Goal: Task Accomplishment & Management: Complete application form

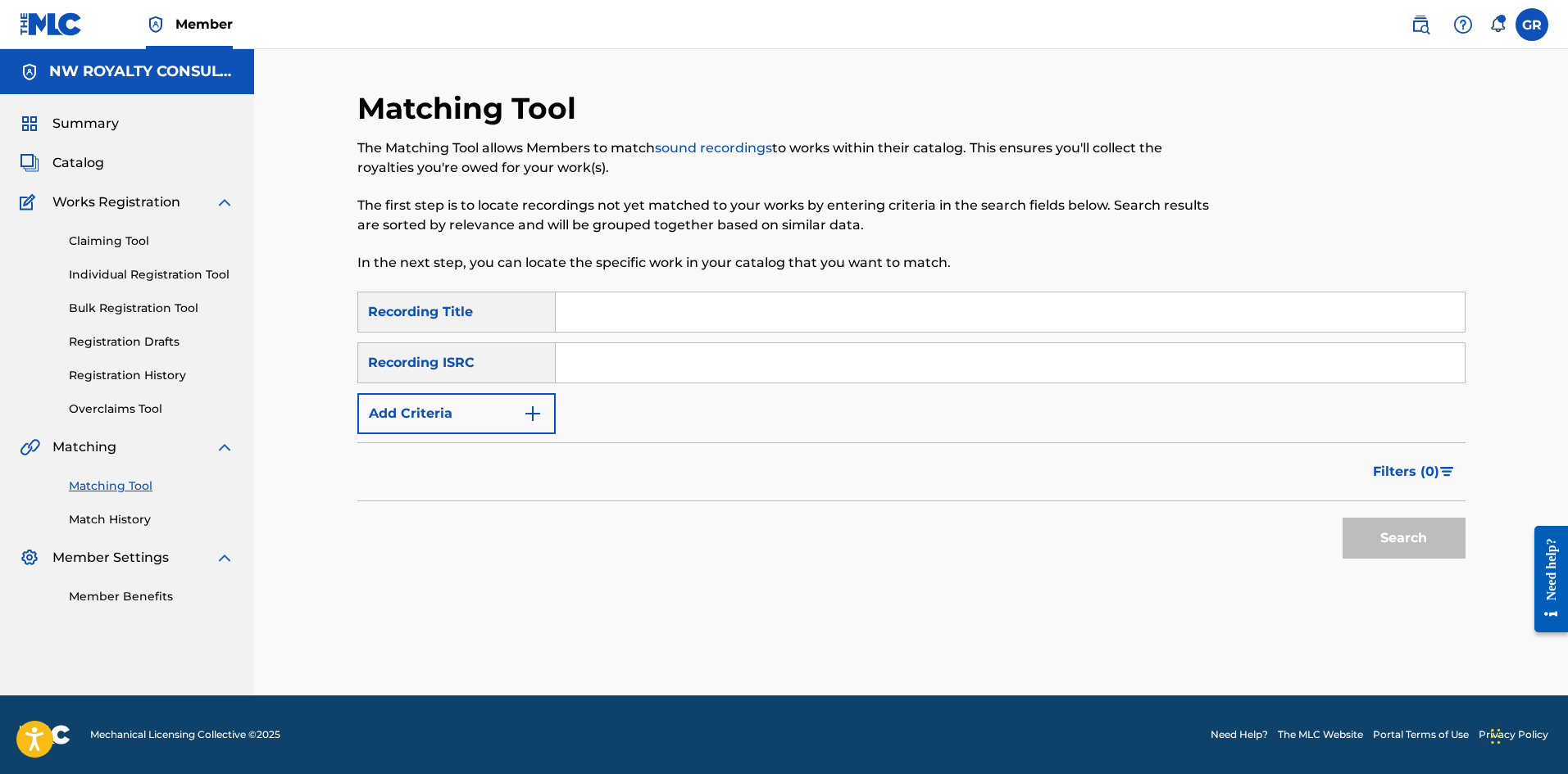
click at [614, 310] on input "Search Form" at bounding box center [1010, 312] width 909 height 39
type input "WOW"
click at [532, 410] on img "Search Form" at bounding box center [532, 413] width 20 height 20
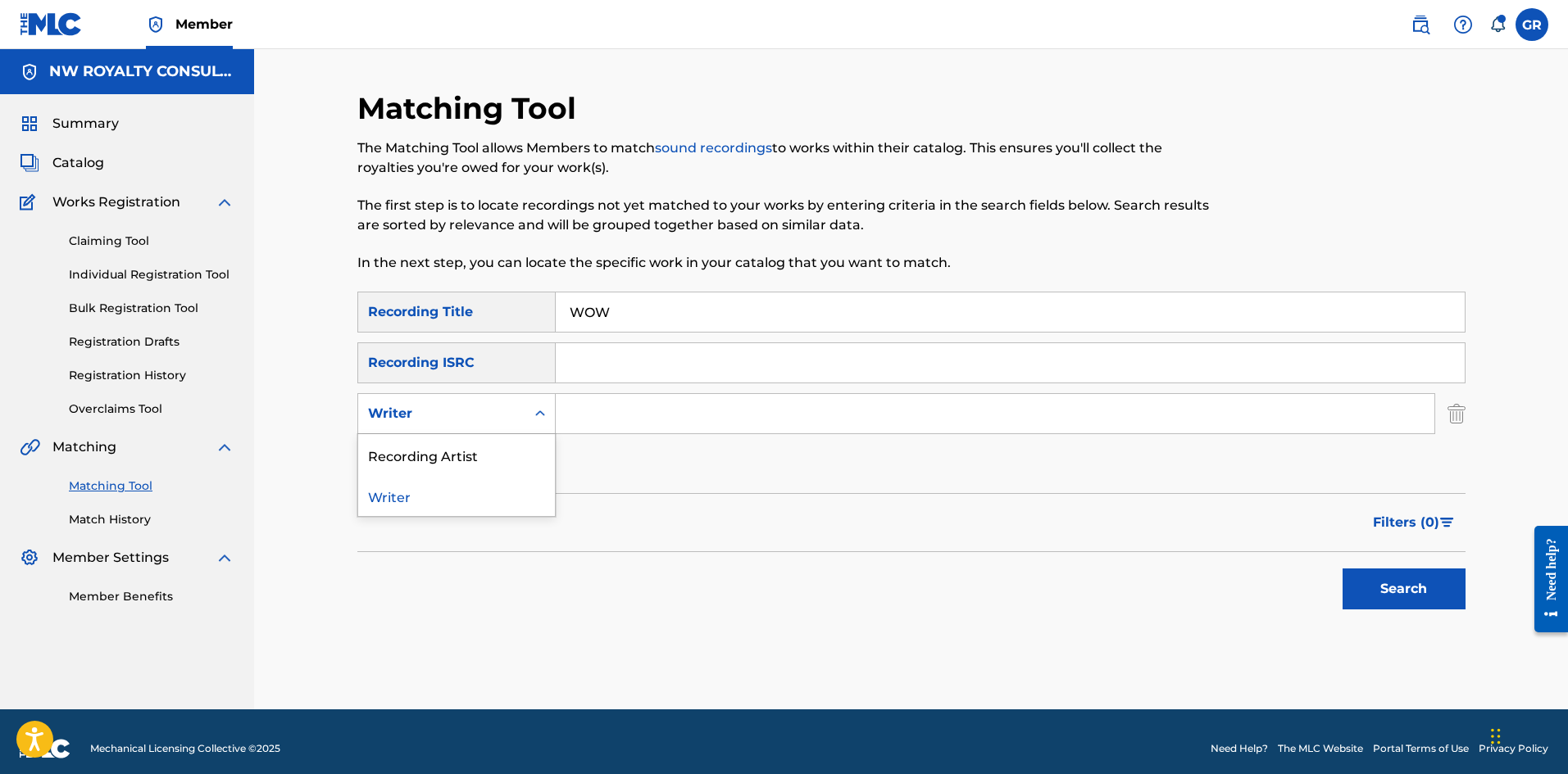
click at [537, 412] on icon "Search Form" at bounding box center [539, 413] width 16 height 16
click at [442, 463] on div "Recording Artist" at bounding box center [456, 454] width 197 height 41
click at [585, 413] on input "Search Form" at bounding box center [995, 413] width 878 height 39
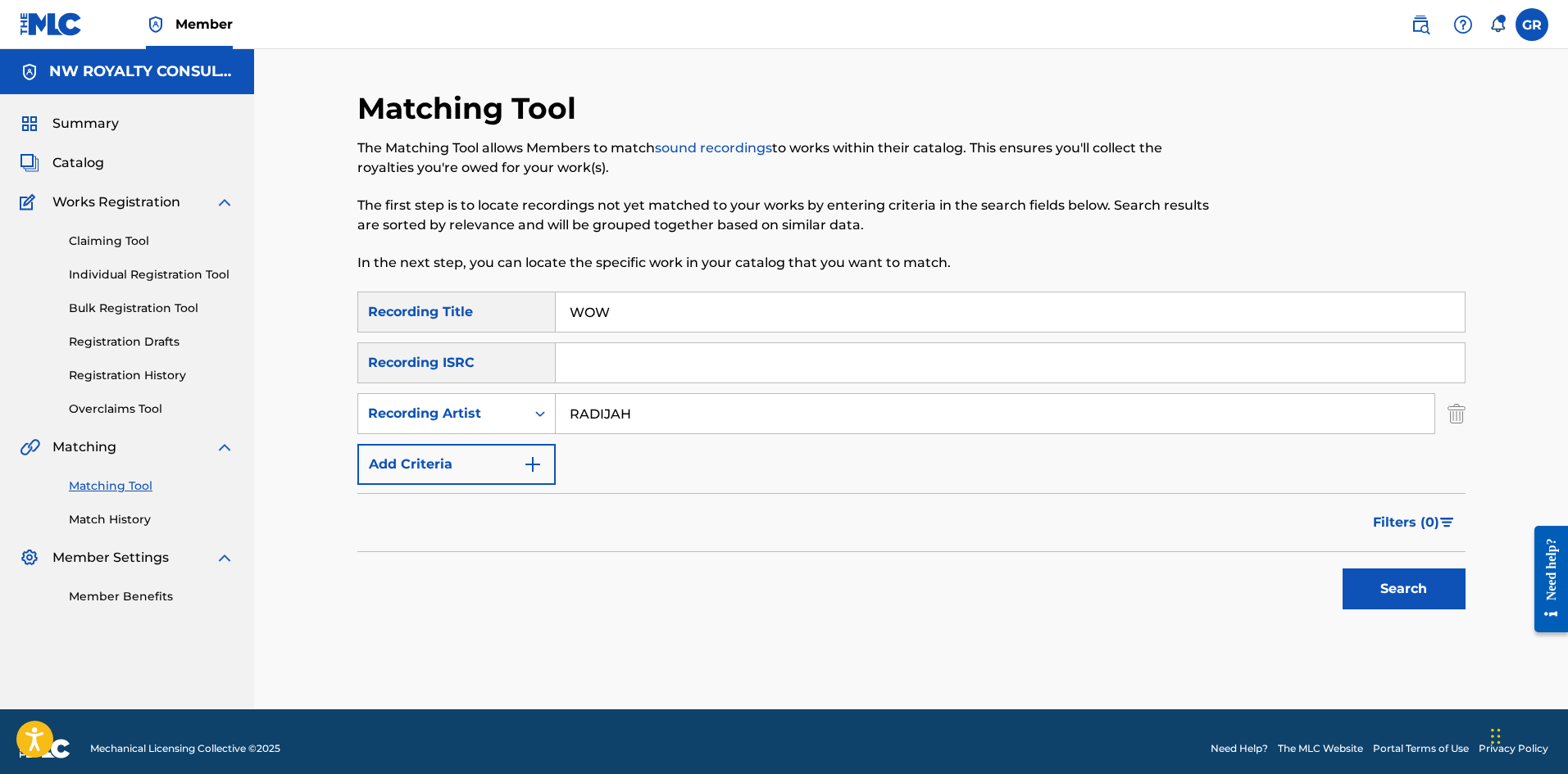
type input "RADIJAH"
click at [1342, 569] on button "Search" at bounding box center [1404, 589] width 123 height 41
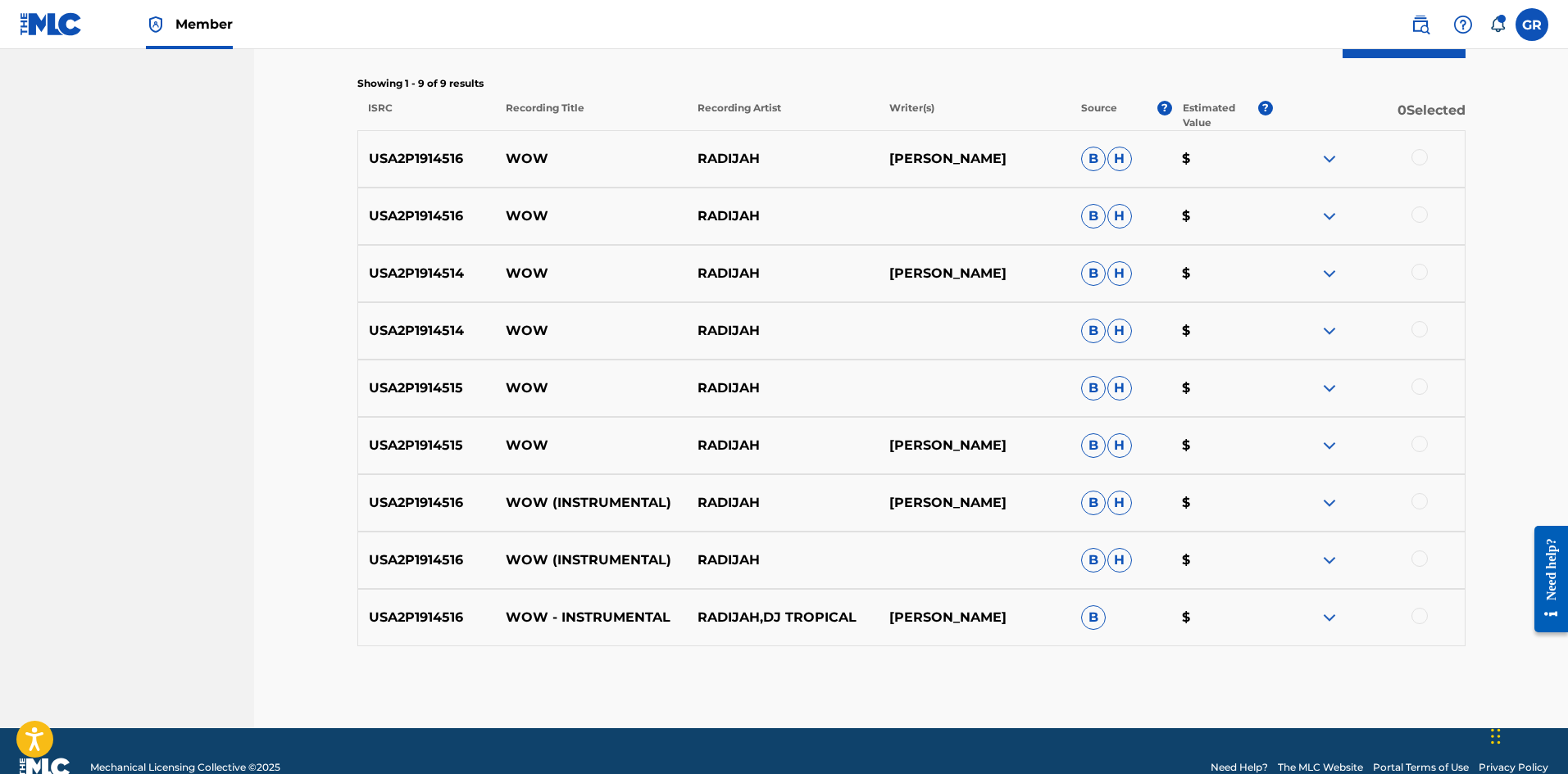
scroll to position [573, 0]
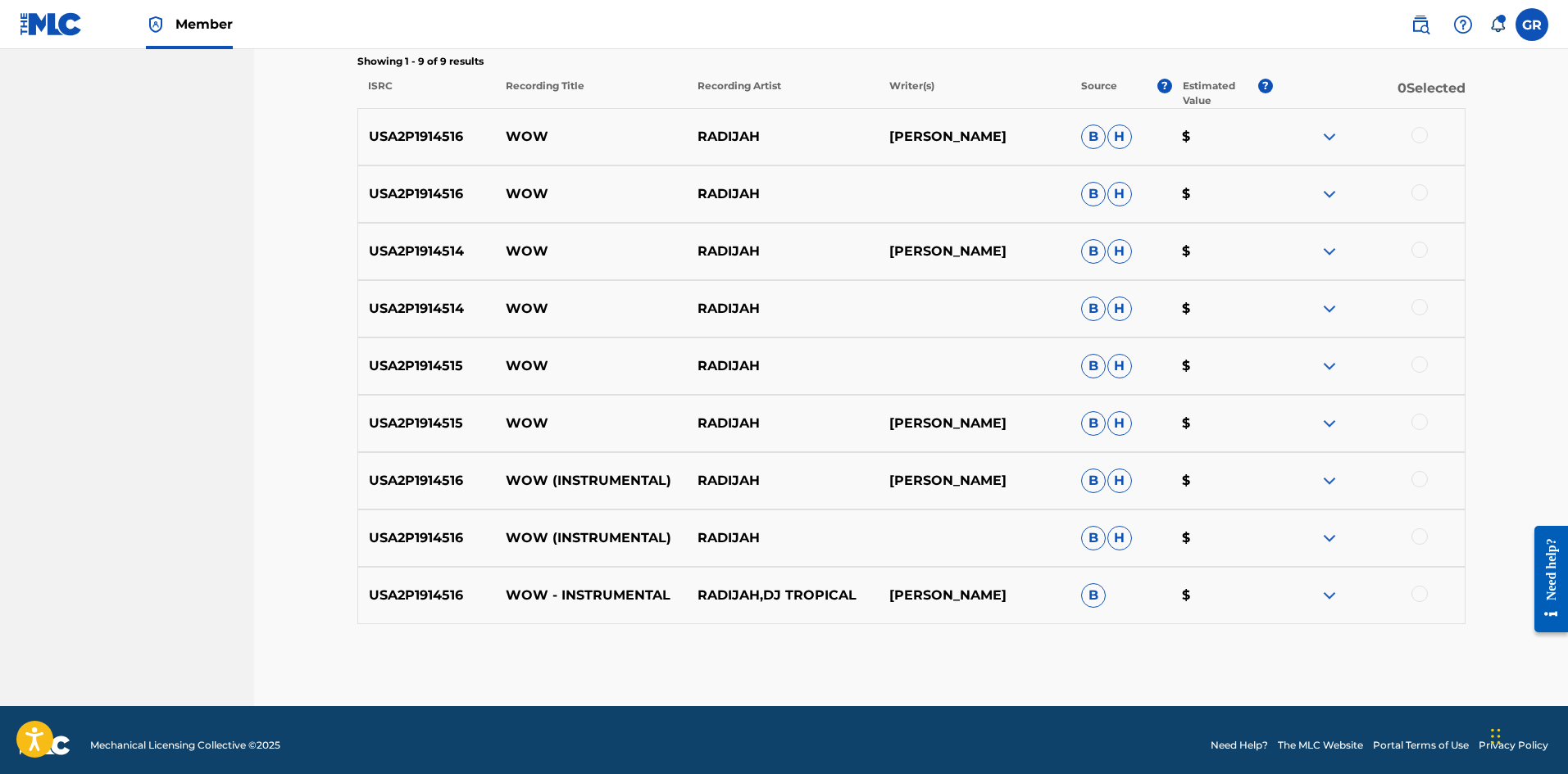
click at [1424, 596] on div at bounding box center [1419, 594] width 16 height 16
click at [1419, 531] on div at bounding box center [1419, 537] width 16 height 16
click at [1419, 478] on div at bounding box center [1419, 479] width 16 height 16
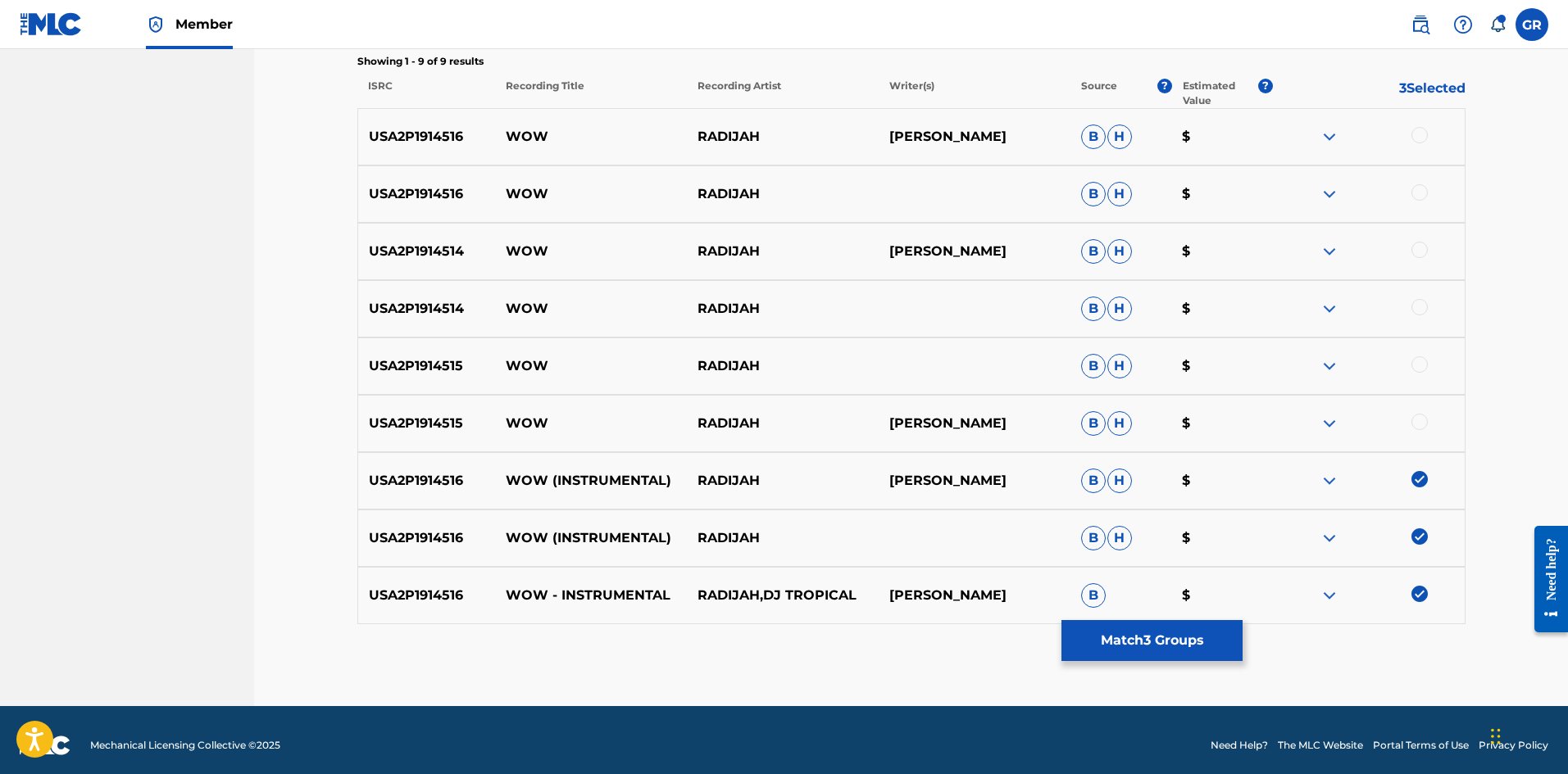
click at [1418, 417] on div at bounding box center [1419, 421] width 16 height 16
click at [1418, 361] on div at bounding box center [1419, 364] width 16 height 16
click at [1418, 308] on div at bounding box center [1419, 307] width 16 height 16
click at [1419, 249] on div at bounding box center [1419, 249] width 16 height 16
click at [1422, 193] on div at bounding box center [1419, 192] width 16 height 16
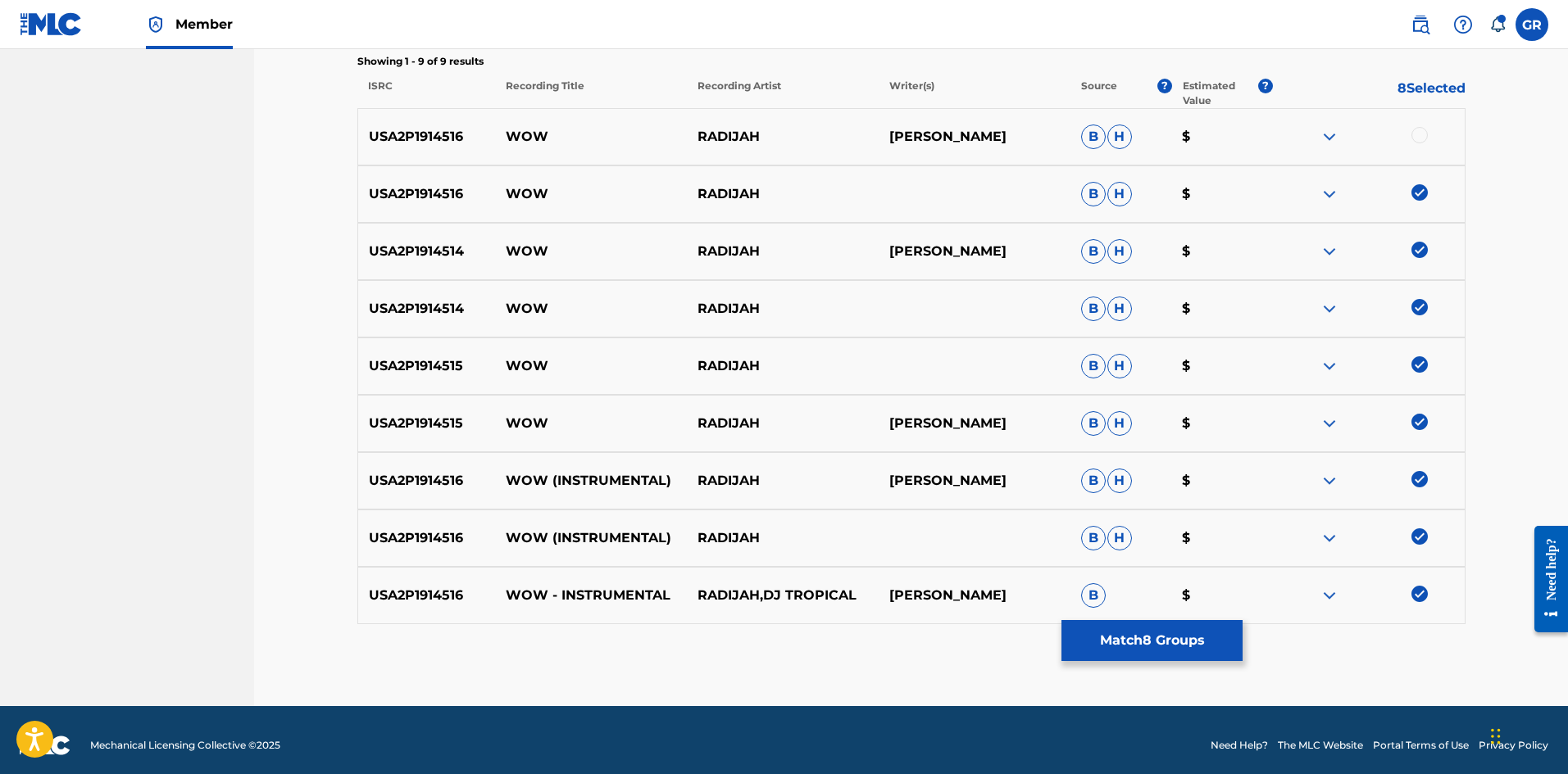
click at [1418, 133] on div at bounding box center [1419, 135] width 16 height 16
click at [433, 137] on p "USA2P1914516" at bounding box center [426, 137] width 138 height 20
copy p "USA2P1914516"
click at [437, 249] on p "USA2P1914514" at bounding box center [426, 251] width 138 height 20
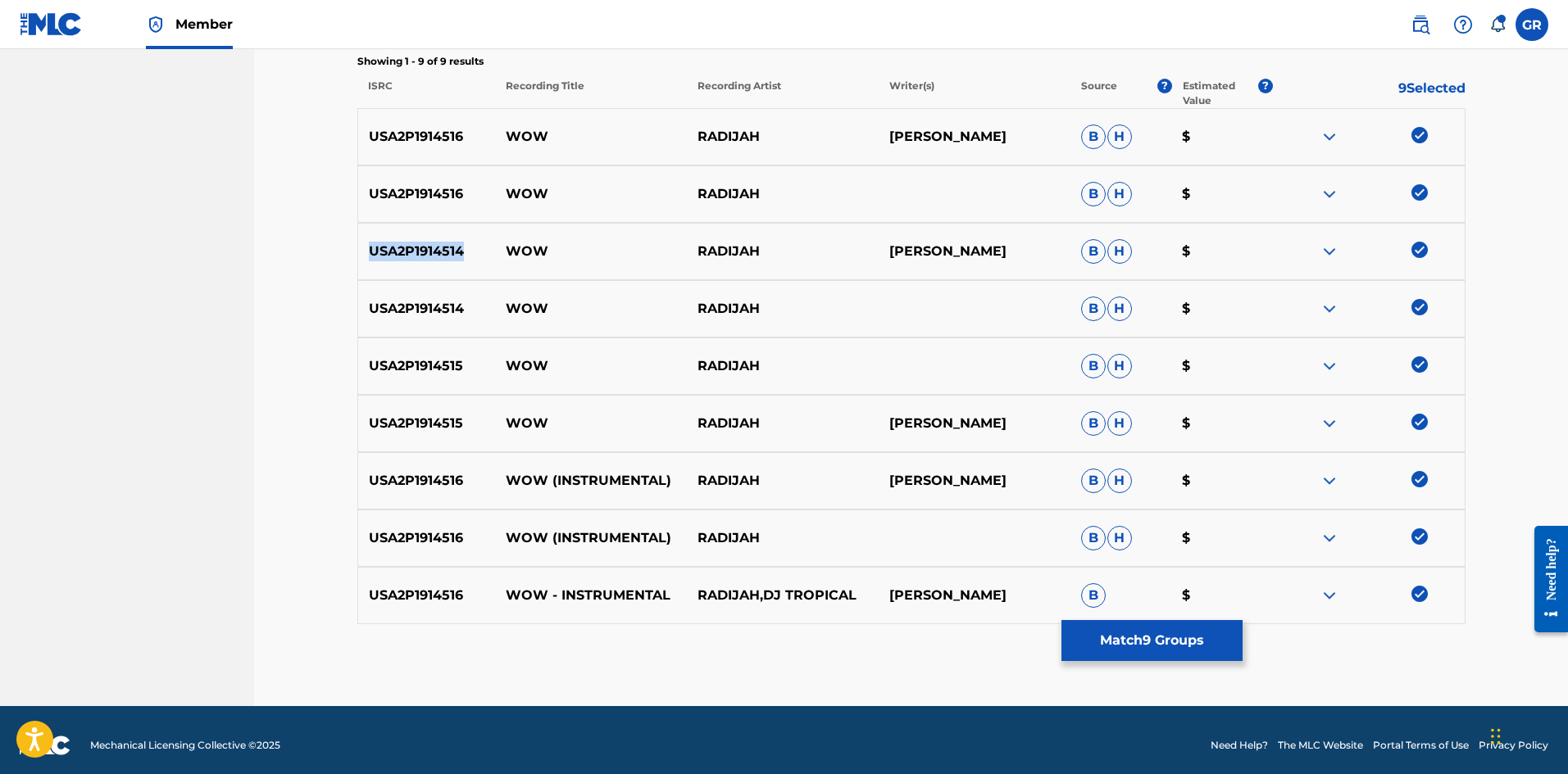
click at [437, 249] on p "USA2P1914514" at bounding box center [426, 251] width 138 height 20
copy p "USA2P1914514"
click at [1147, 642] on button "Match 9 Groups" at bounding box center [1152, 641] width 181 height 41
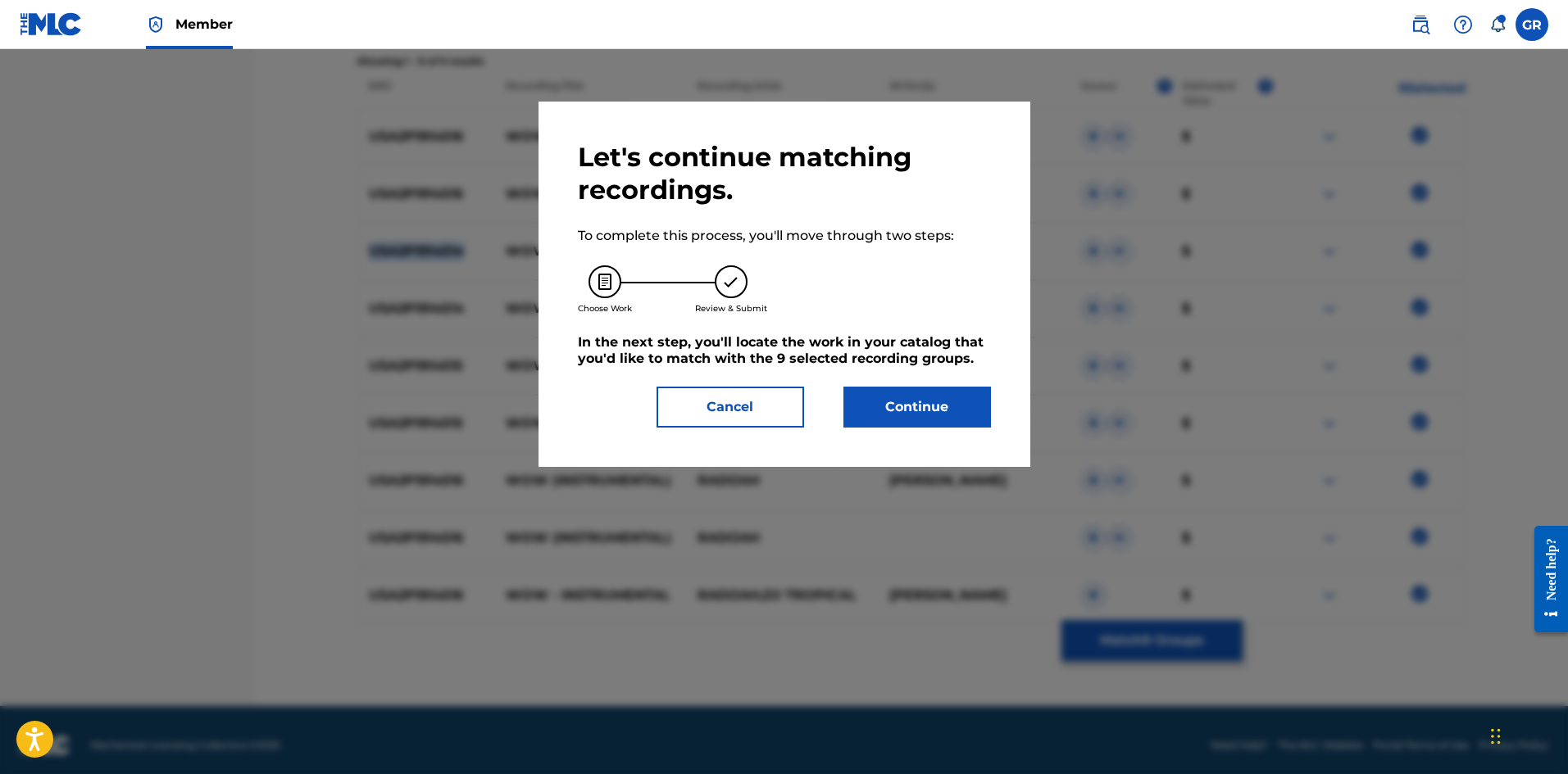
click at [919, 410] on button "Continue" at bounding box center [917, 408] width 148 height 41
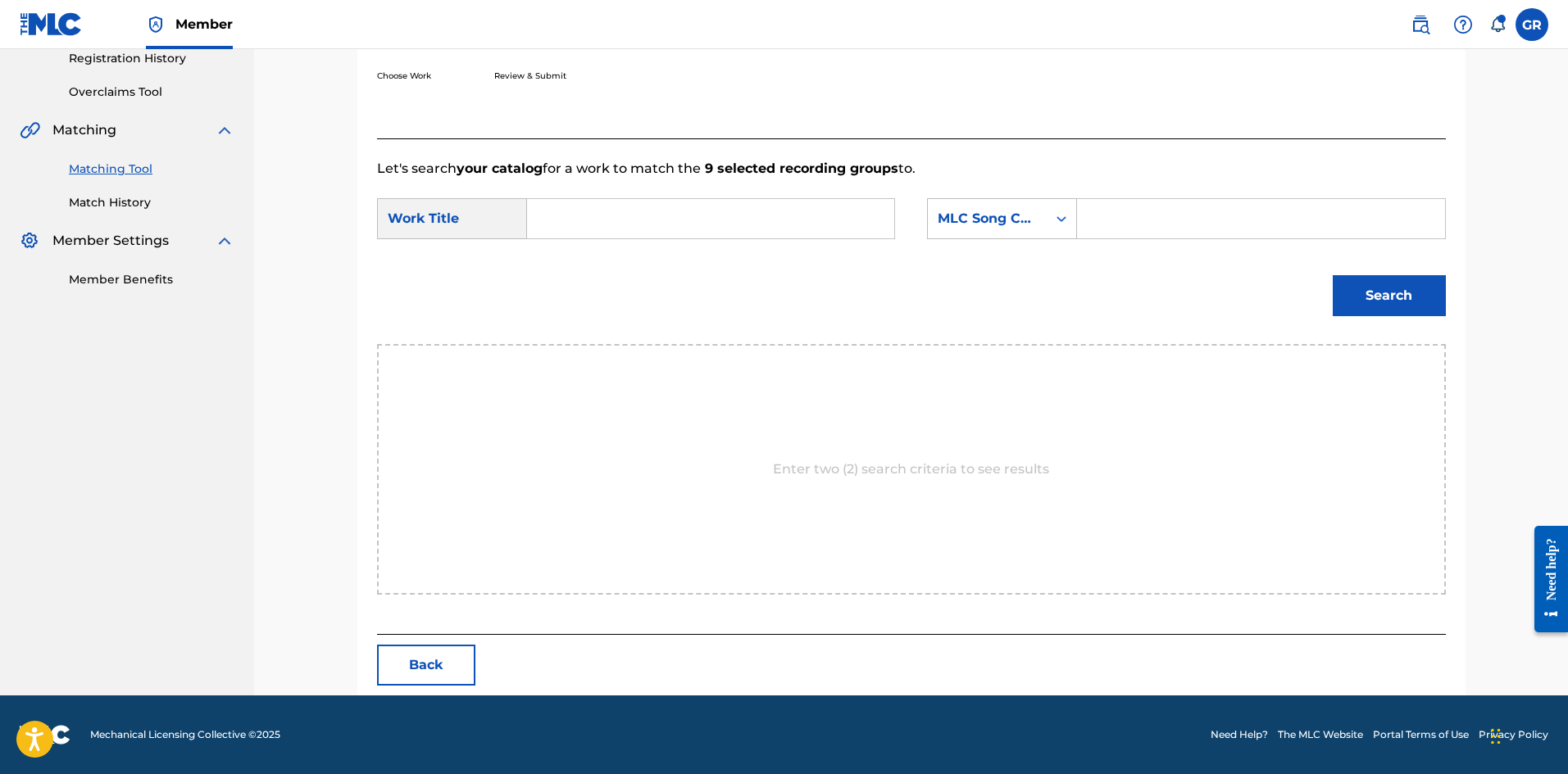
scroll to position [317, 0]
click at [556, 219] on input "Search Form" at bounding box center [710, 219] width 339 height 39
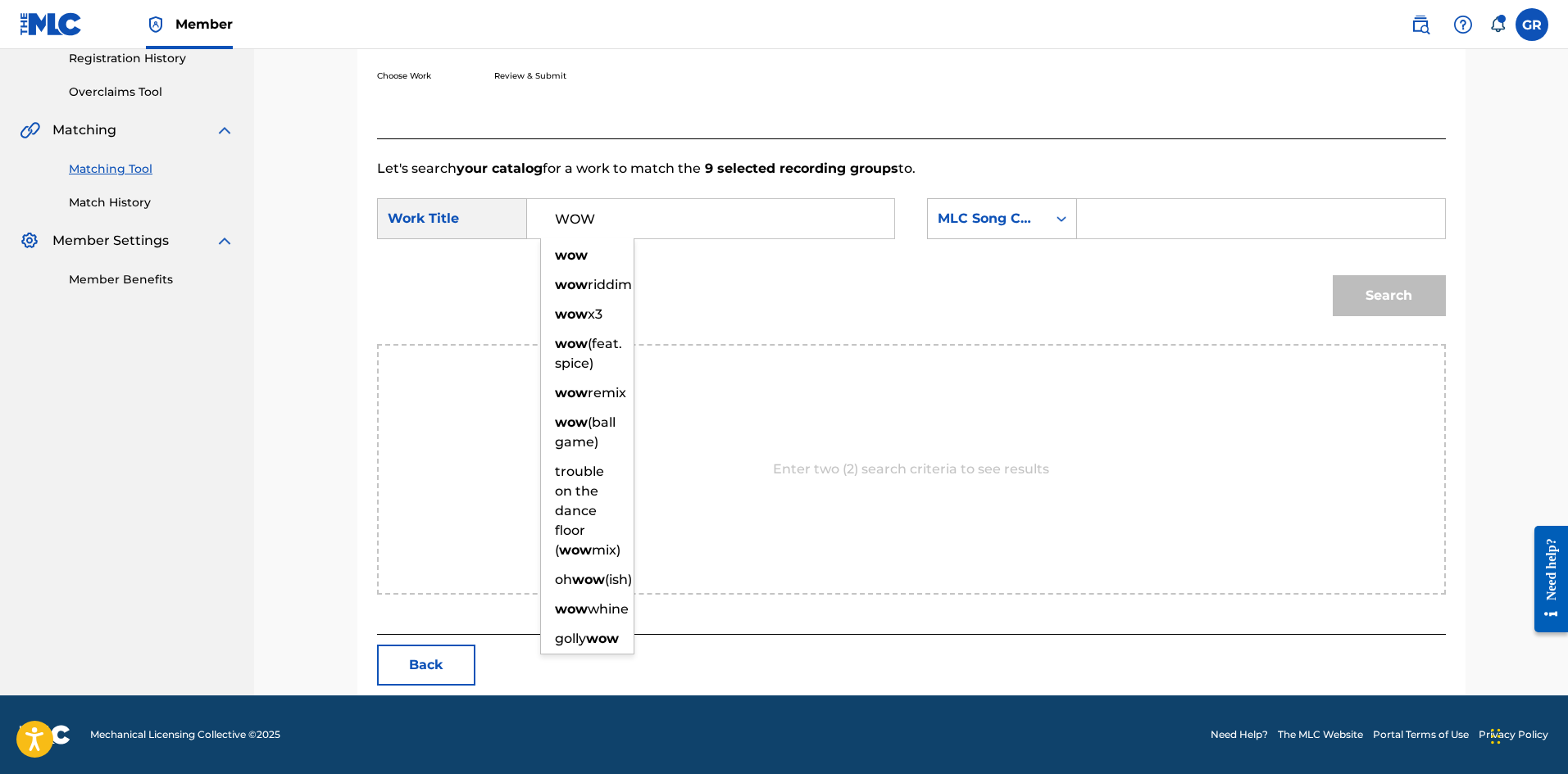
type input "WOW"
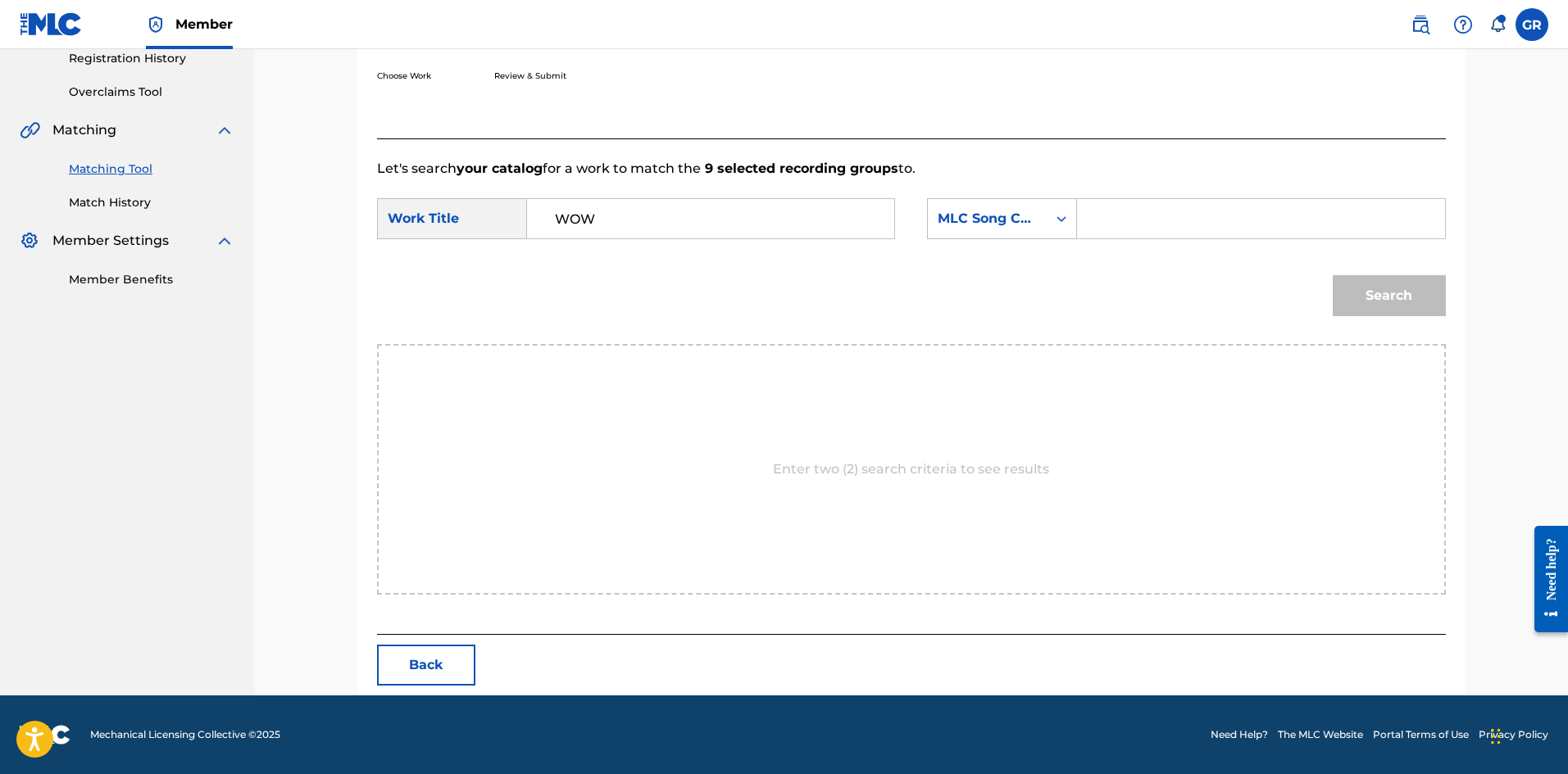
click at [1119, 218] on input "Search Form" at bounding box center [1260, 219] width 339 height 39
paste input "WB5H0R"
type input "WB5H0R"
click at [1373, 292] on button "Search" at bounding box center [1389, 296] width 113 height 41
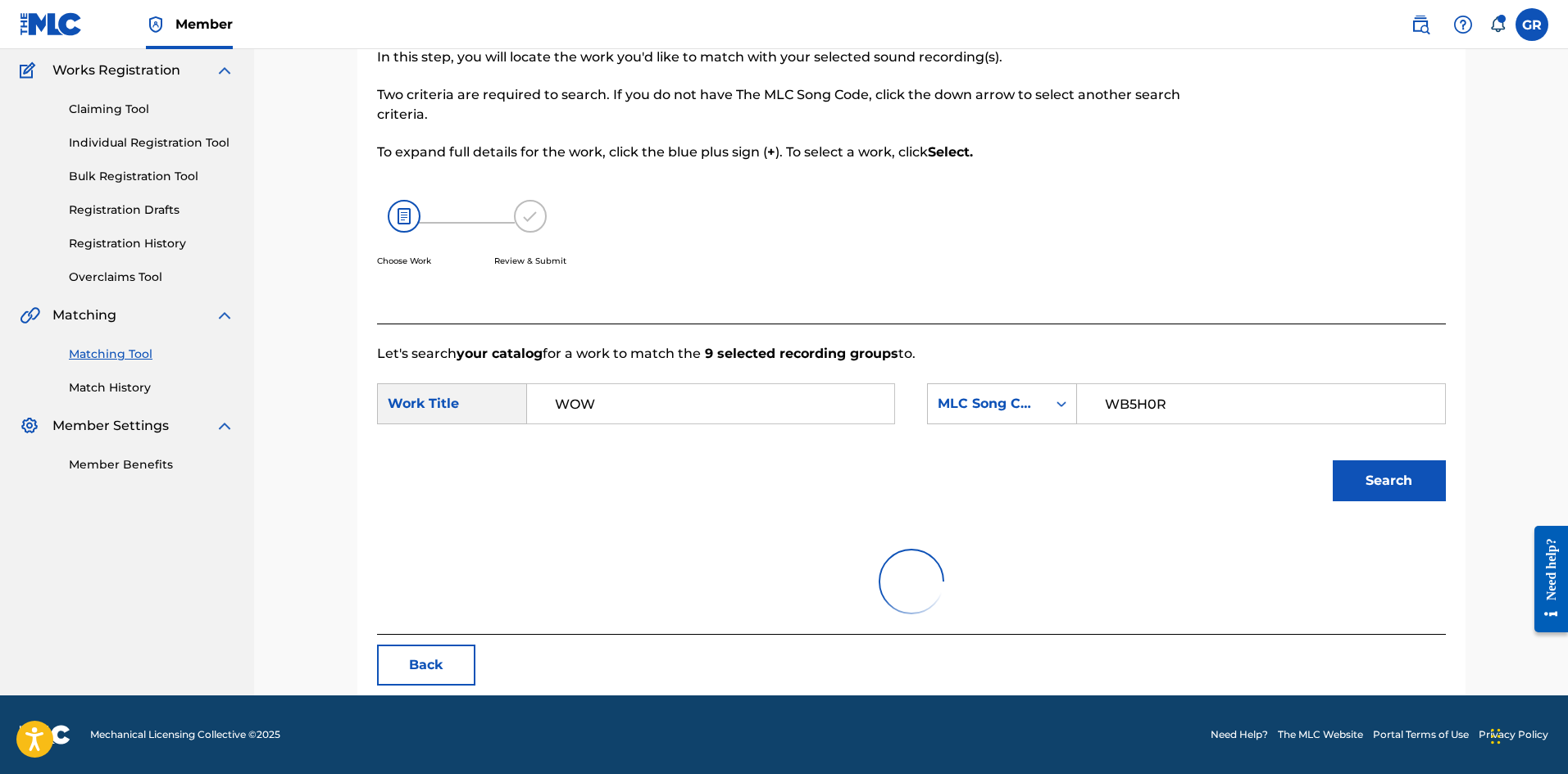
scroll to position [269, 0]
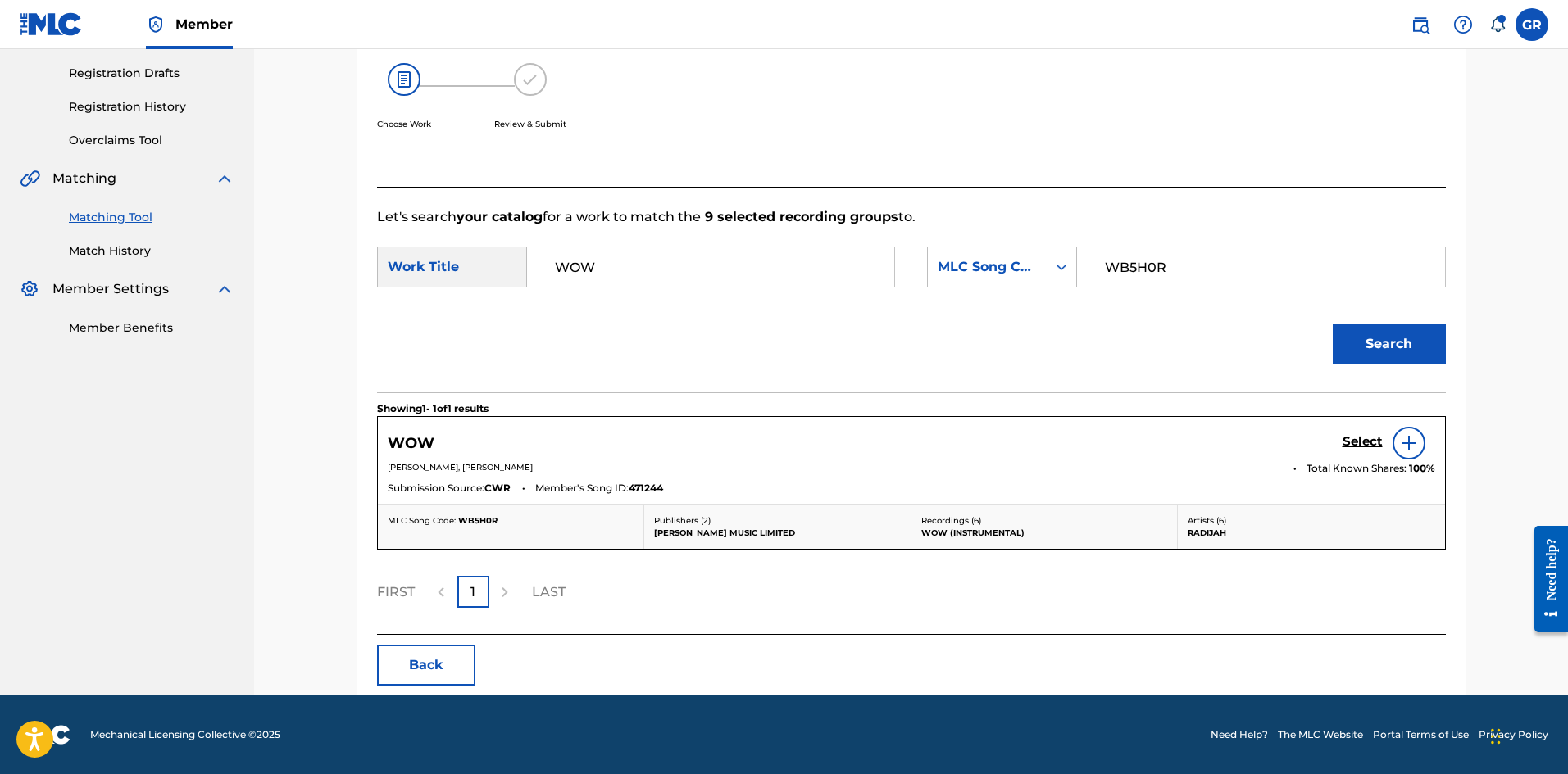
click at [1366, 439] on h5 "Select" at bounding box center [1362, 442] width 40 height 15
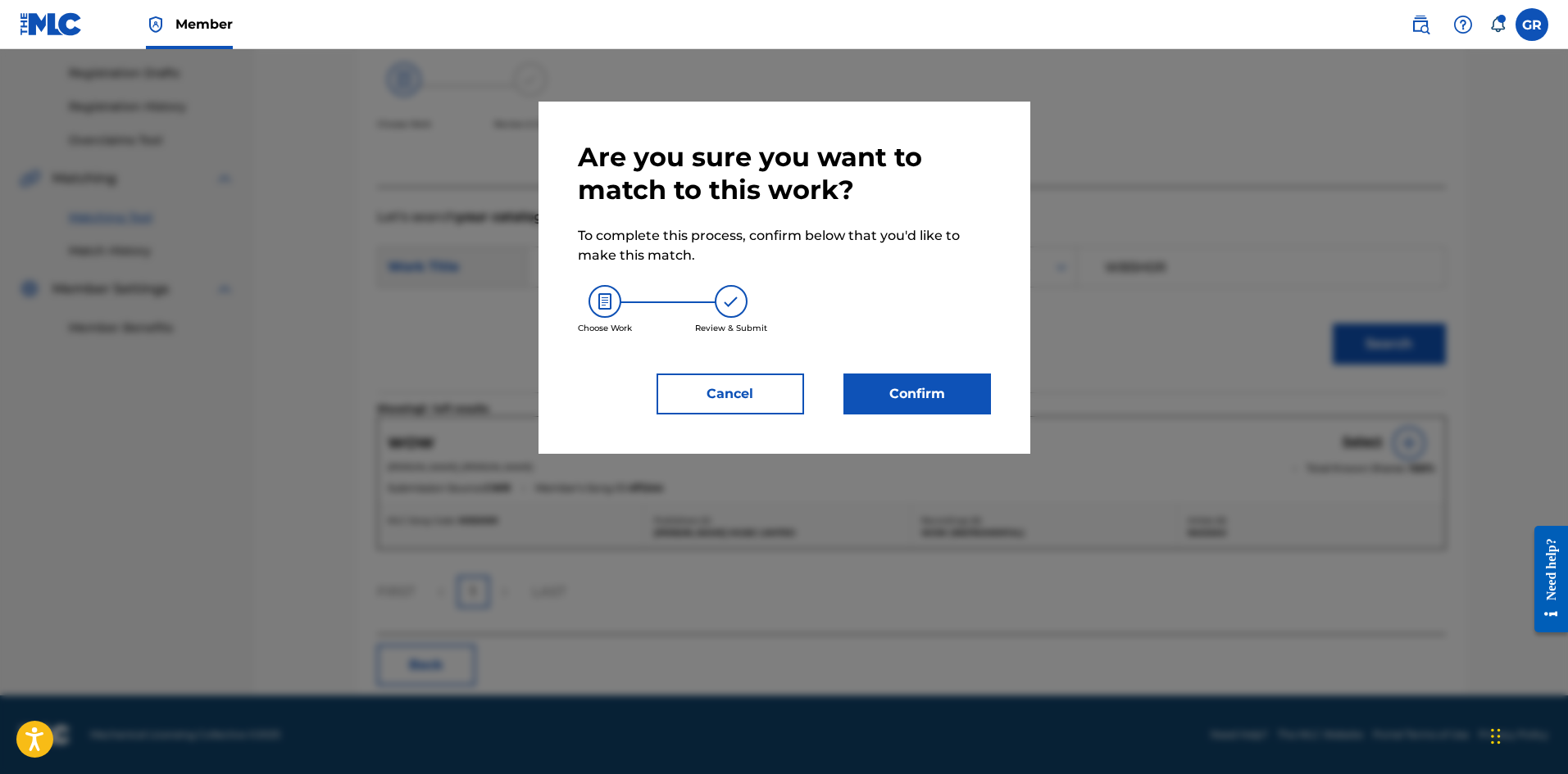
click at [920, 389] on button "Confirm" at bounding box center [917, 394] width 148 height 41
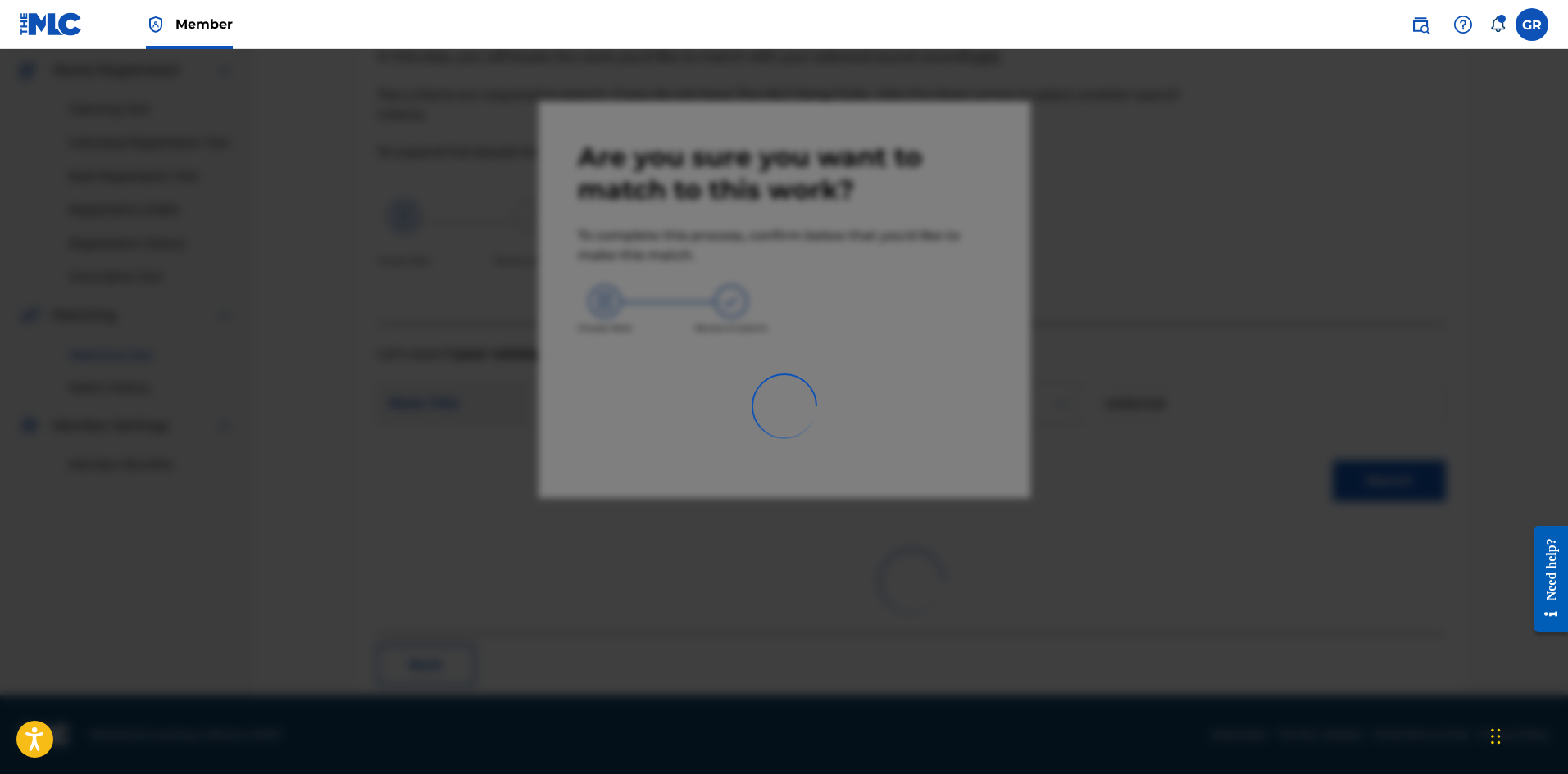
scroll to position [39, 0]
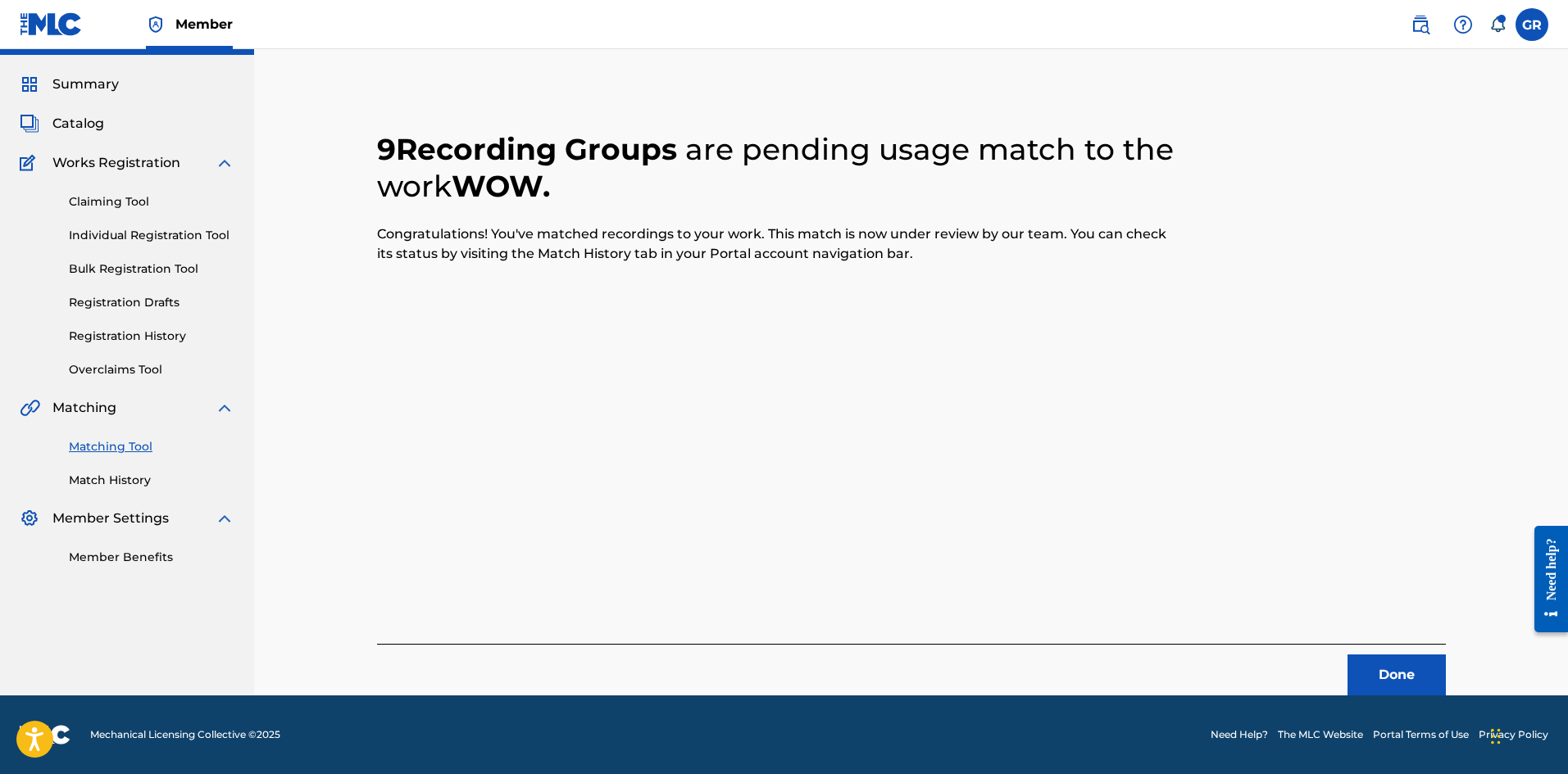
click at [1401, 677] on button "Done" at bounding box center [1396, 675] width 98 height 41
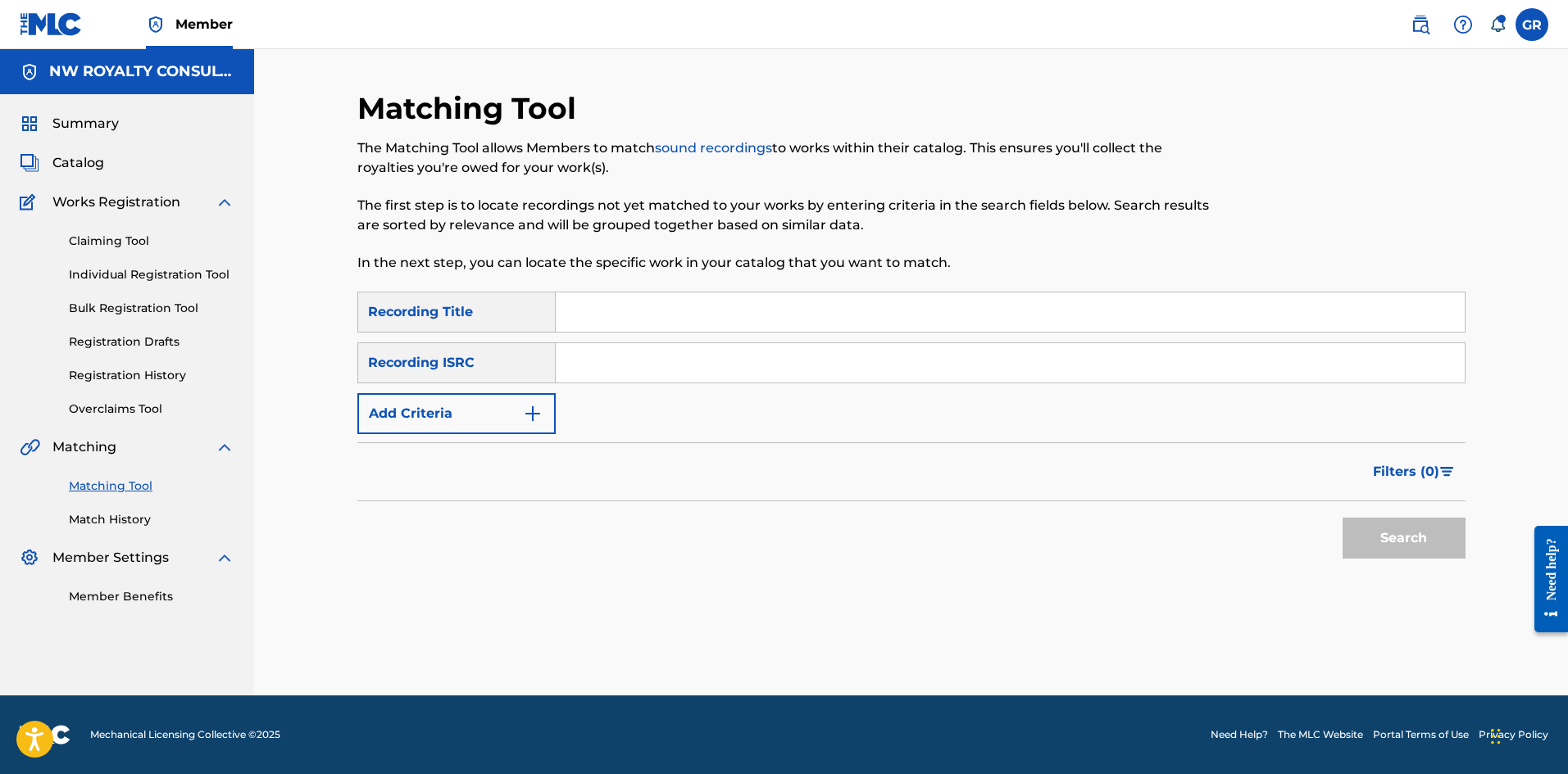
click at [115, 239] on link "Claiming Tool" at bounding box center [152, 241] width 166 height 17
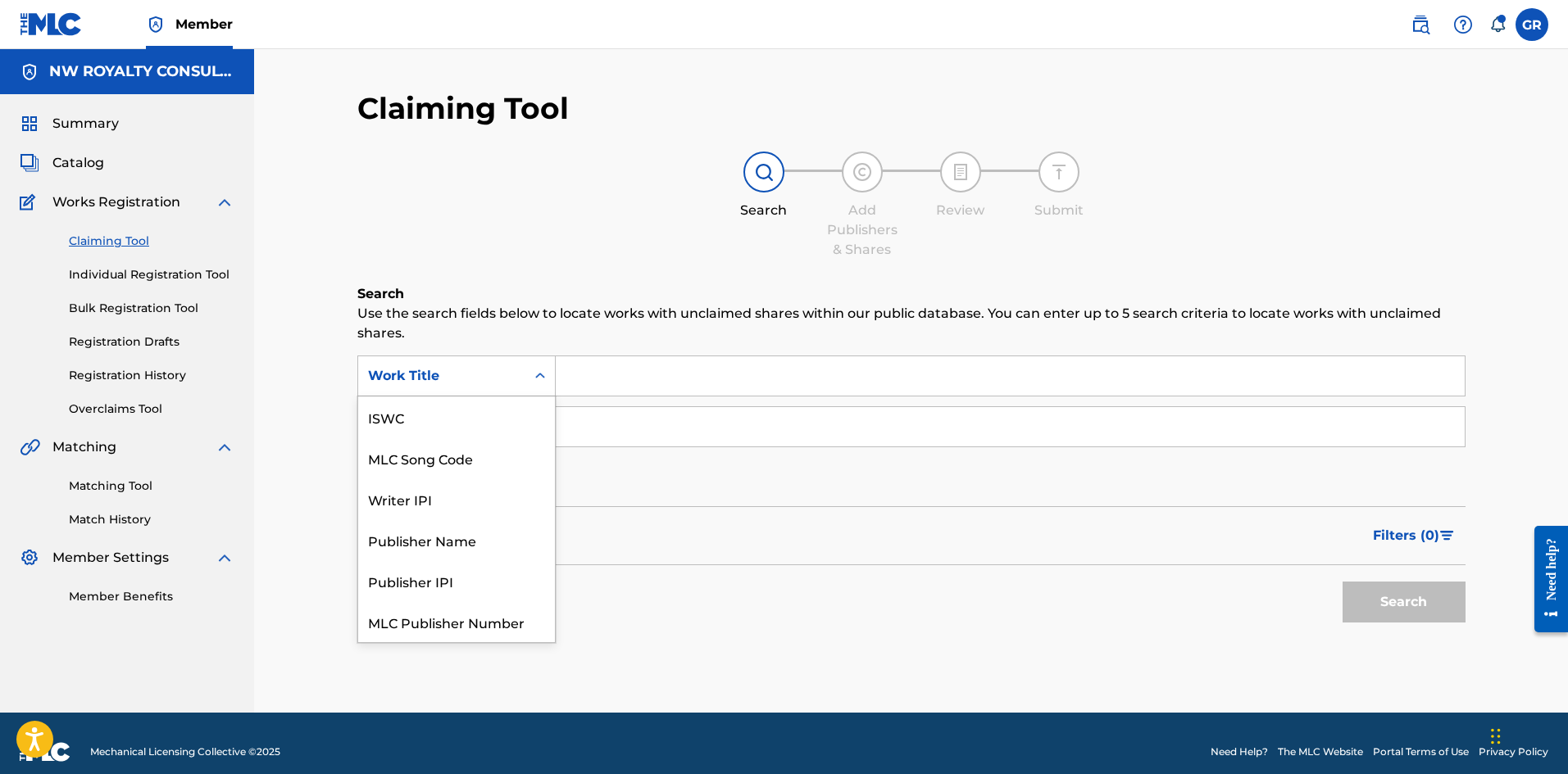
click at [522, 377] on div "Work Title" at bounding box center [442, 376] width 167 height 31
click at [471, 418] on div "MLC Song Code" at bounding box center [456, 417] width 197 height 41
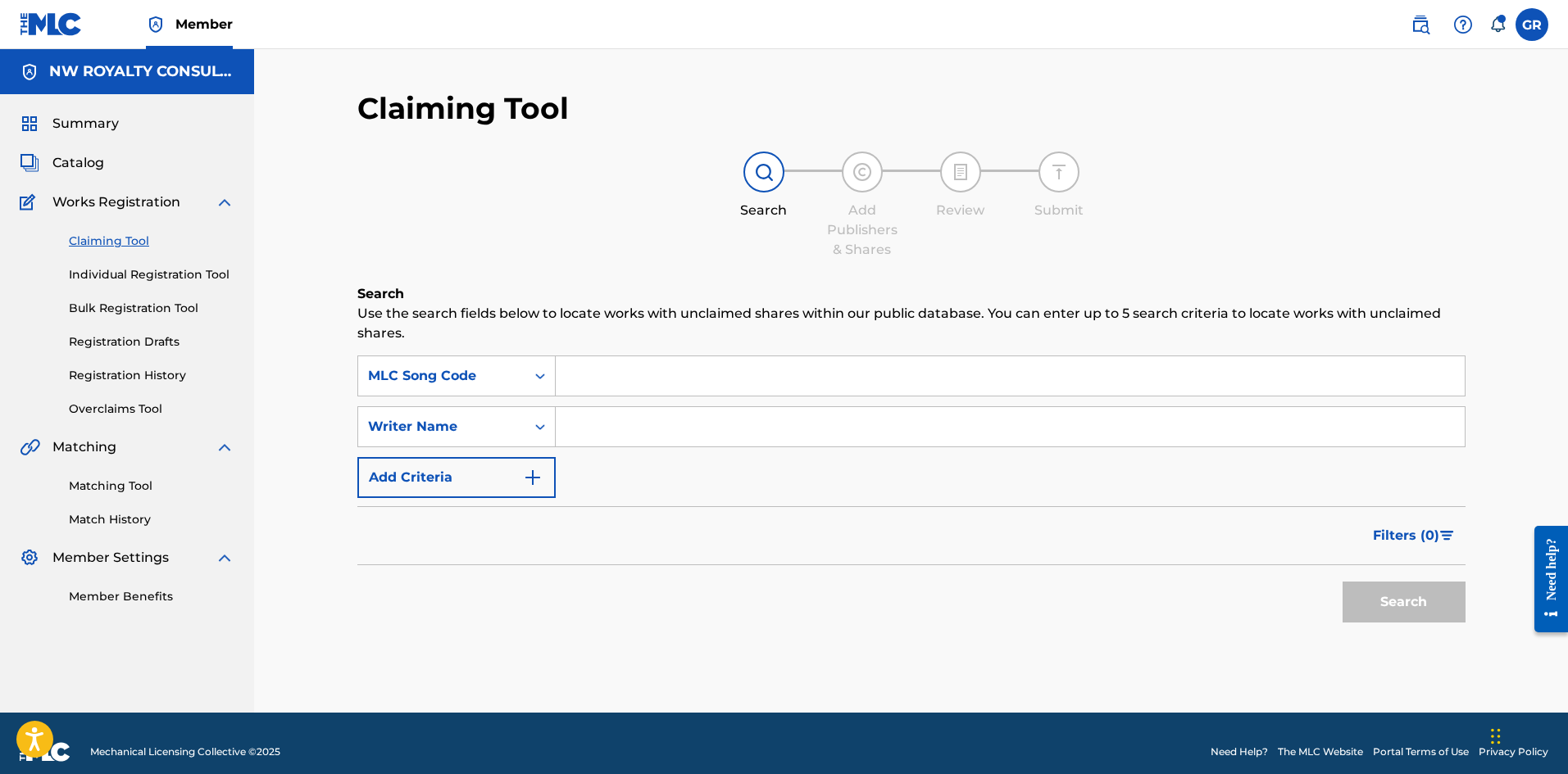
click at [615, 372] on input "Search Form" at bounding box center [1010, 376] width 909 height 39
paste input "MB7GP8"
type input "MB7GP8"
click at [1399, 597] on button "Search" at bounding box center [1404, 602] width 123 height 41
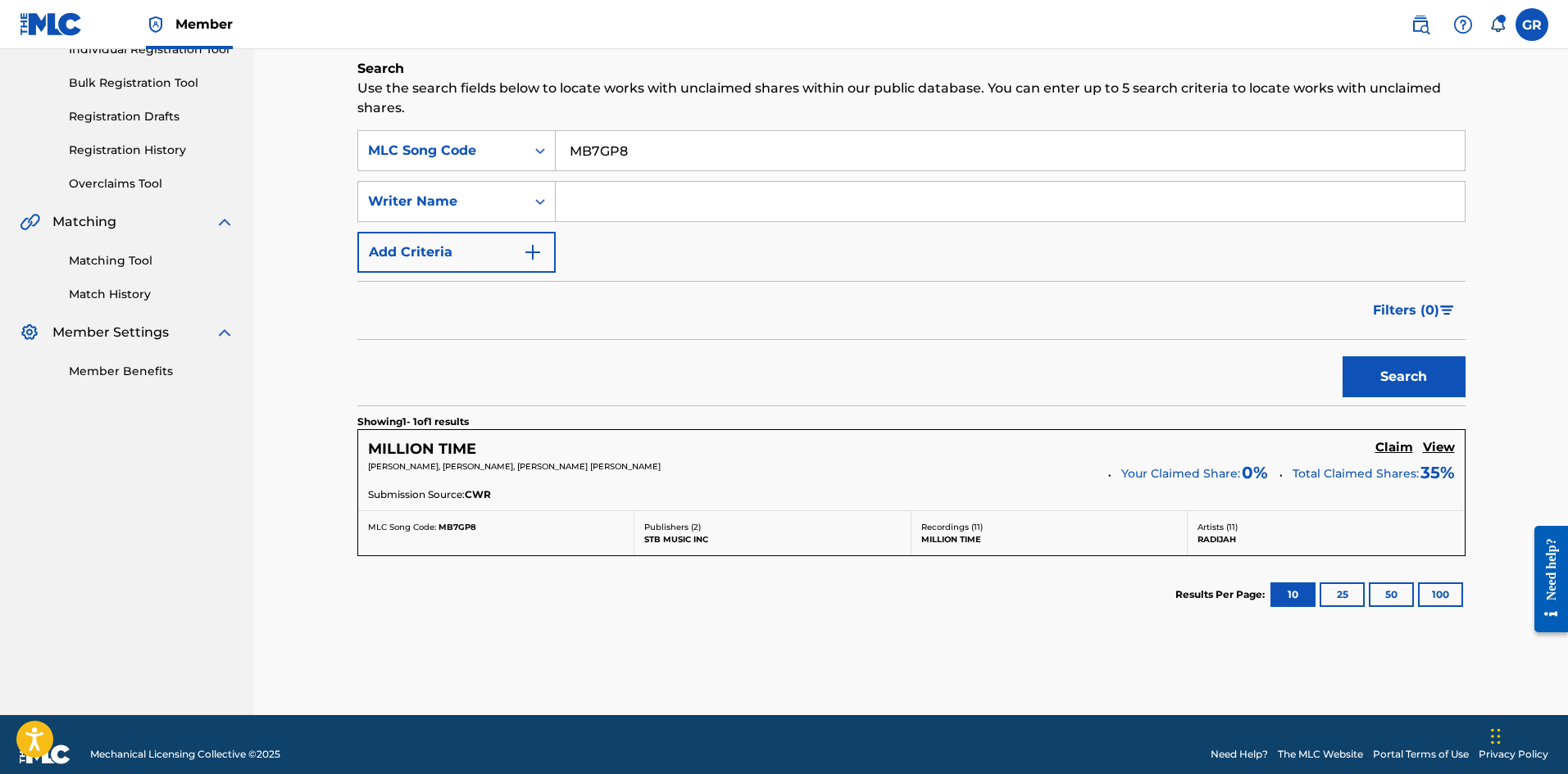
scroll to position [245, 0]
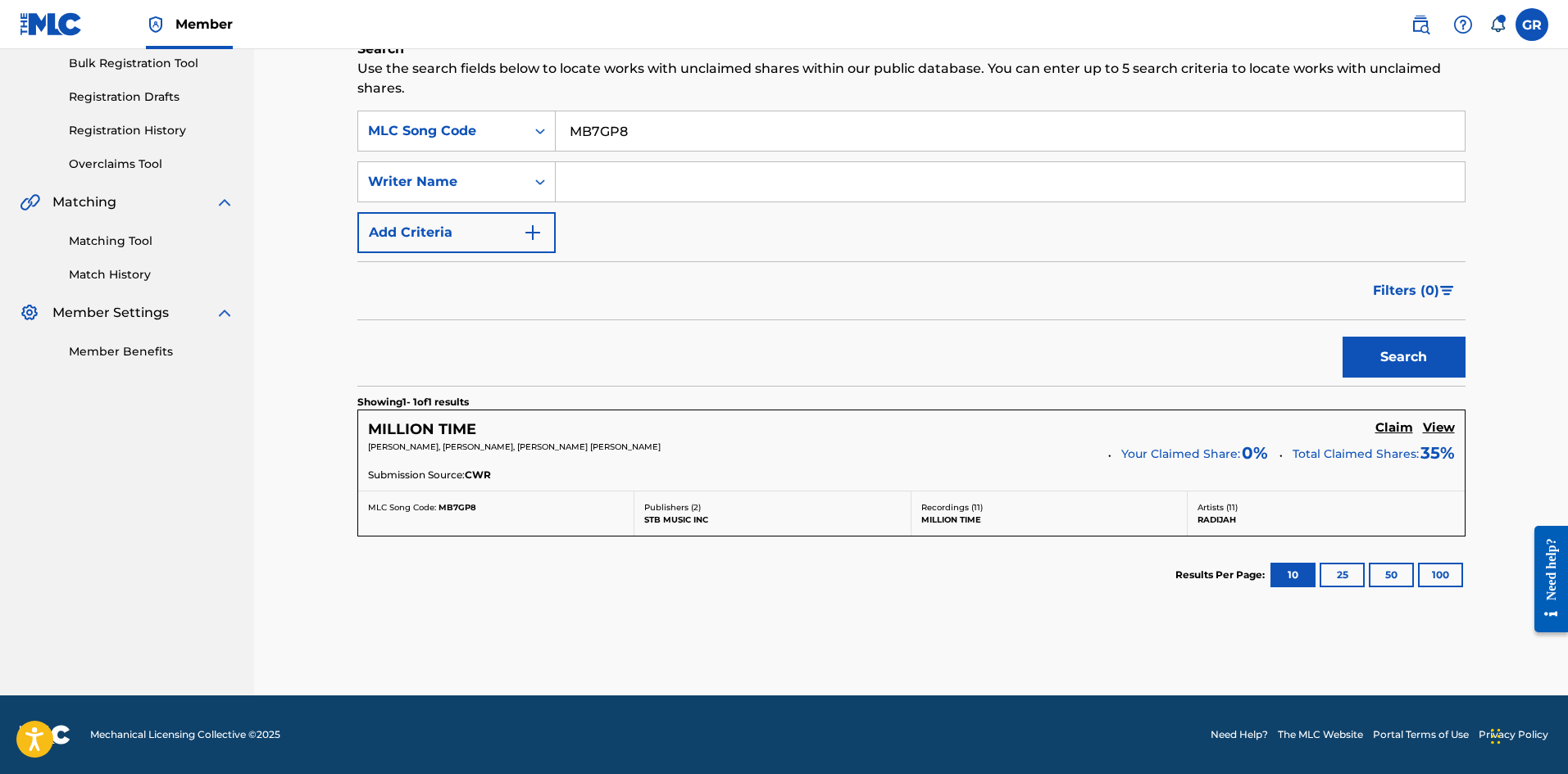
click at [1395, 424] on h5 "Claim" at bounding box center [1394, 428] width 38 height 15
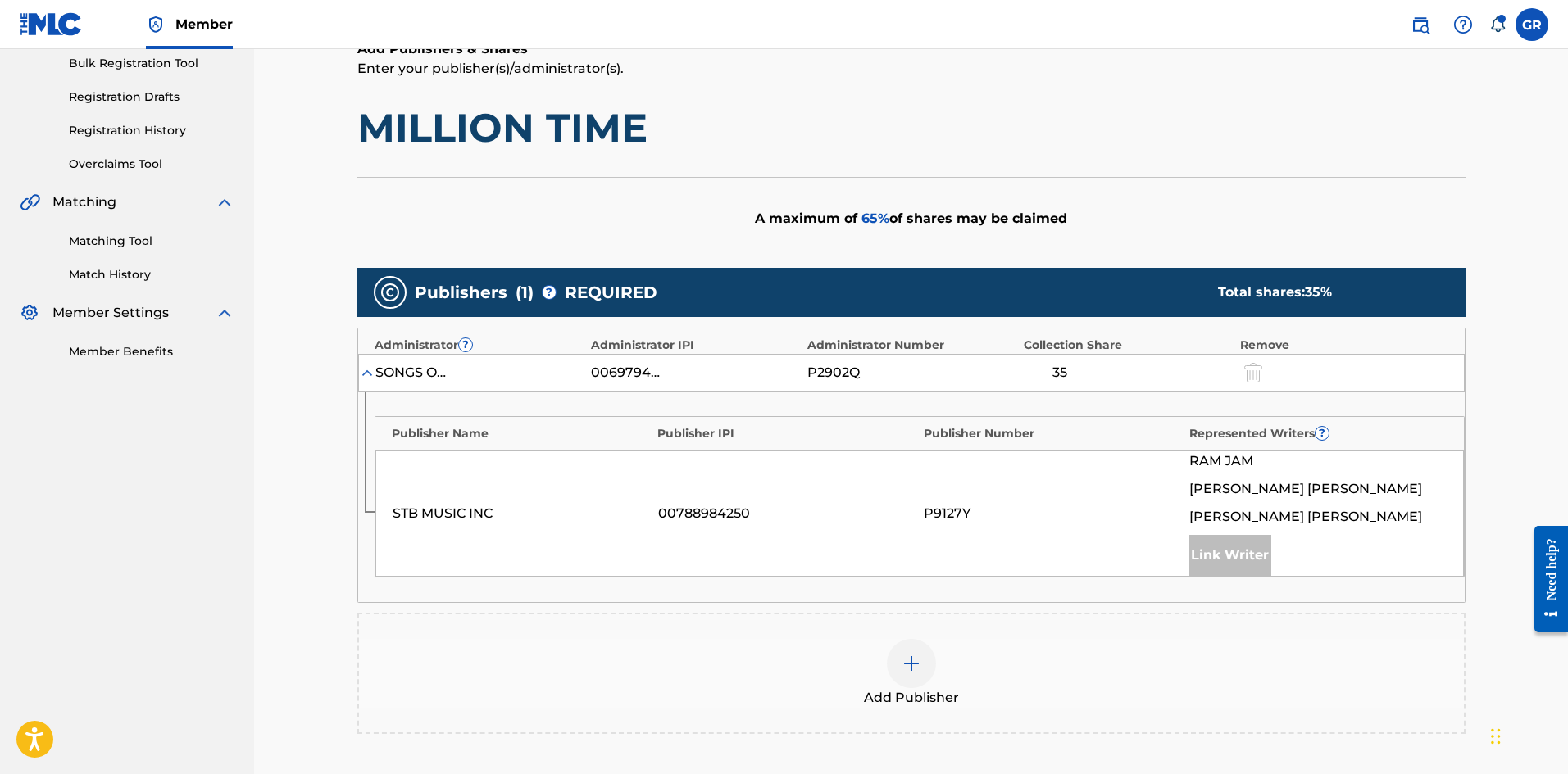
click at [910, 666] on img at bounding box center [911, 663] width 20 height 20
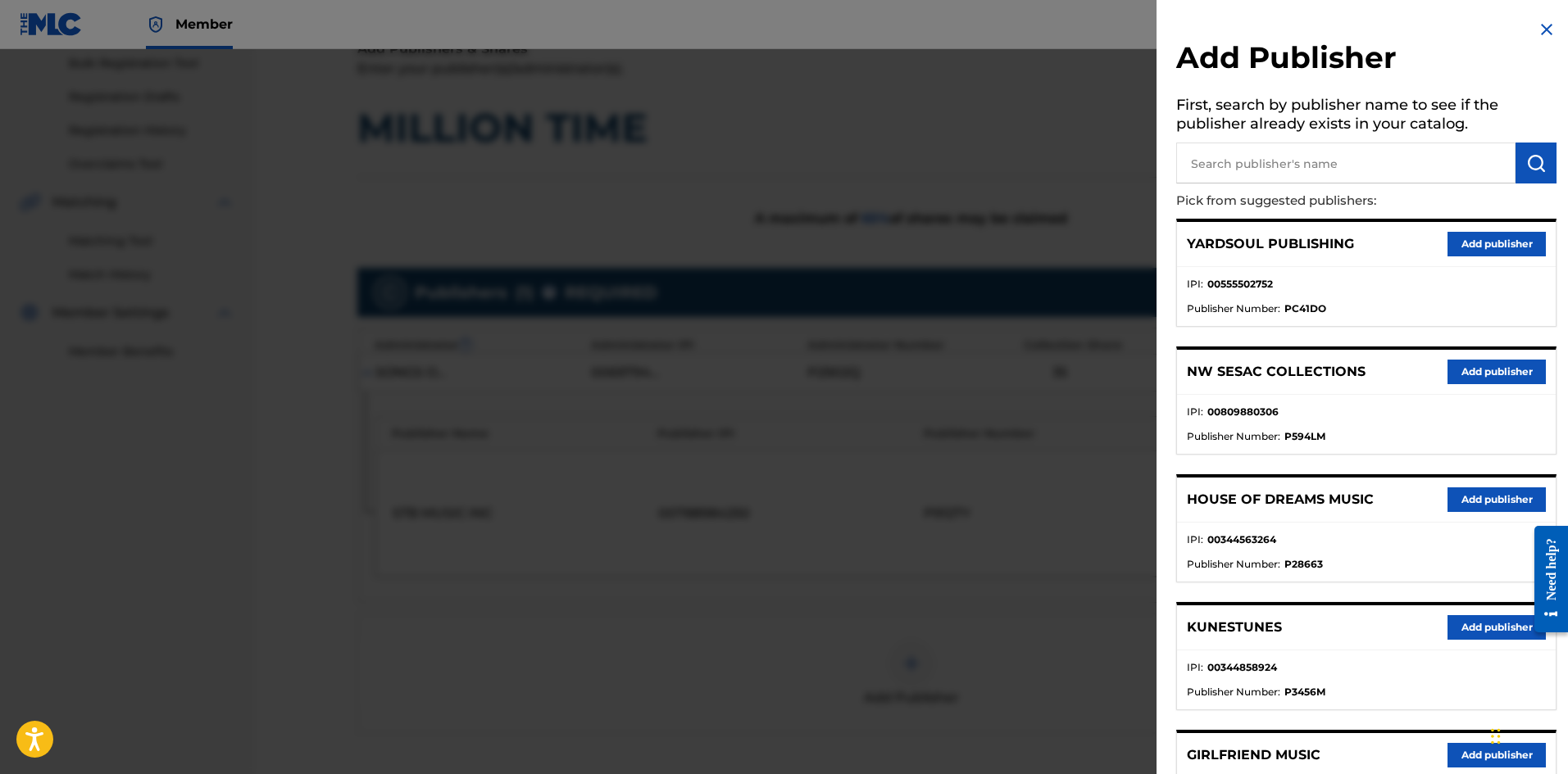
click at [1298, 163] on input "text" at bounding box center [1345, 163] width 339 height 41
type input "JACK"
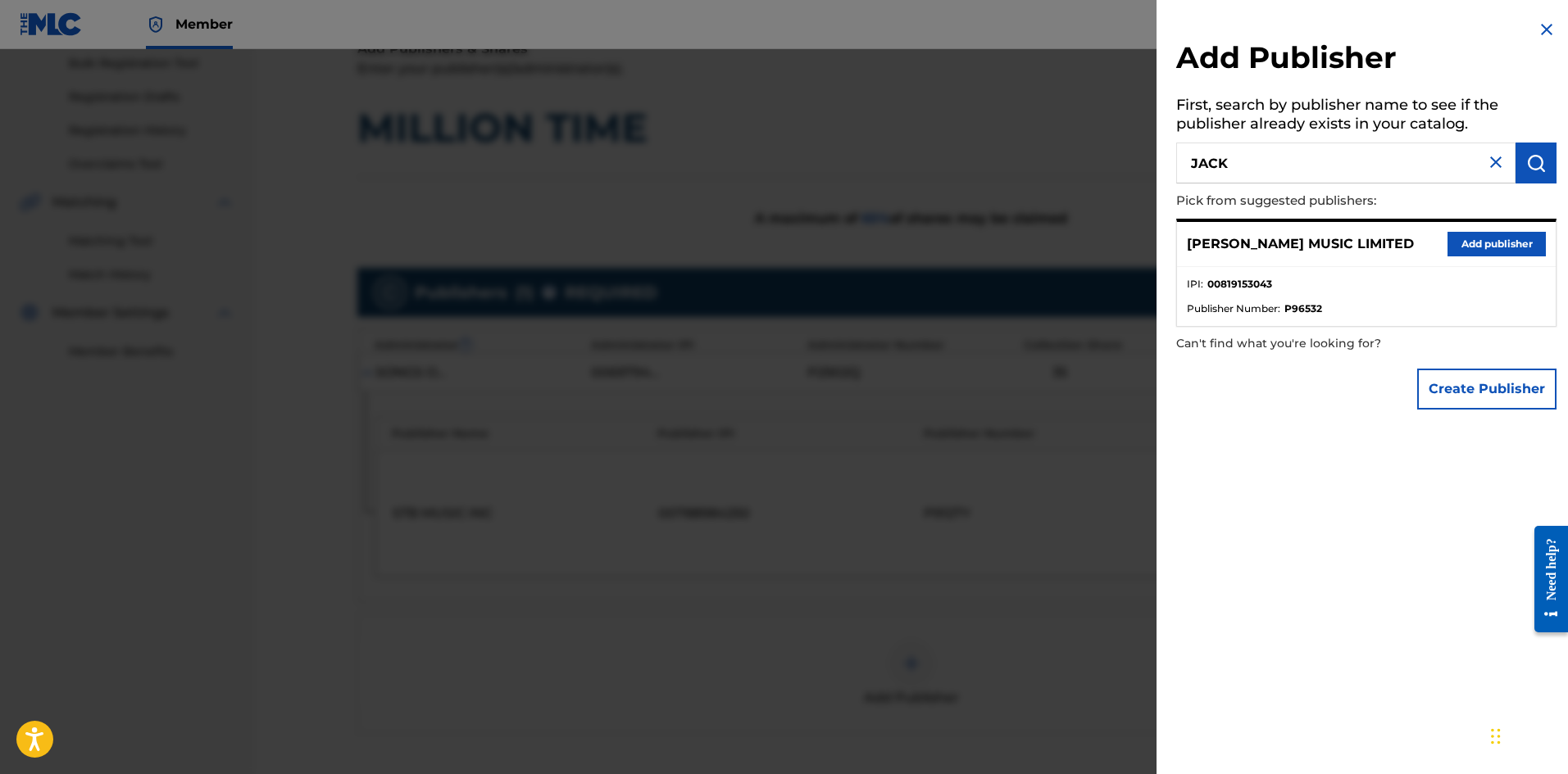
click at [1503, 249] on button "Add publisher" at bounding box center [1496, 243] width 98 height 25
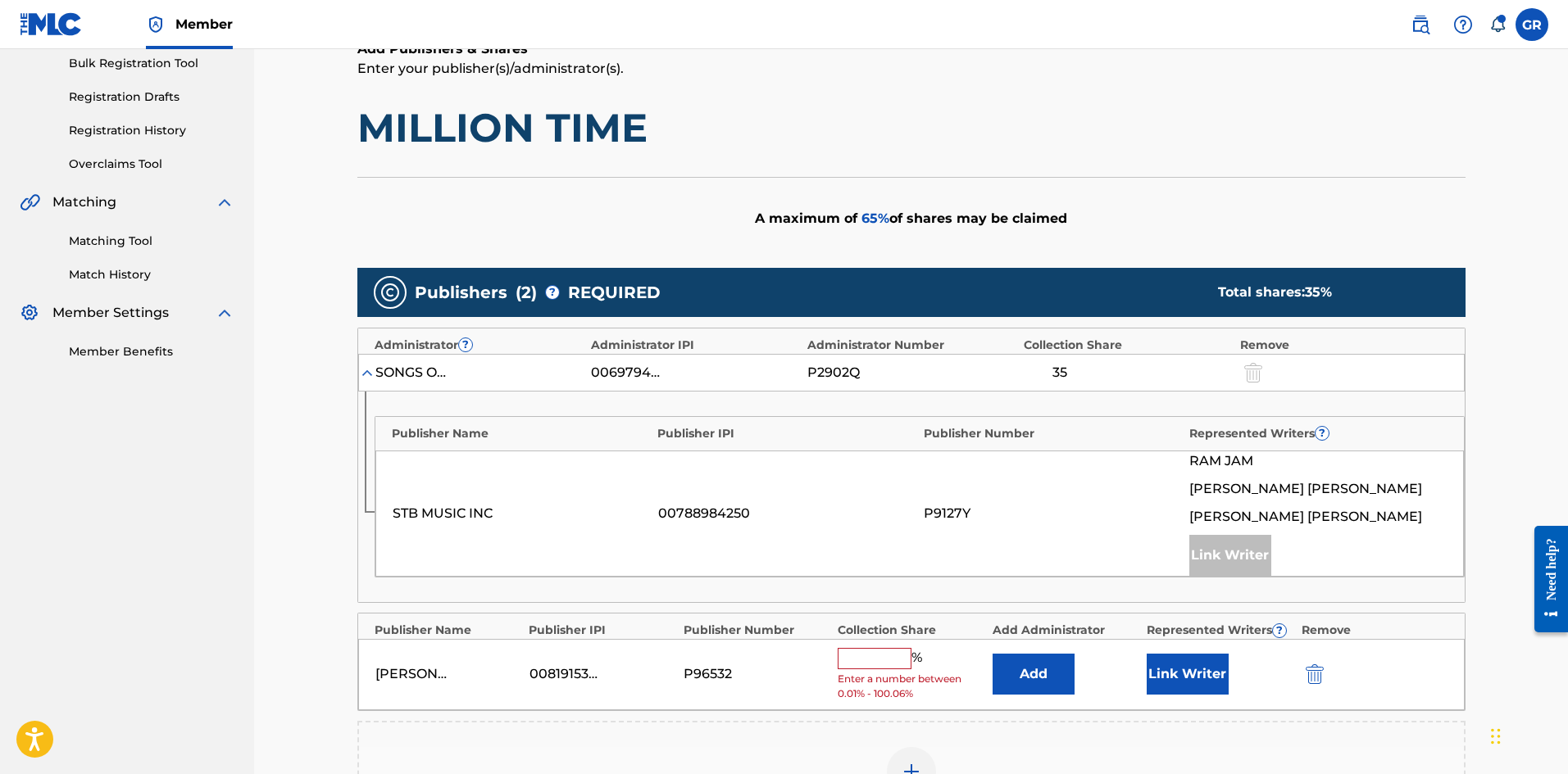
click at [1034, 666] on button "Add" at bounding box center [1034, 674] width 82 height 41
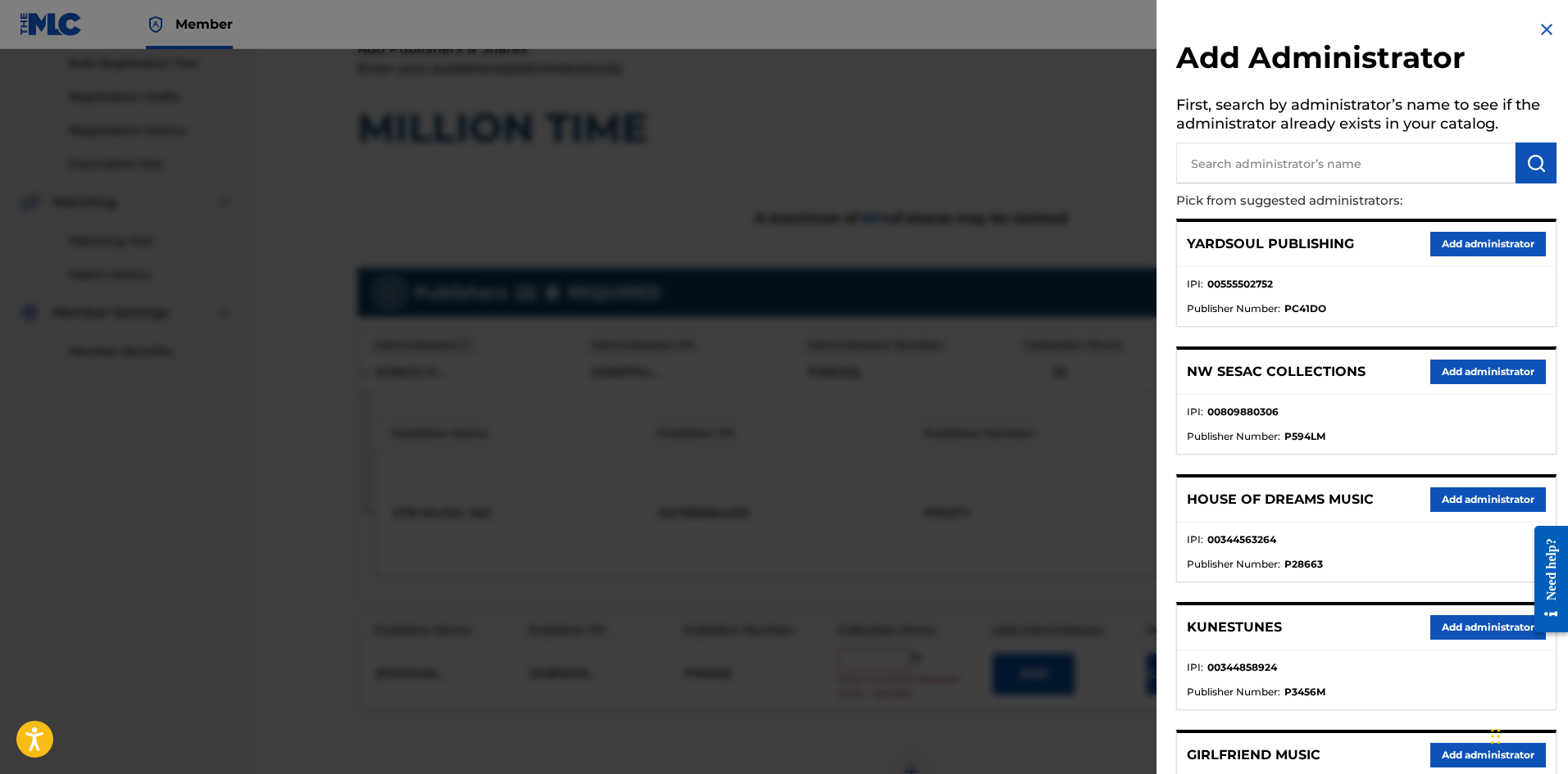
click at [1275, 156] on input "text" at bounding box center [1345, 163] width 339 height 41
type input "NW COLL"
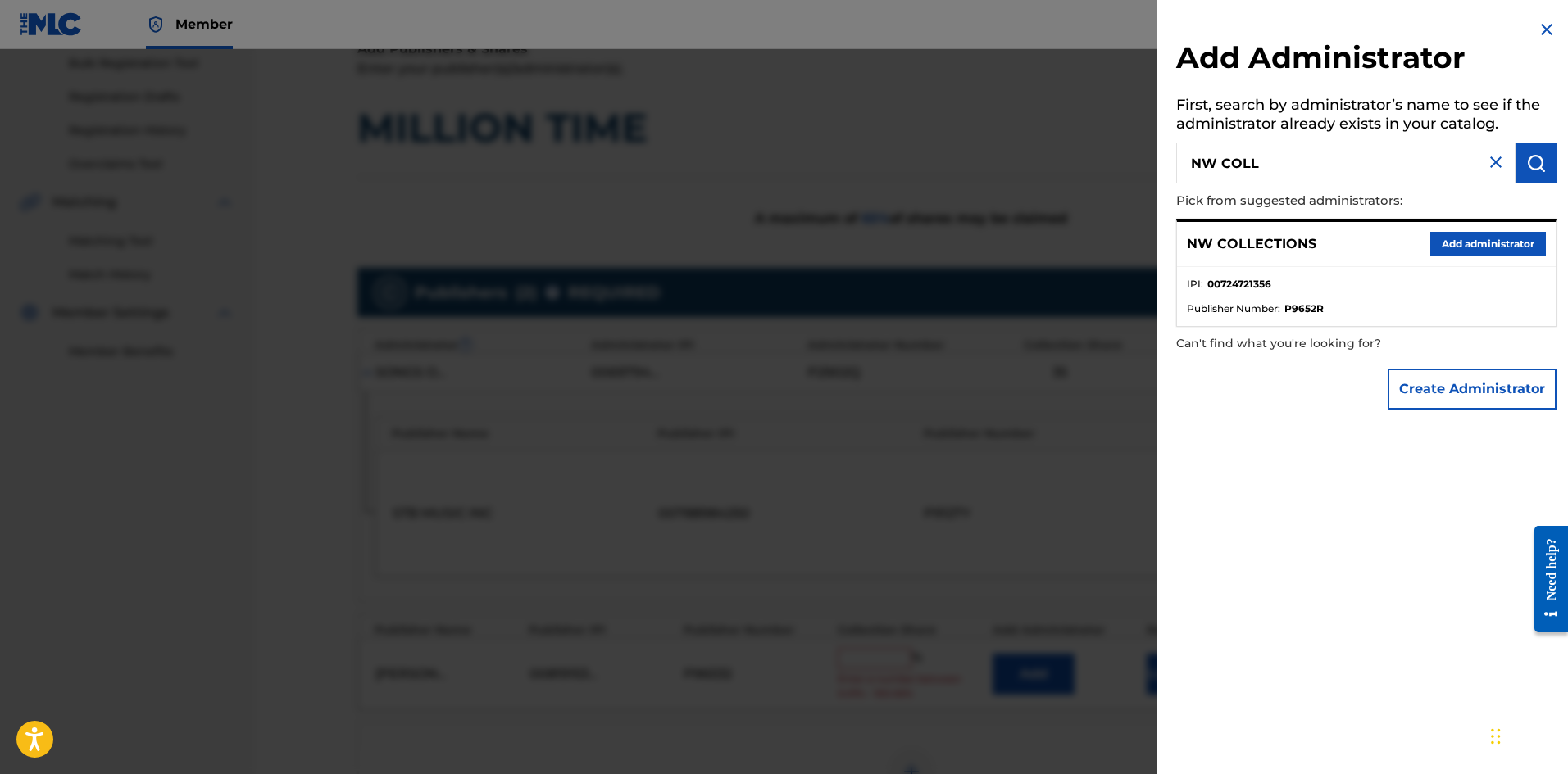
click at [1464, 239] on button "Add administrator" at bounding box center [1488, 243] width 115 height 25
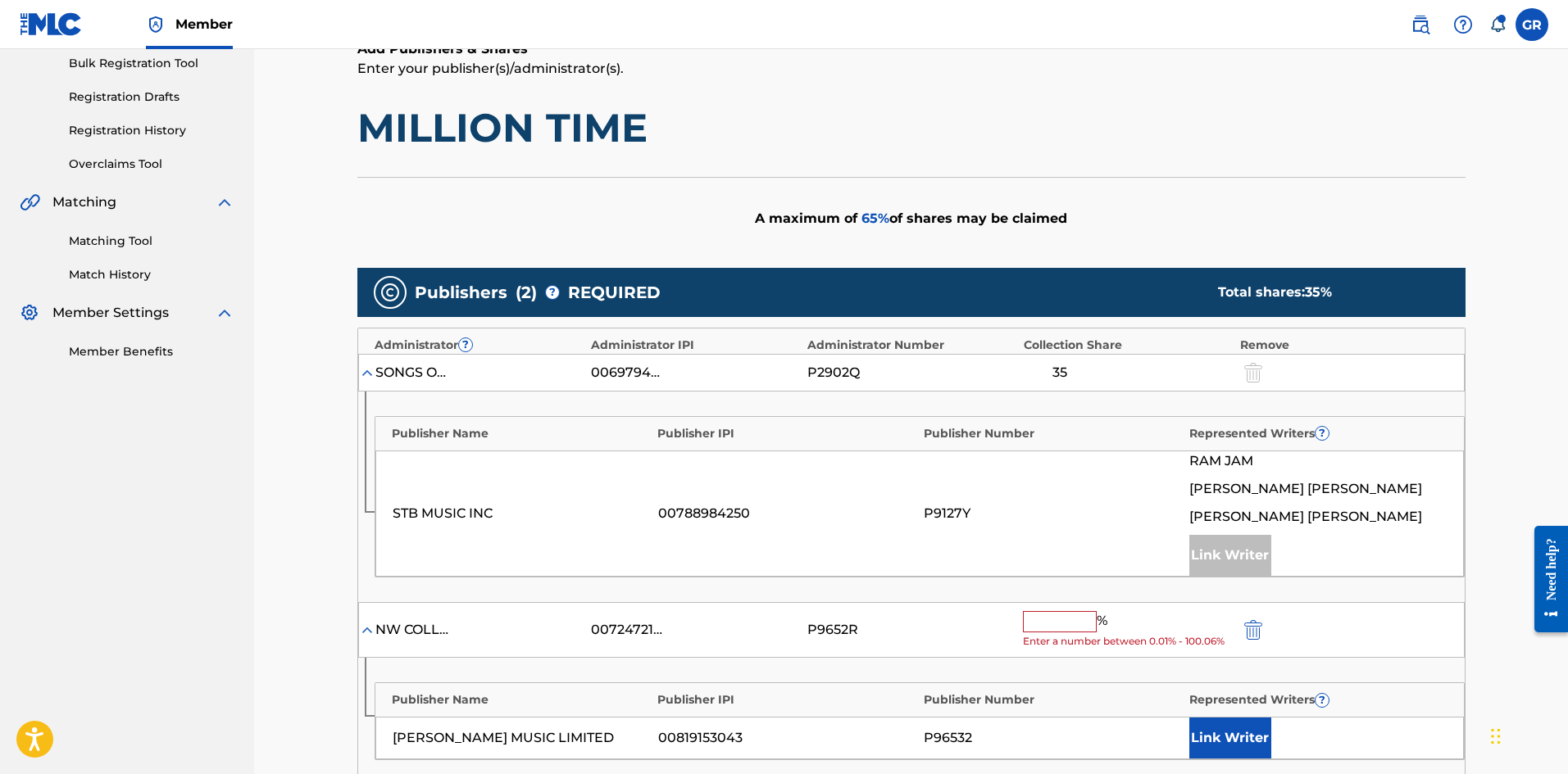
click at [1060, 624] on input "text" at bounding box center [1060, 622] width 73 height 21
type input "50"
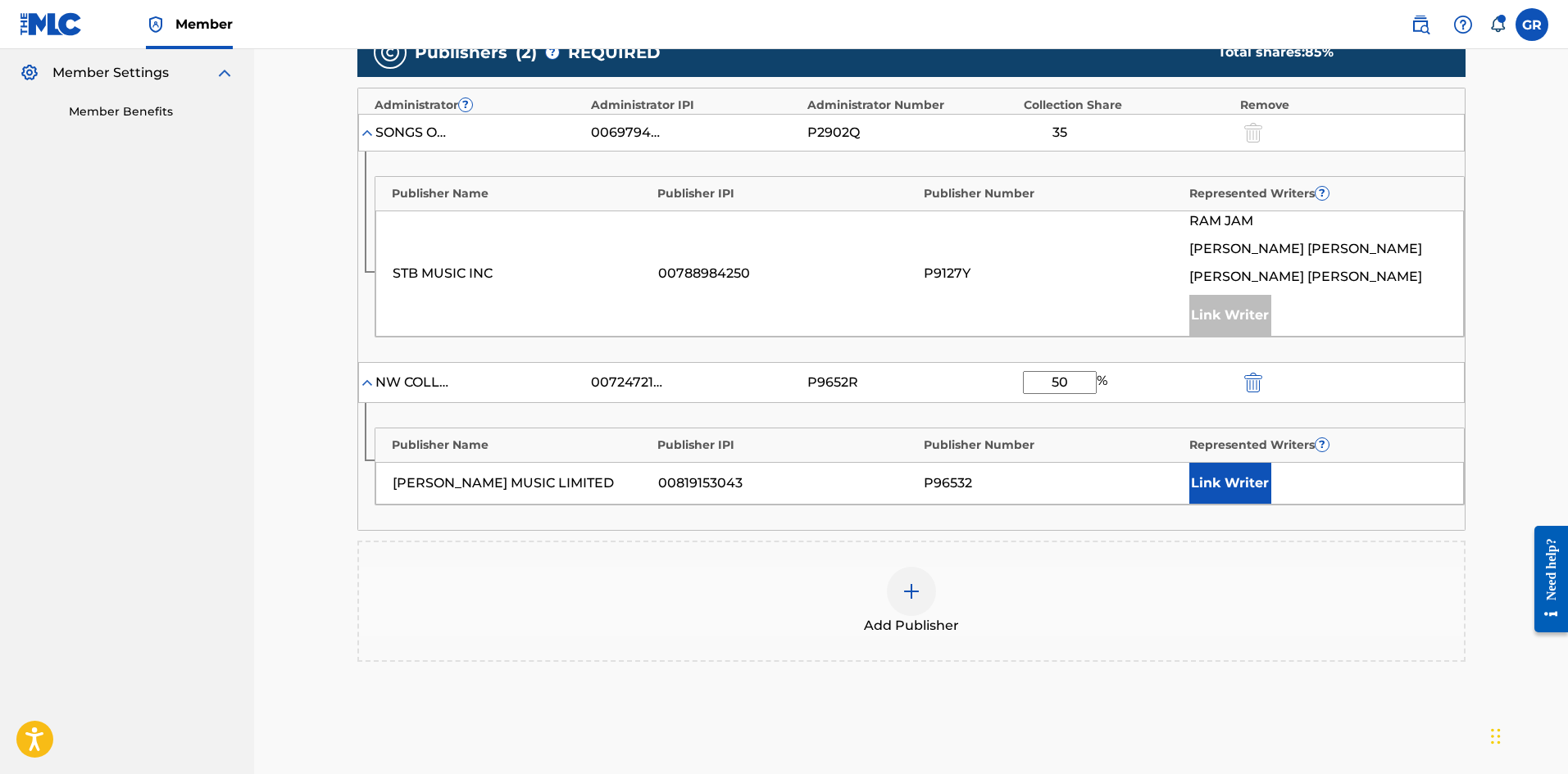
scroll to position [572, 0]
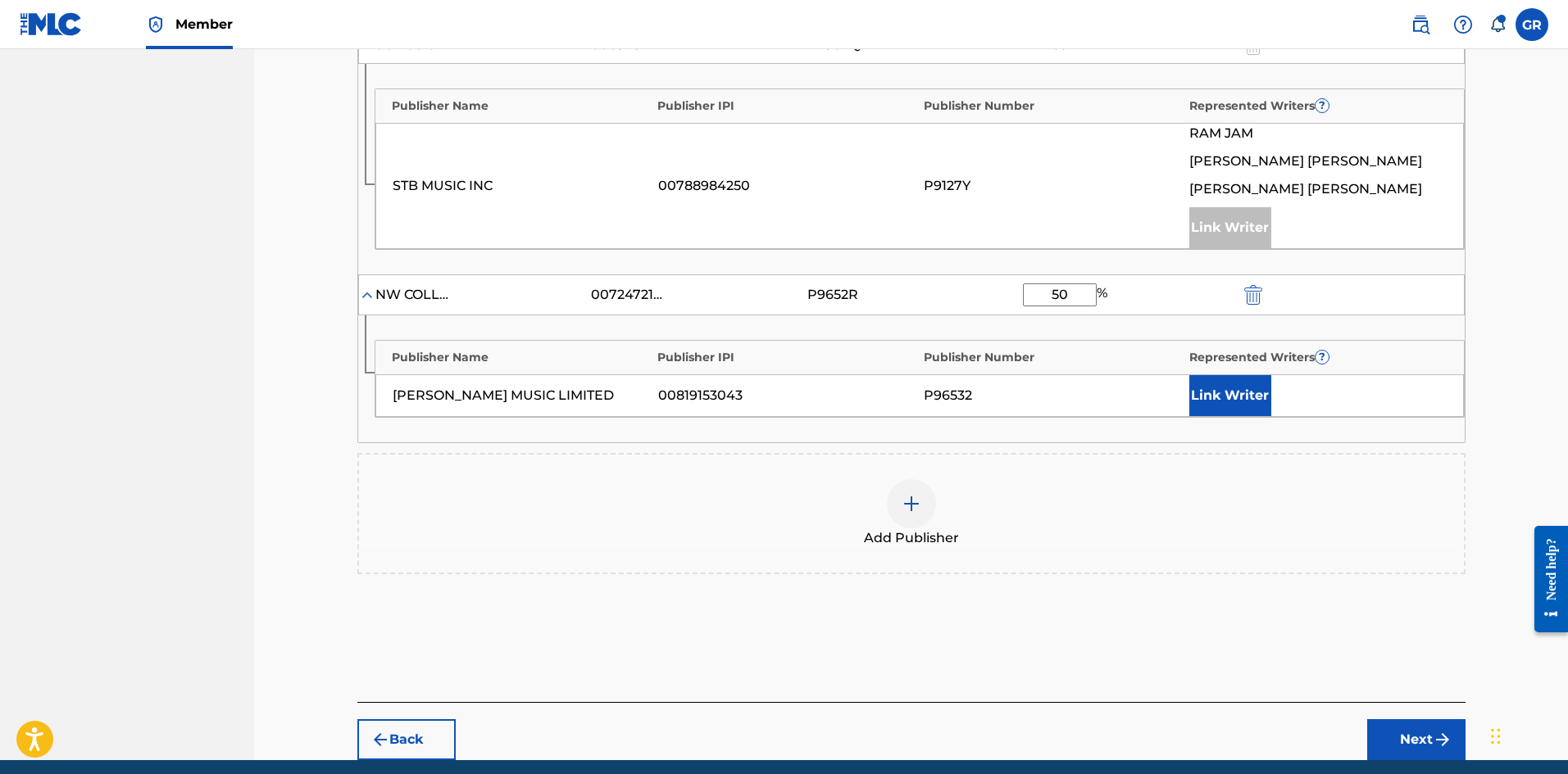
click at [1229, 387] on button "Link Writer" at bounding box center [1230, 396] width 82 height 41
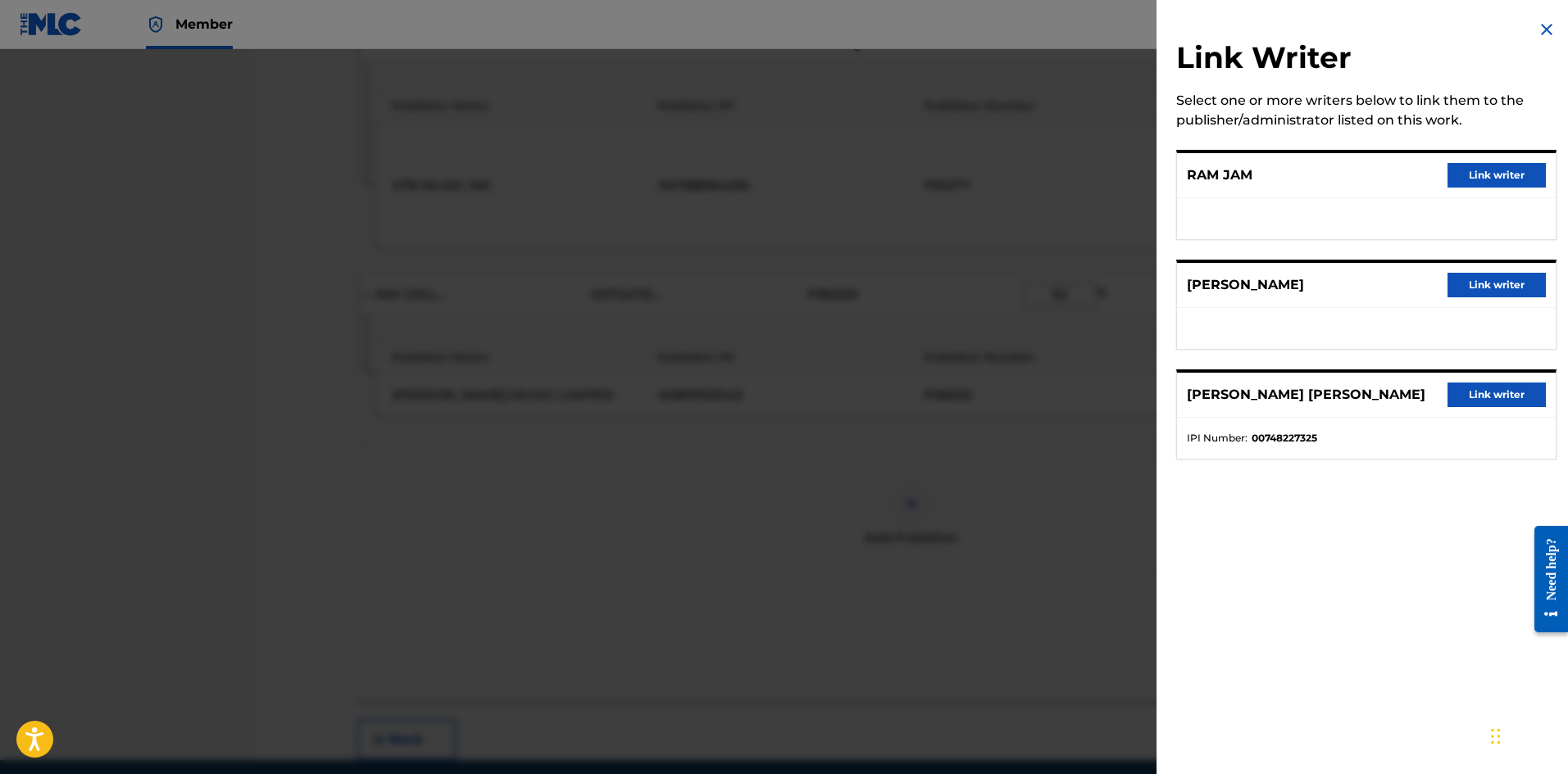
click at [1481, 286] on button "Link writer" at bounding box center [1496, 284] width 98 height 25
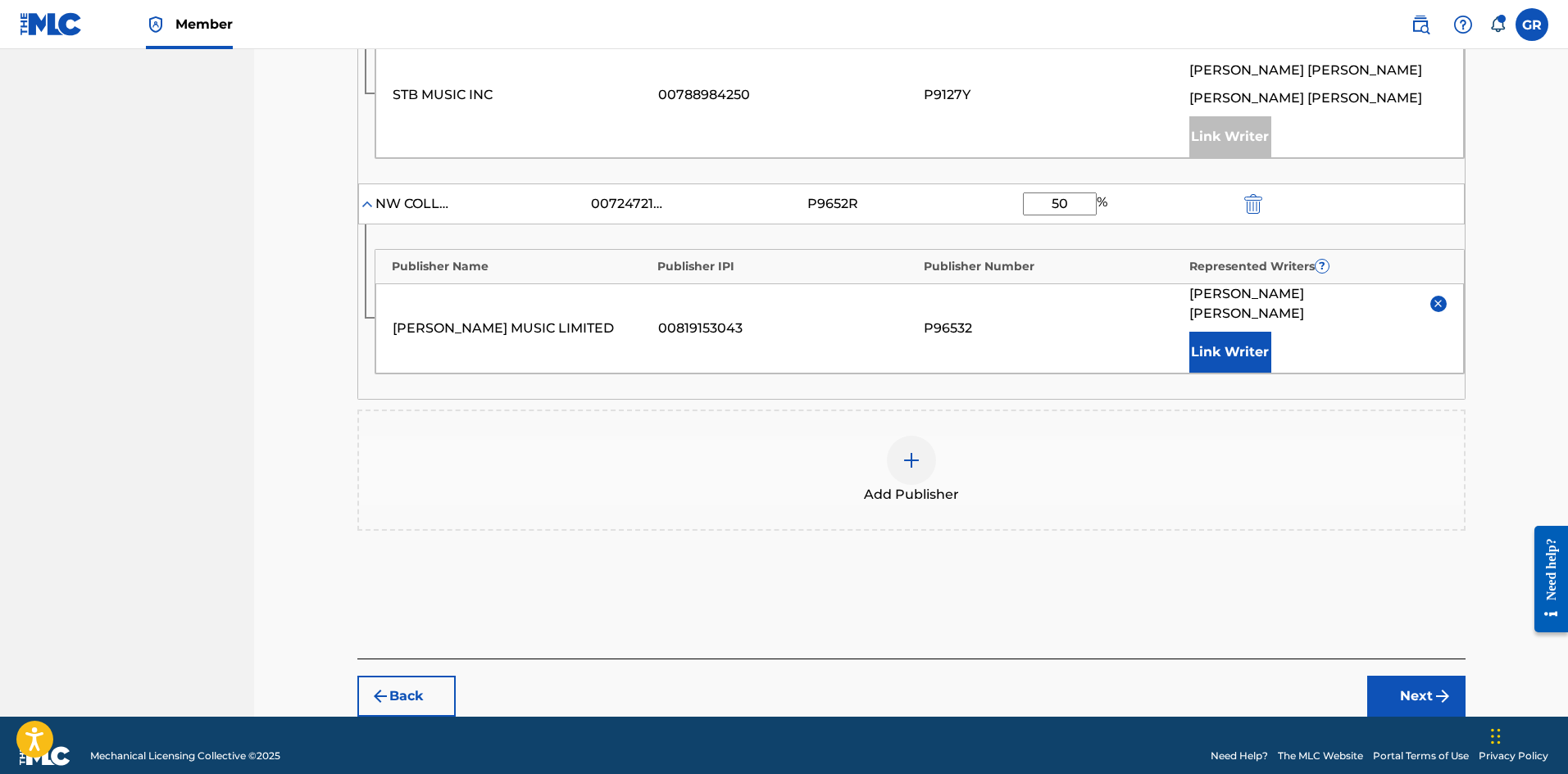
scroll to position [666, 0]
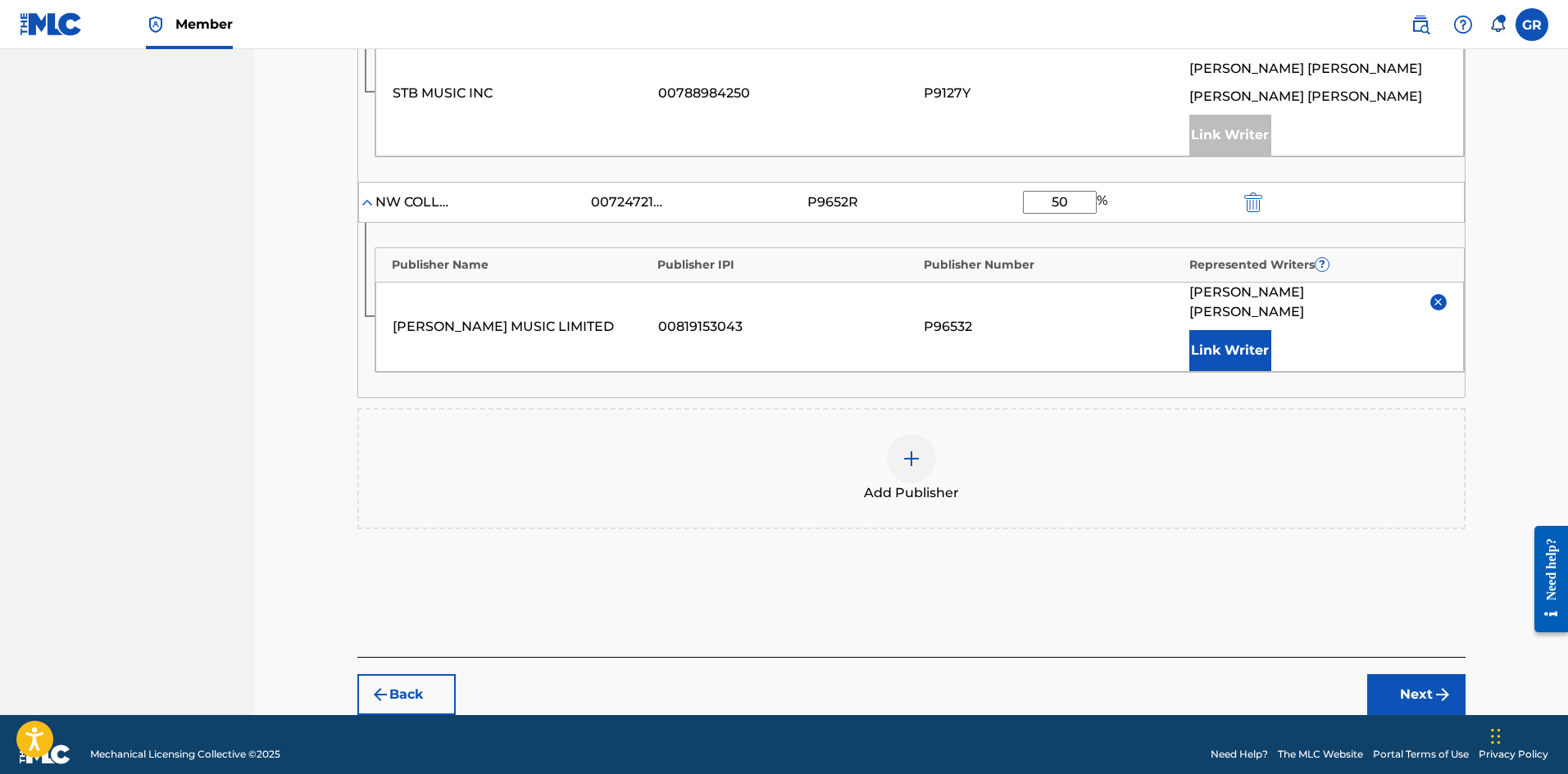
click at [1421, 674] on button "Next" at bounding box center [1416, 695] width 98 height 41
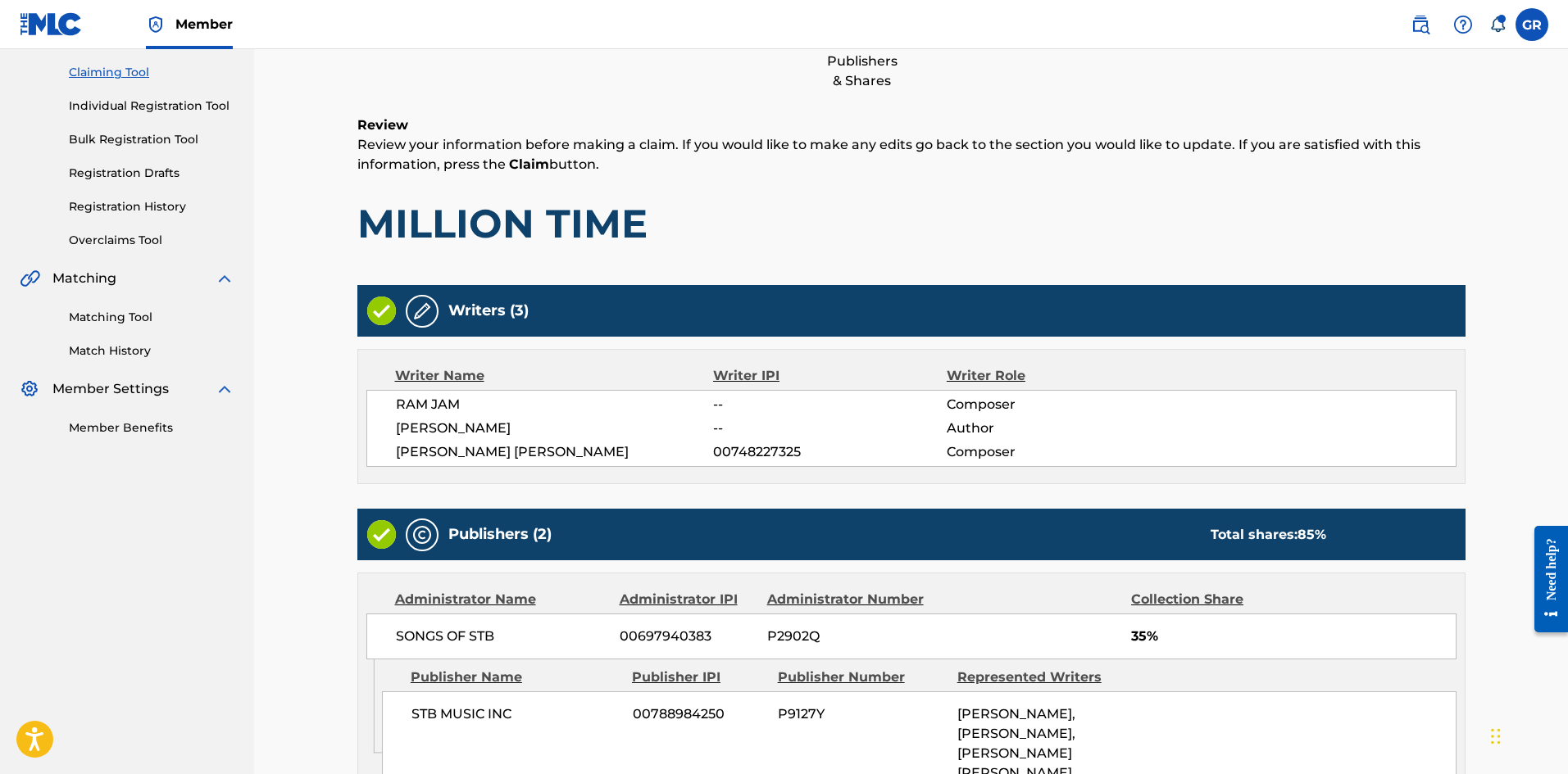
scroll to position [531, 0]
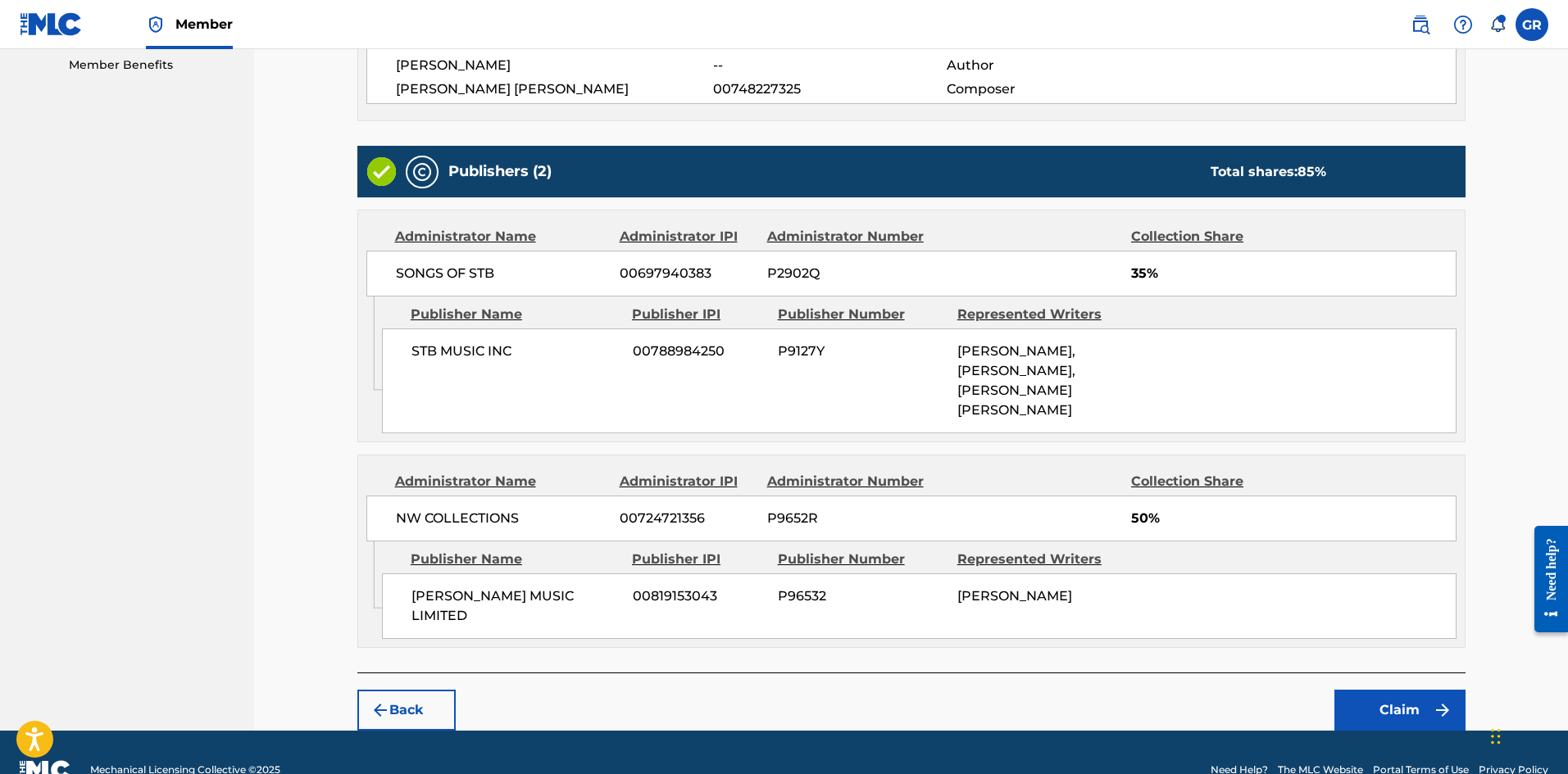
click at [1413, 690] on button "Claim" at bounding box center [1399, 711] width 131 height 41
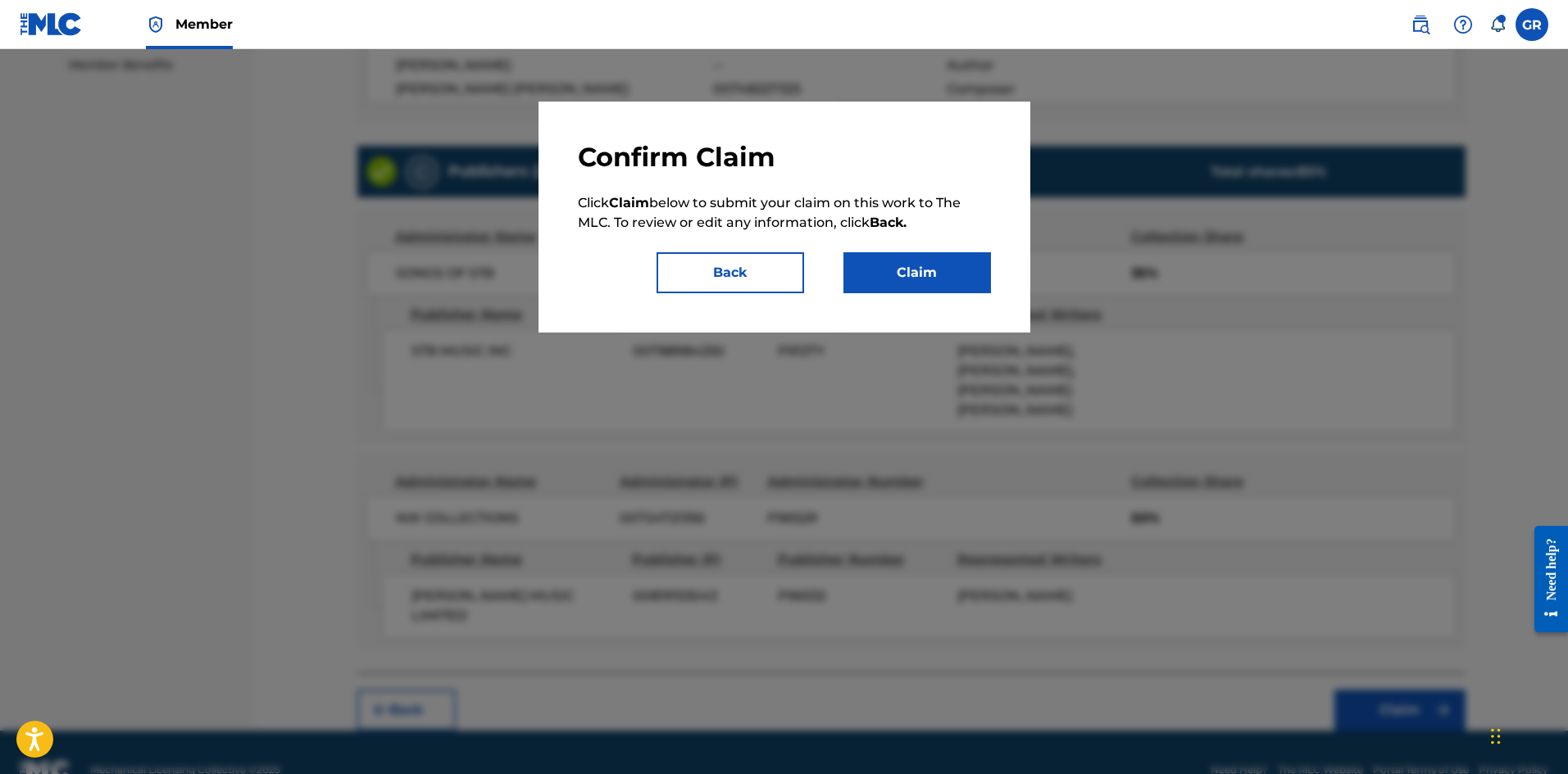
click at [932, 279] on button "Claim" at bounding box center [917, 273] width 148 height 41
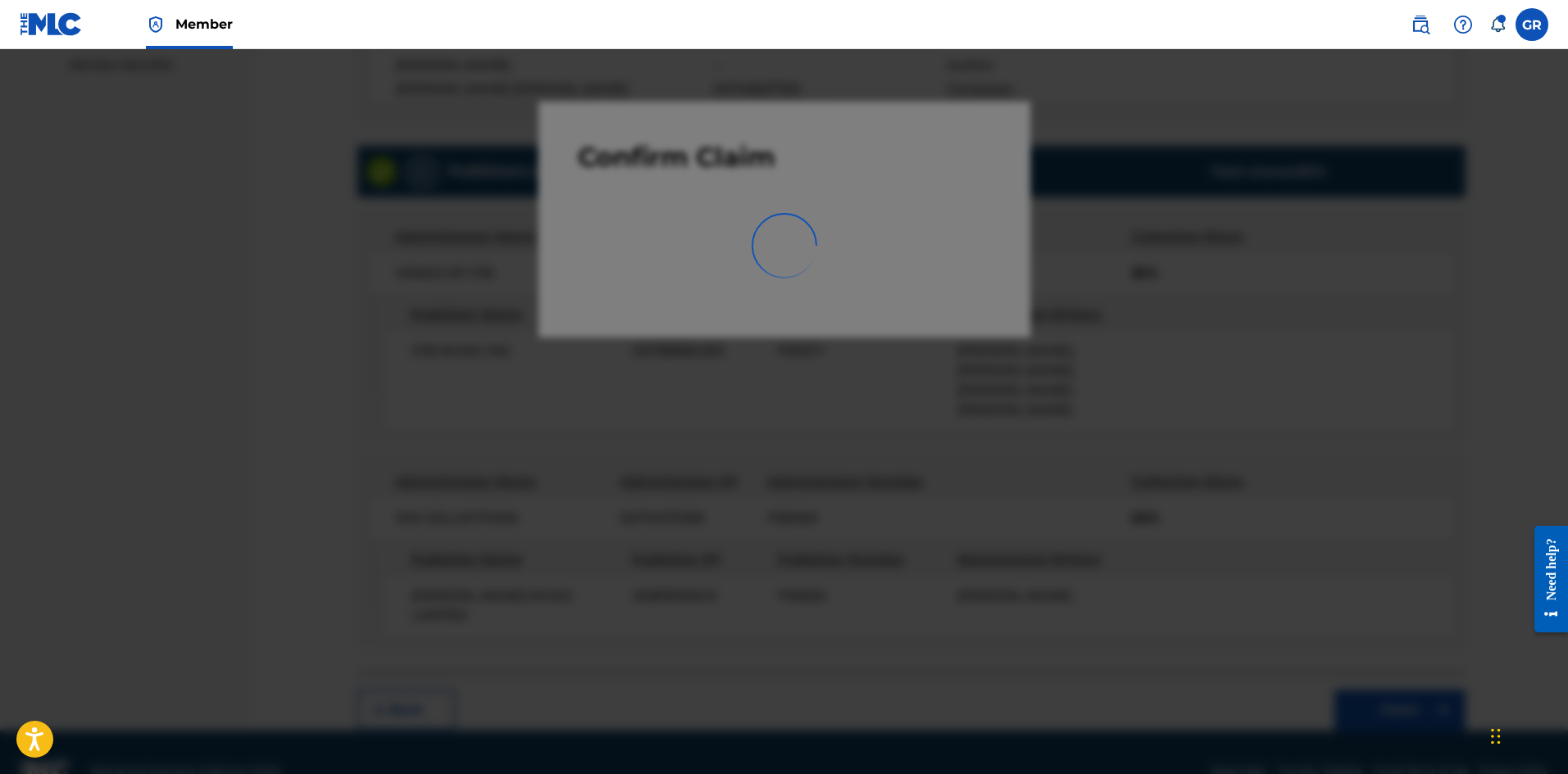
scroll to position [0, 0]
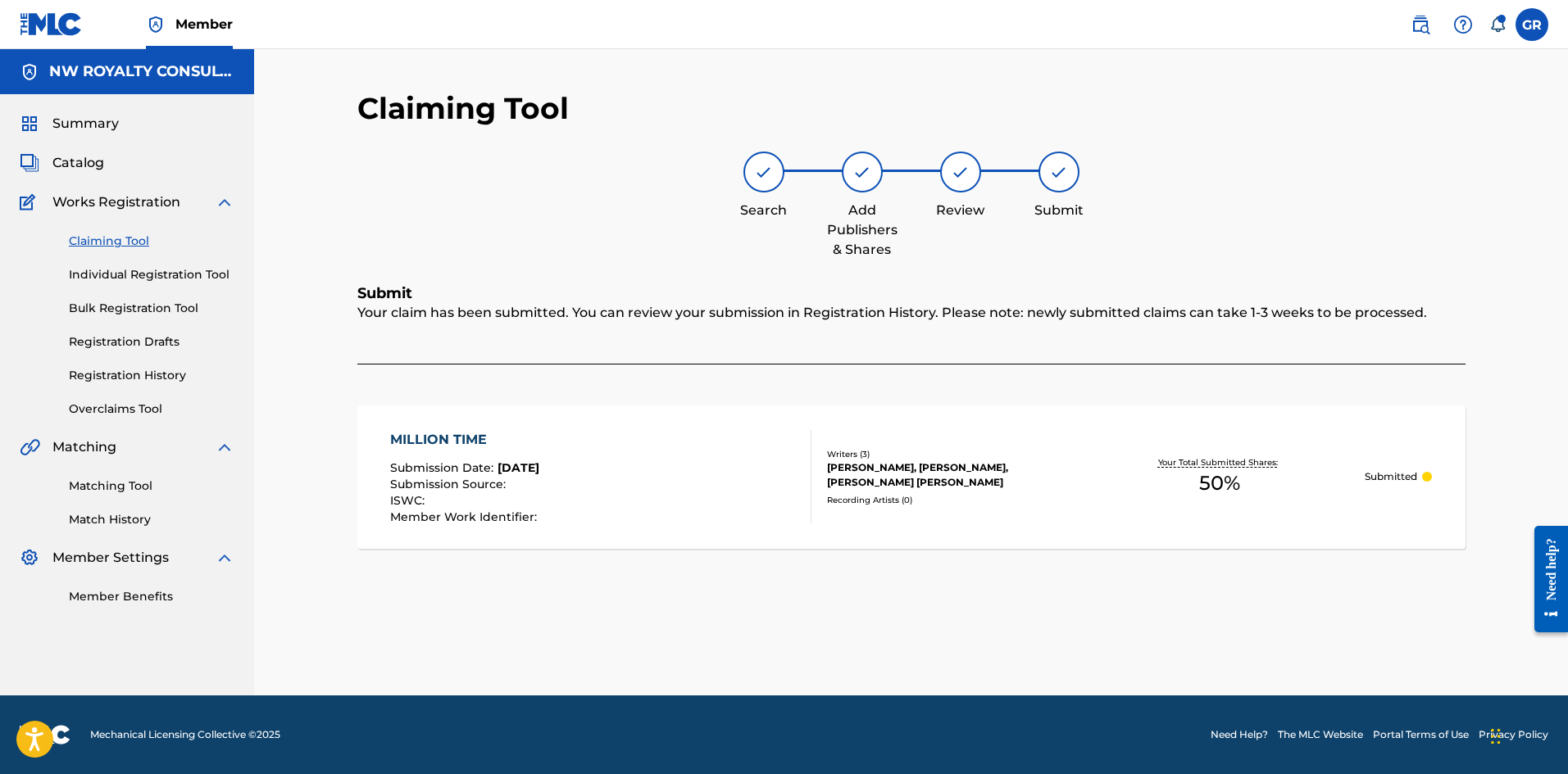
click at [116, 243] on link "Claiming Tool" at bounding box center [152, 241] width 166 height 17
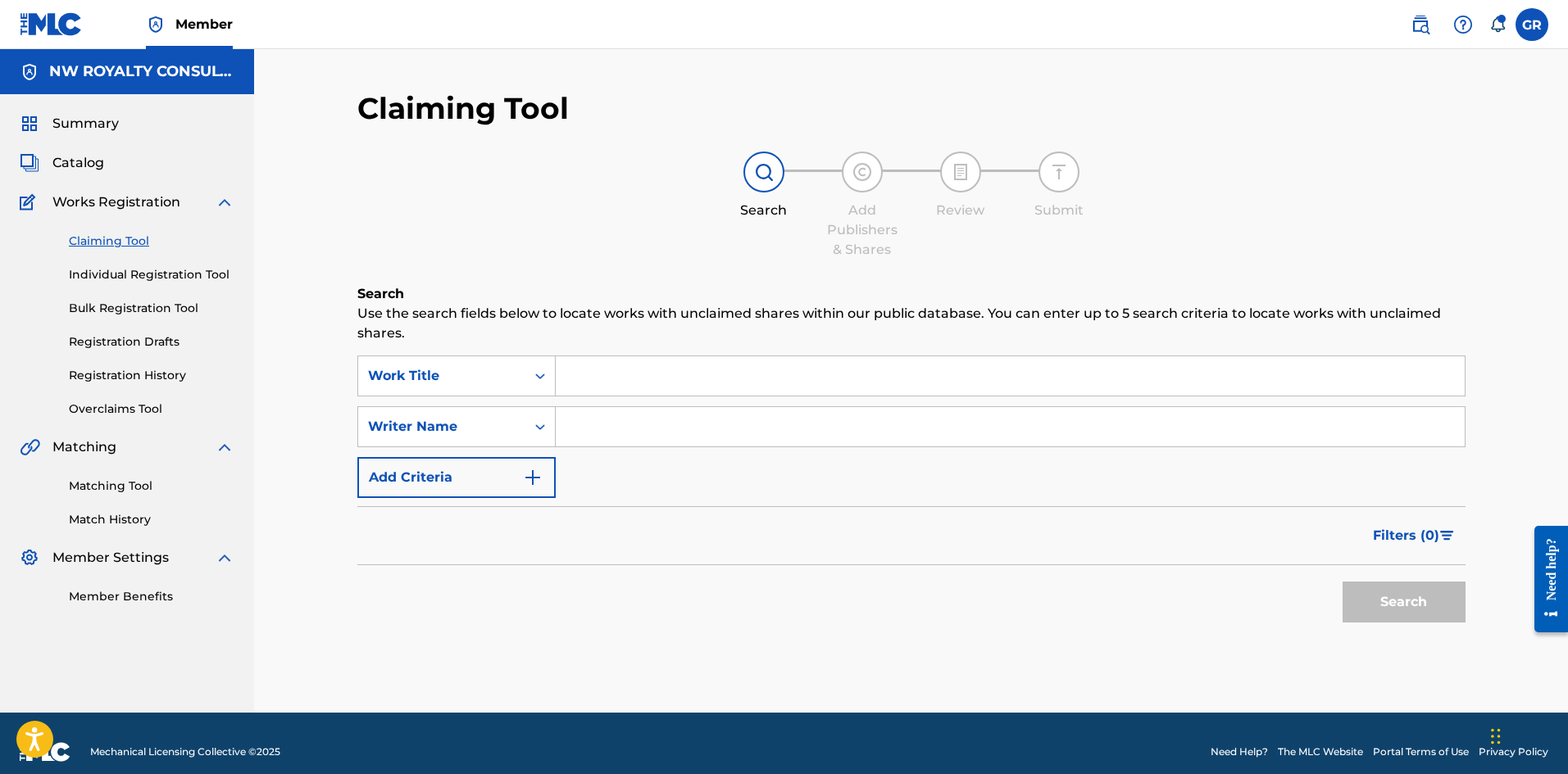
paste input "PJ1Z6L"
type input "PJ1Z6L"
click at [1415, 601] on button "Search" at bounding box center [1404, 602] width 123 height 41
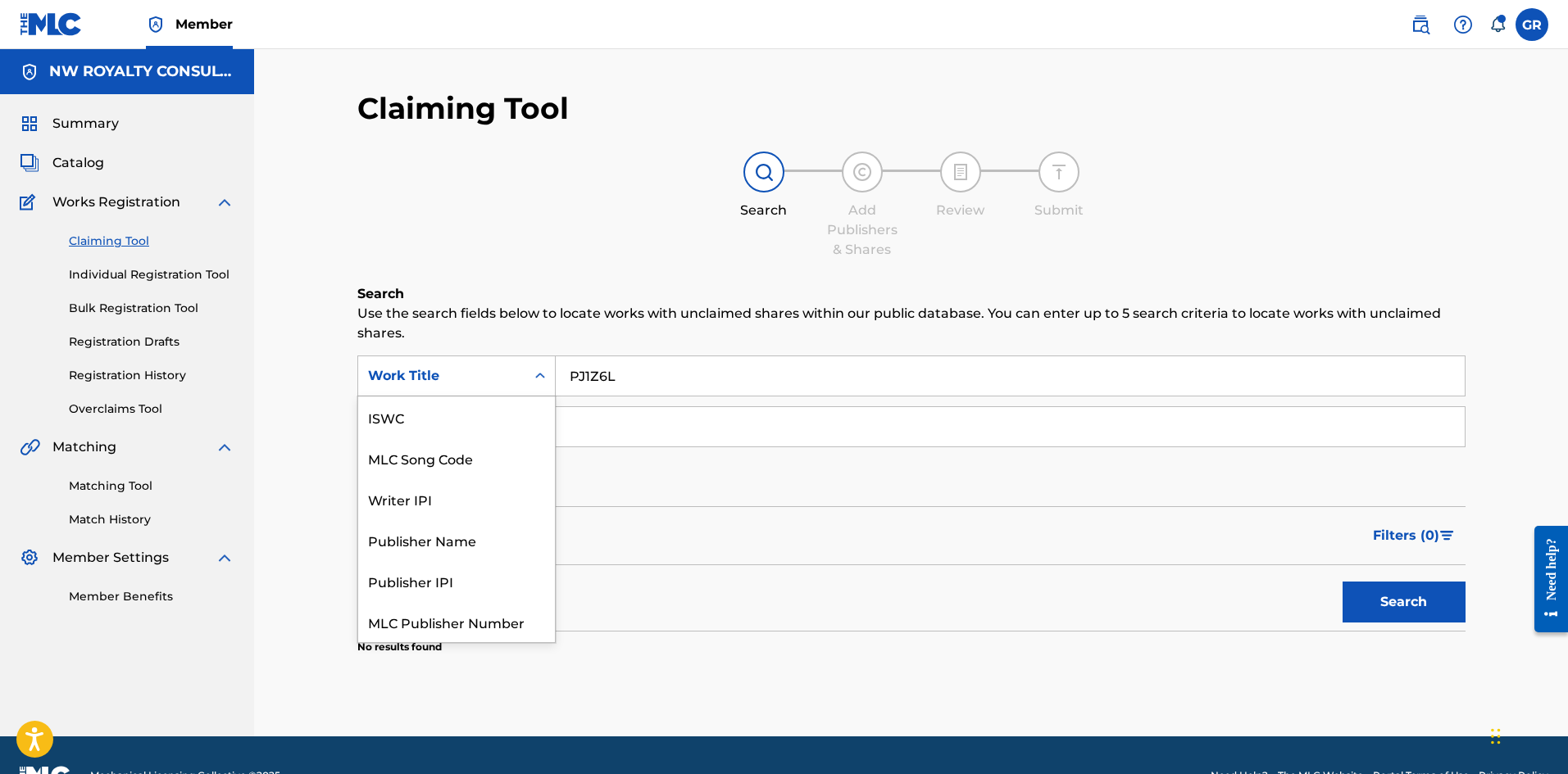
click at [449, 372] on div "Work Title" at bounding box center [442, 376] width 148 height 20
click at [445, 416] on div "MLC Song Code" at bounding box center [456, 417] width 197 height 41
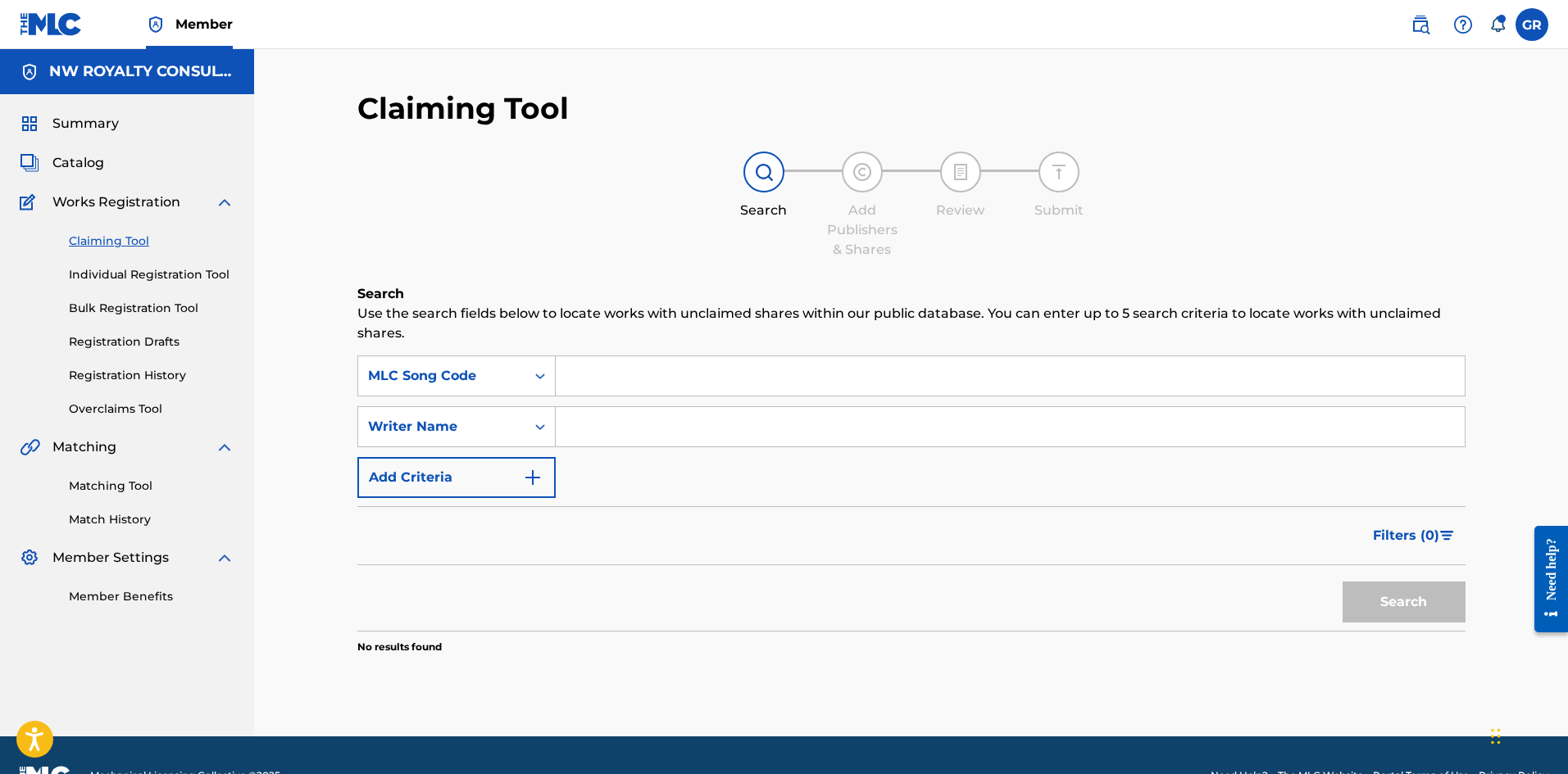
click at [590, 384] on input "Search Form" at bounding box center [1010, 376] width 909 height 39
paste input "PJ1Z6L"
type input "PJ1Z6L"
click at [1388, 595] on button "Search" at bounding box center [1404, 602] width 123 height 41
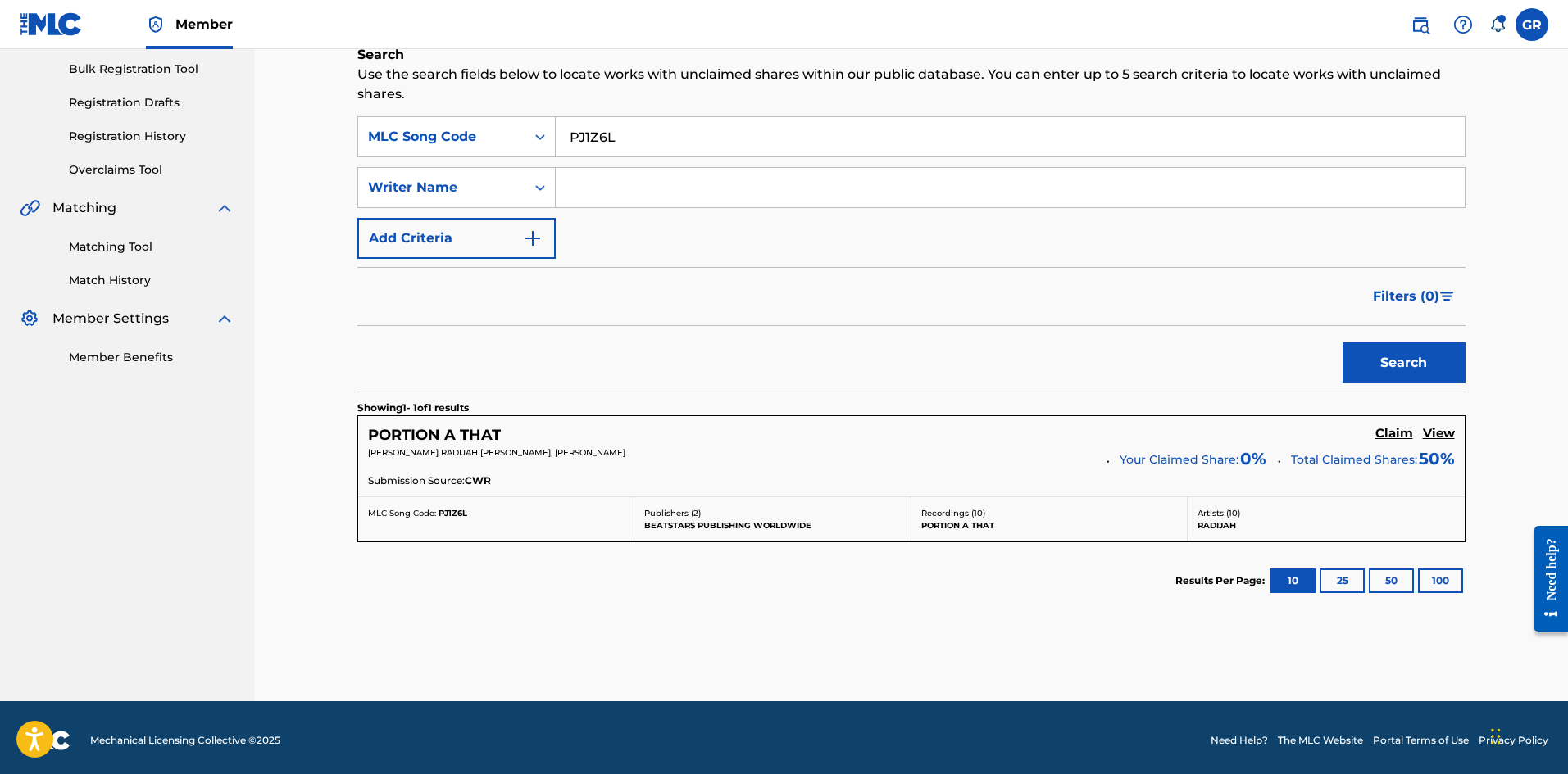
scroll to position [245, 0]
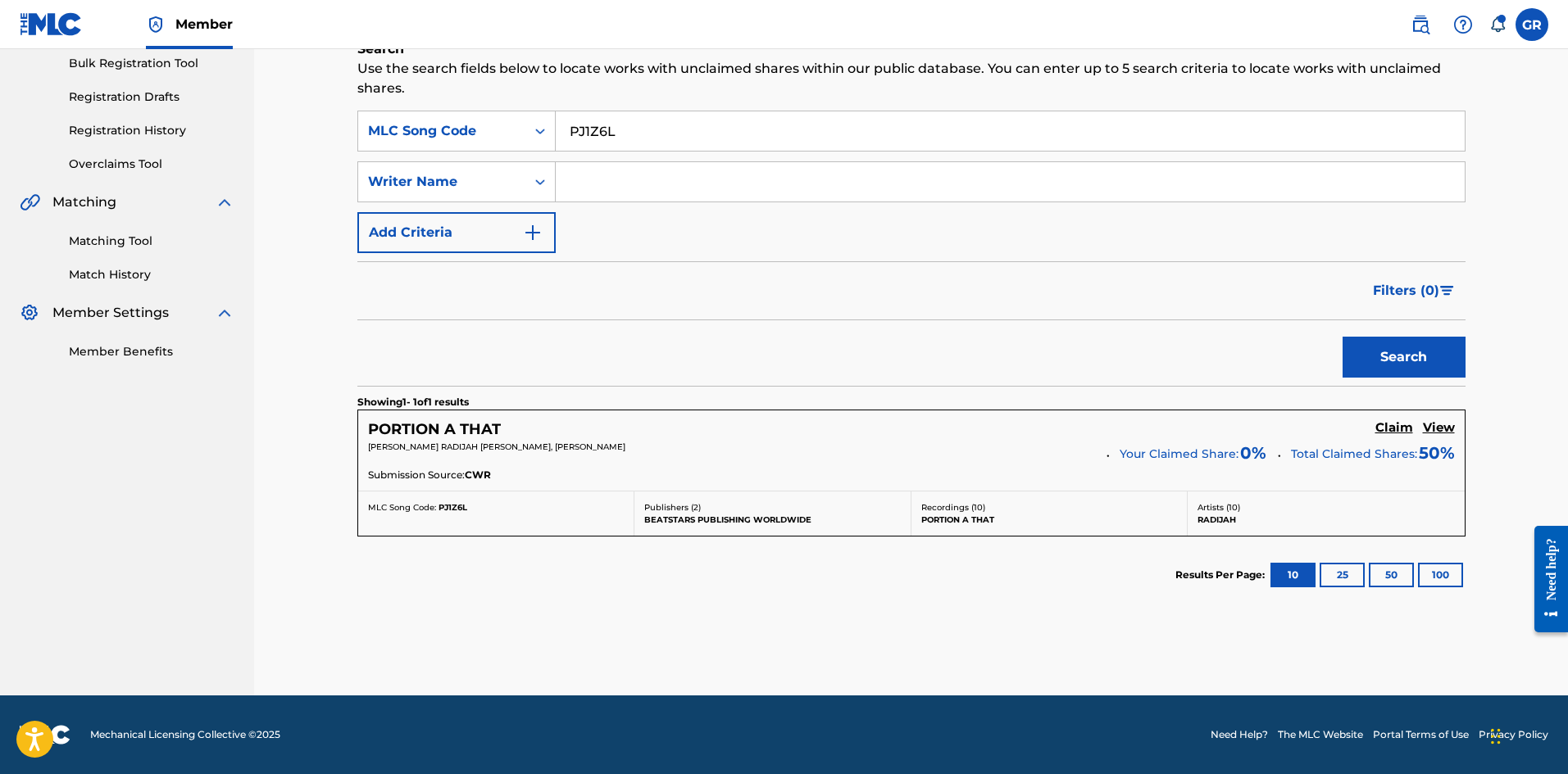
click at [1396, 425] on h5 "Claim" at bounding box center [1394, 428] width 38 height 15
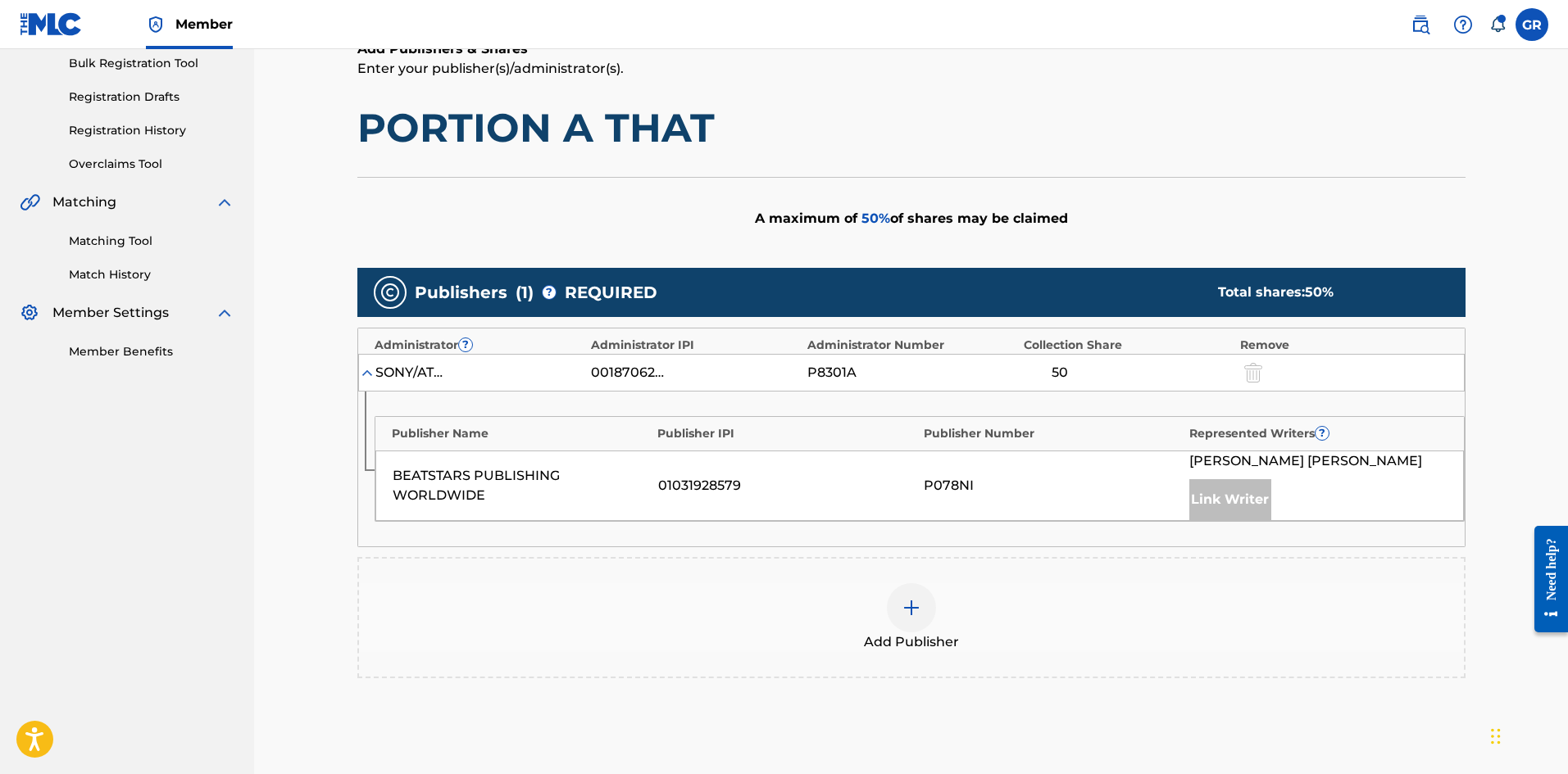
click at [910, 606] on img at bounding box center [911, 607] width 20 height 20
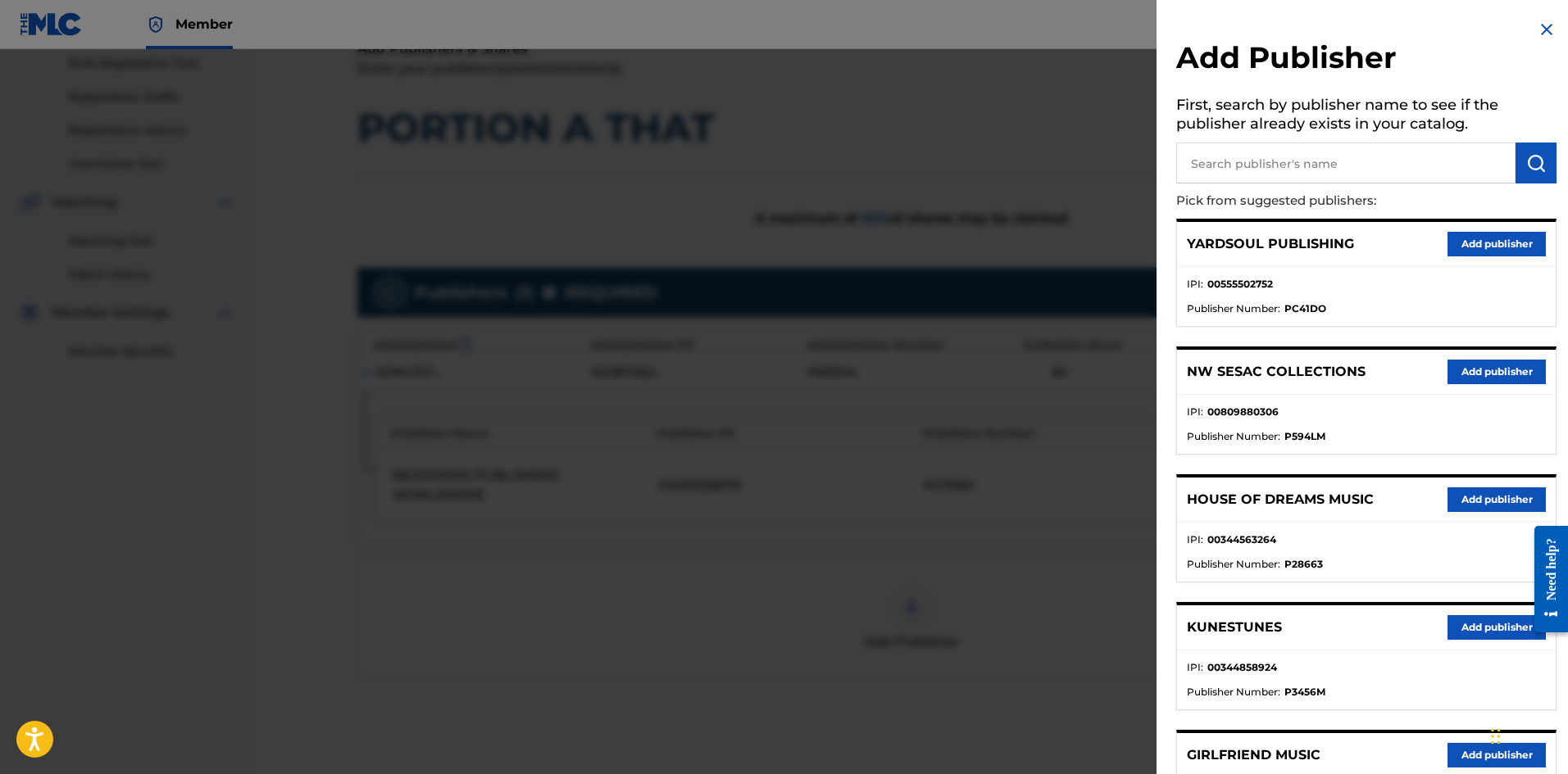
click at [1214, 162] on input "text" at bounding box center [1345, 163] width 339 height 41
type input "JACK"
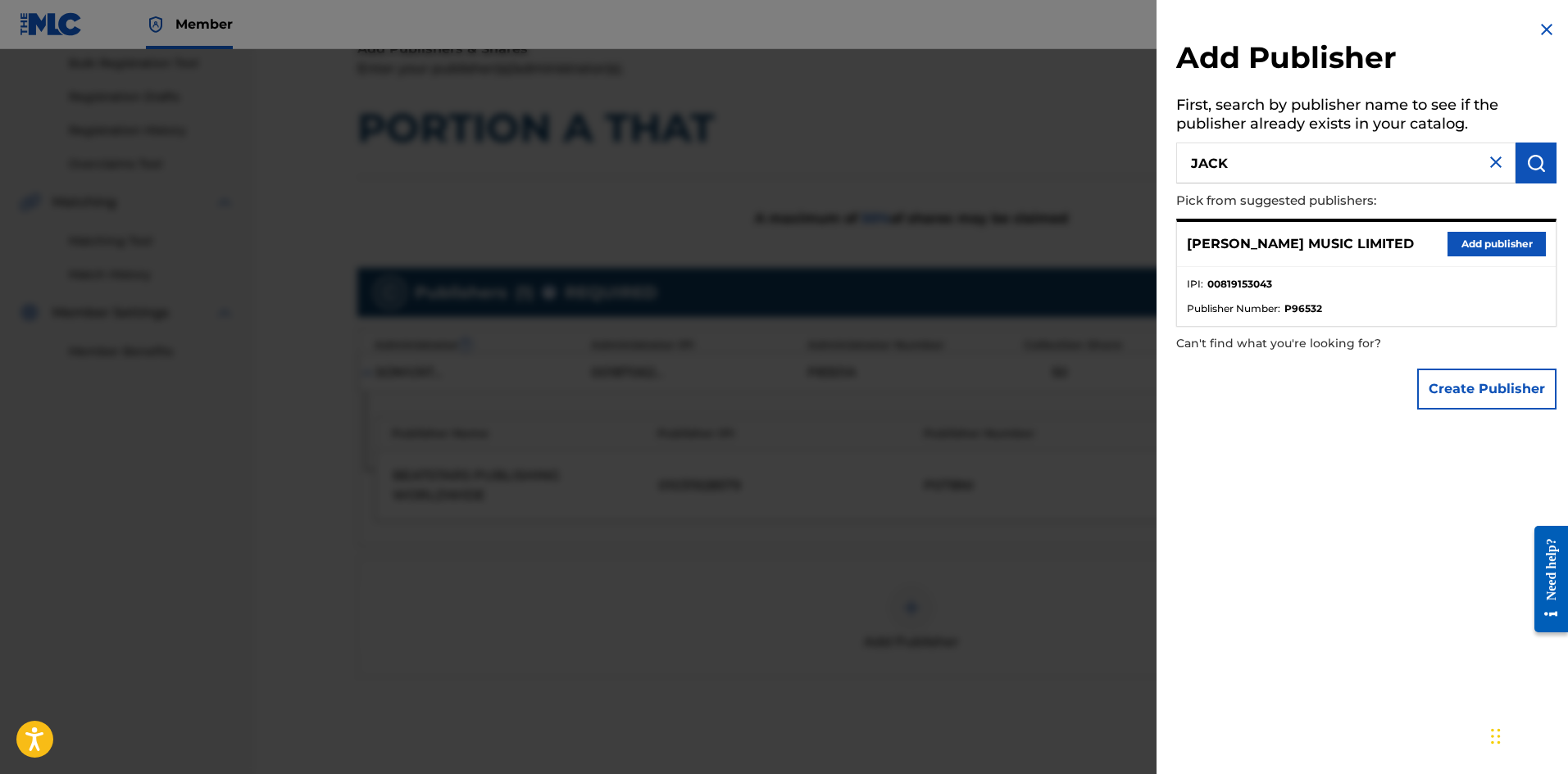
click at [1463, 237] on button "Add publisher" at bounding box center [1496, 243] width 98 height 25
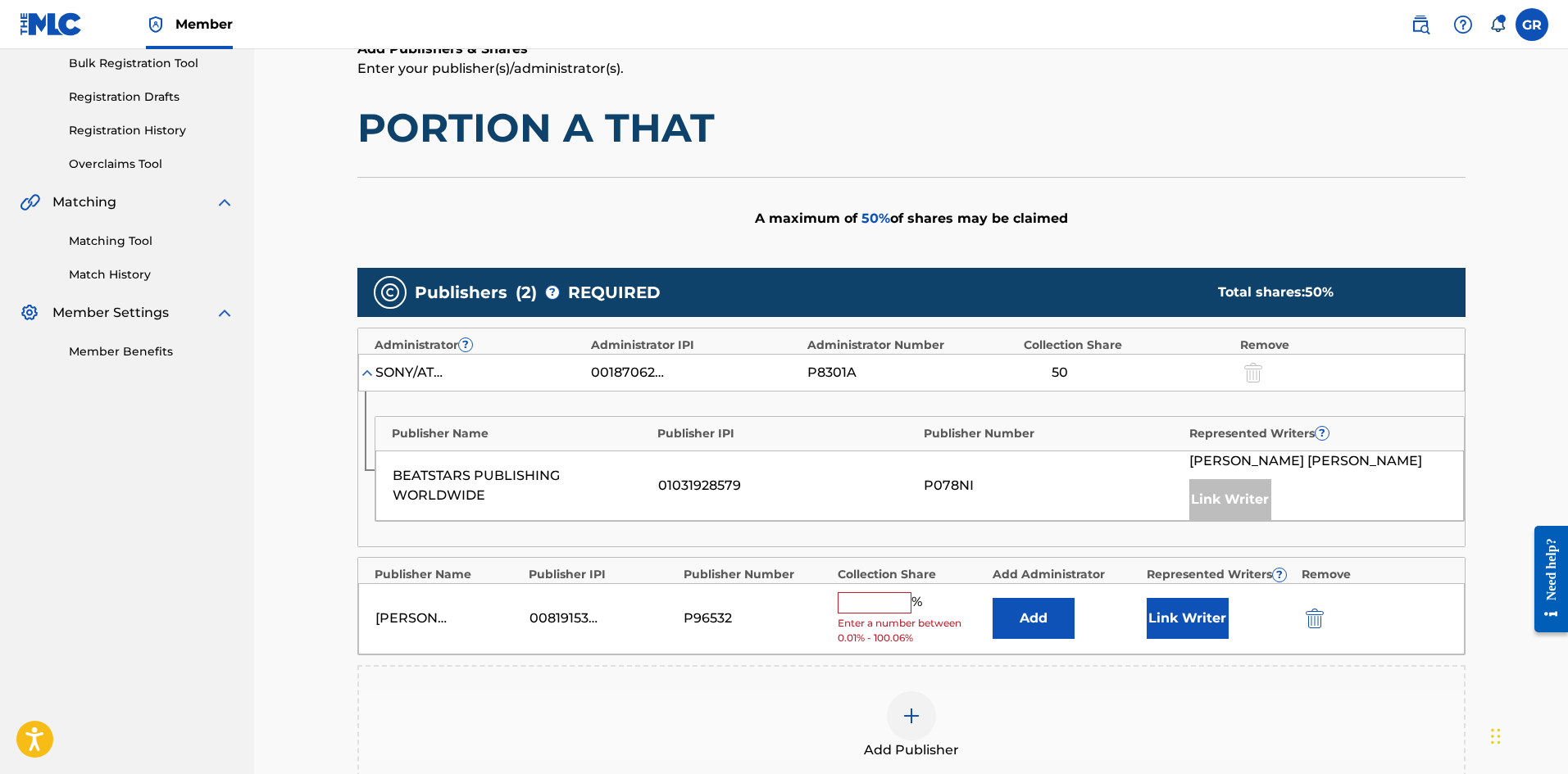
click at [1045, 611] on button "Add" at bounding box center [1034, 619] width 82 height 41
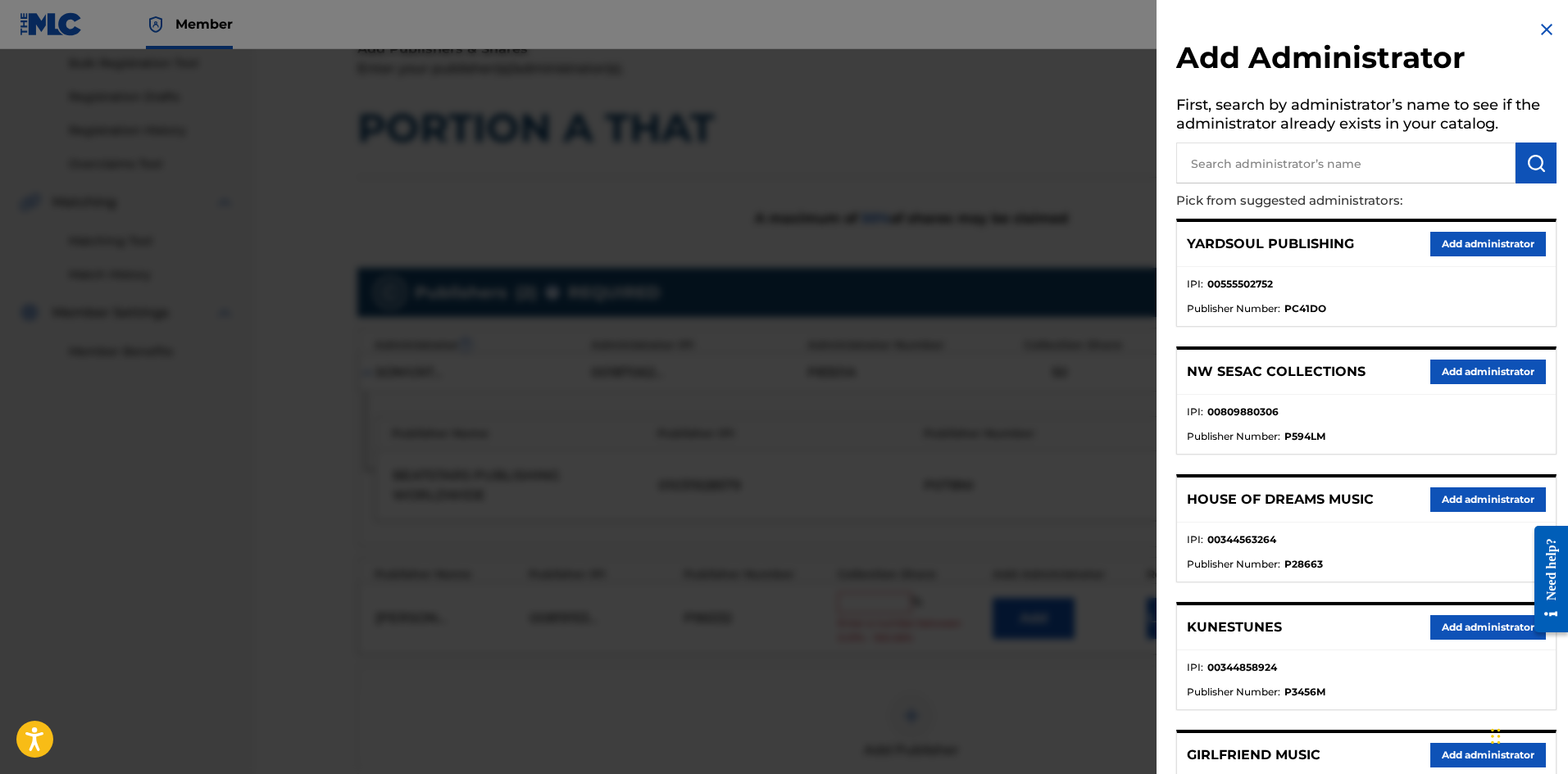
click at [1264, 162] on input "text" at bounding box center [1345, 163] width 339 height 41
type input "NW COLL"
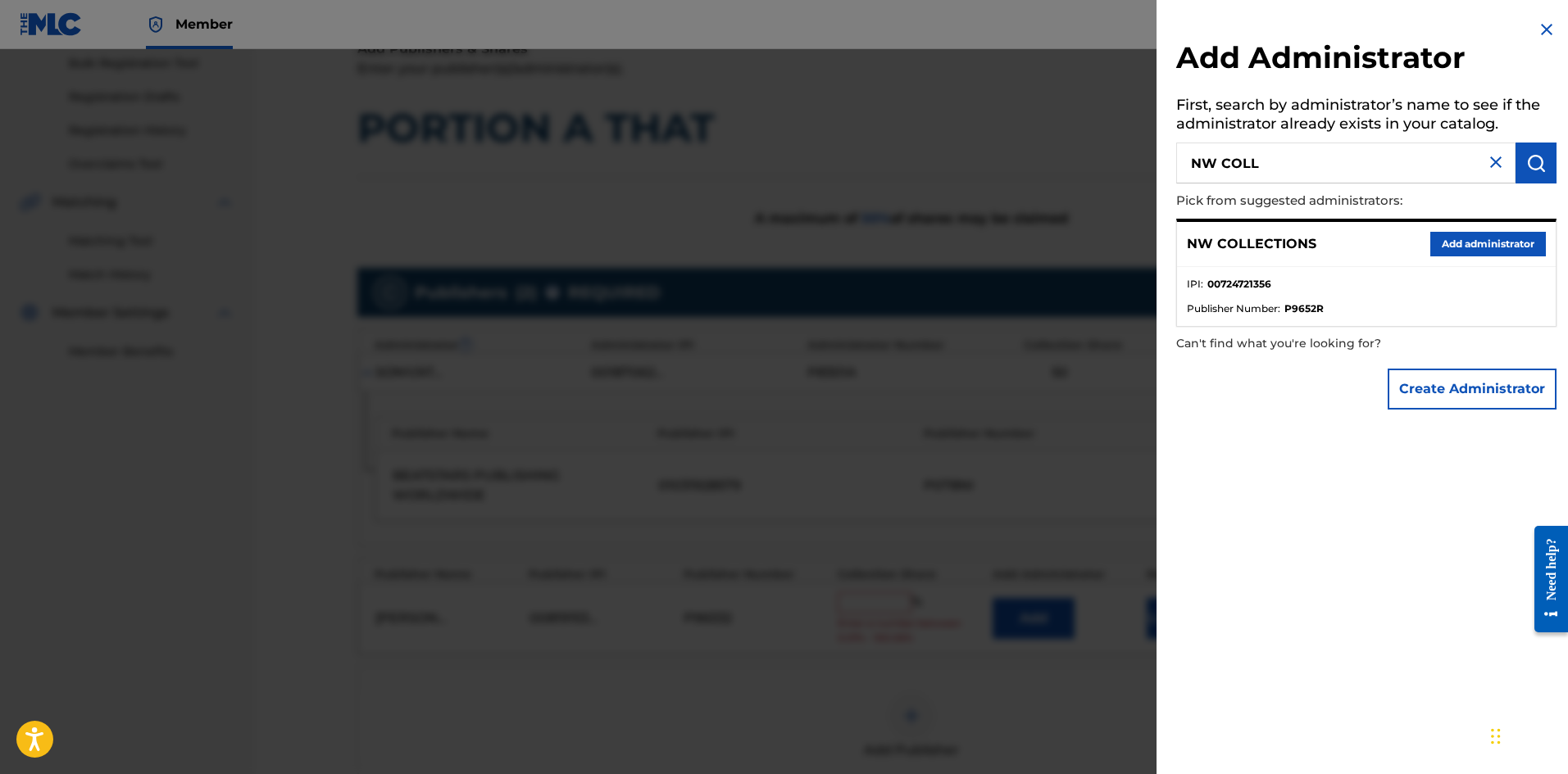
click at [1492, 239] on button "Add administrator" at bounding box center [1488, 243] width 115 height 25
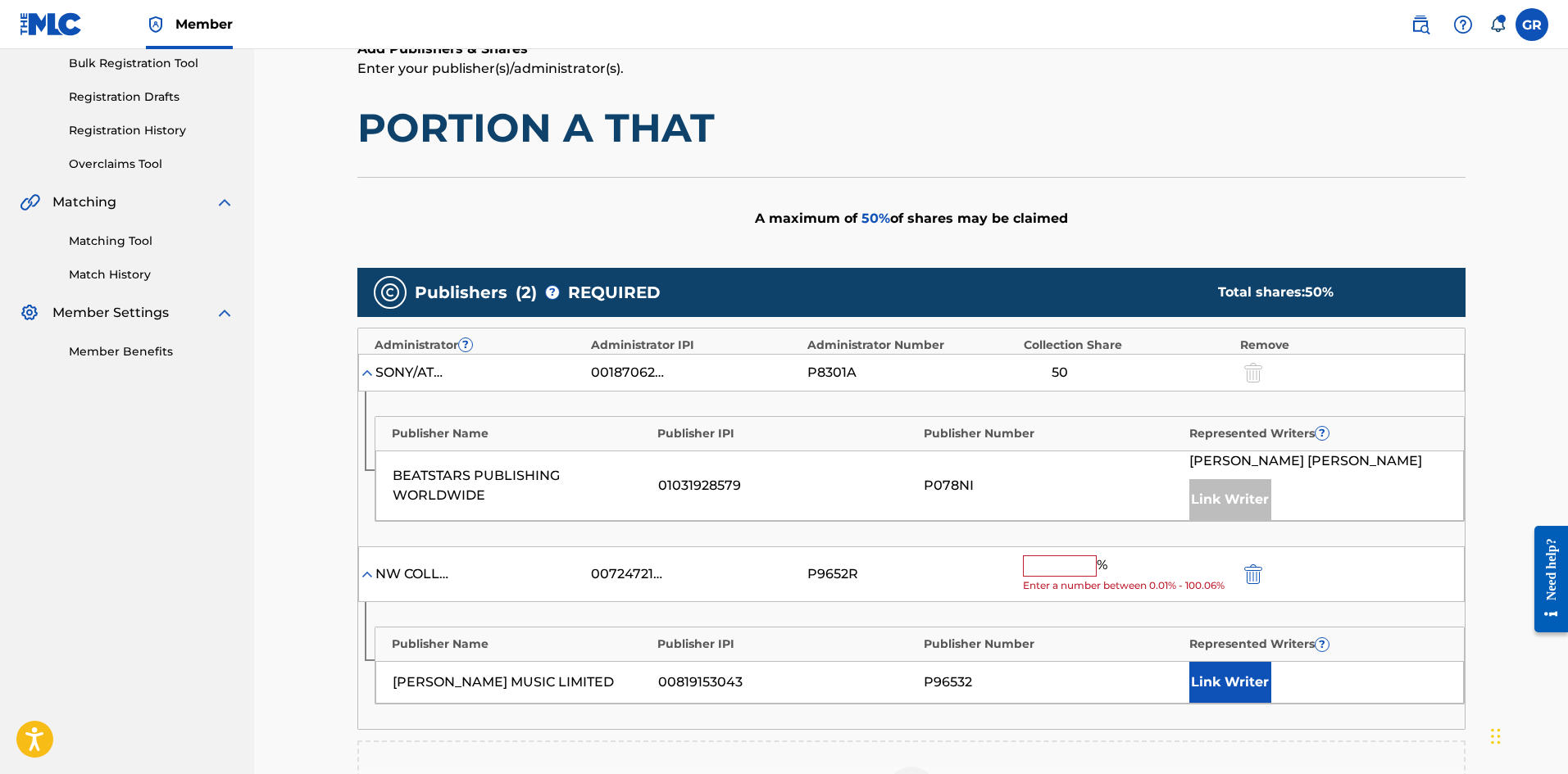
click at [1049, 566] on input "text" at bounding box center [1060, 566] width 73 height 21
type input "50"
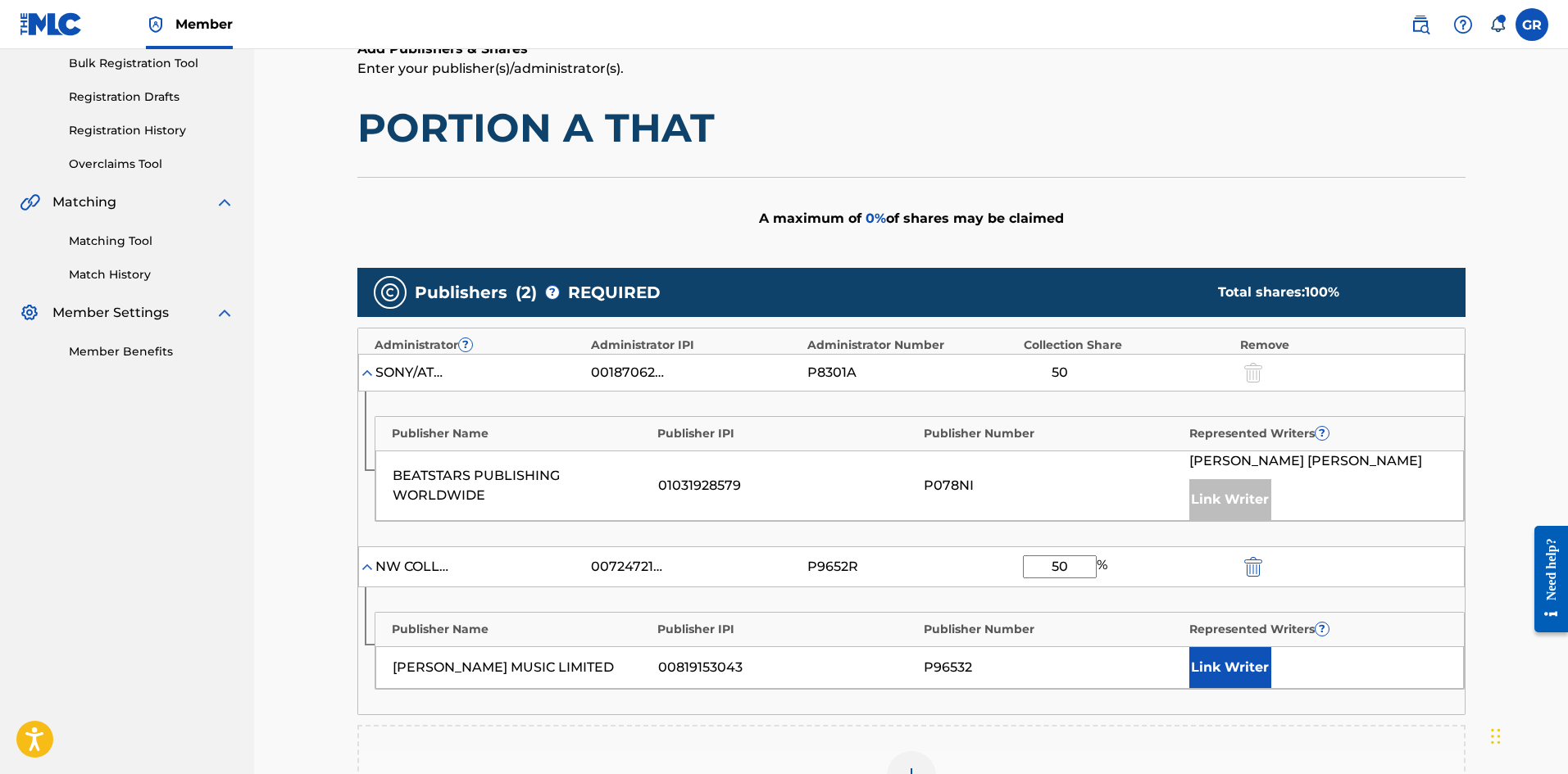
click at [1218, 660] on button "Link Writer" at bounding box center [1230, 668] width 82 height 41
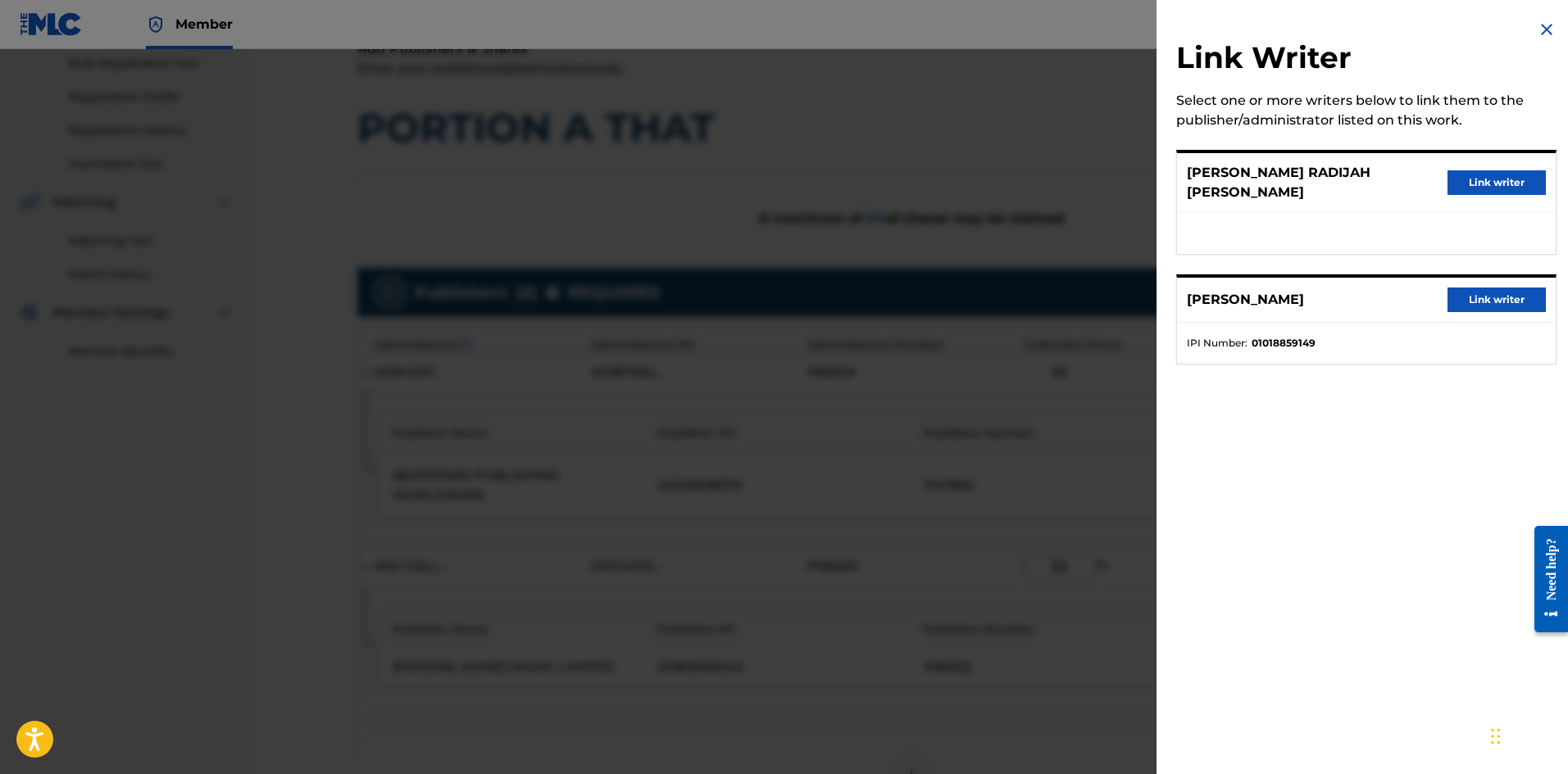
click at [1484, 175] on button "Link writer" at bounding box center [1496, 183] width 98 height 25
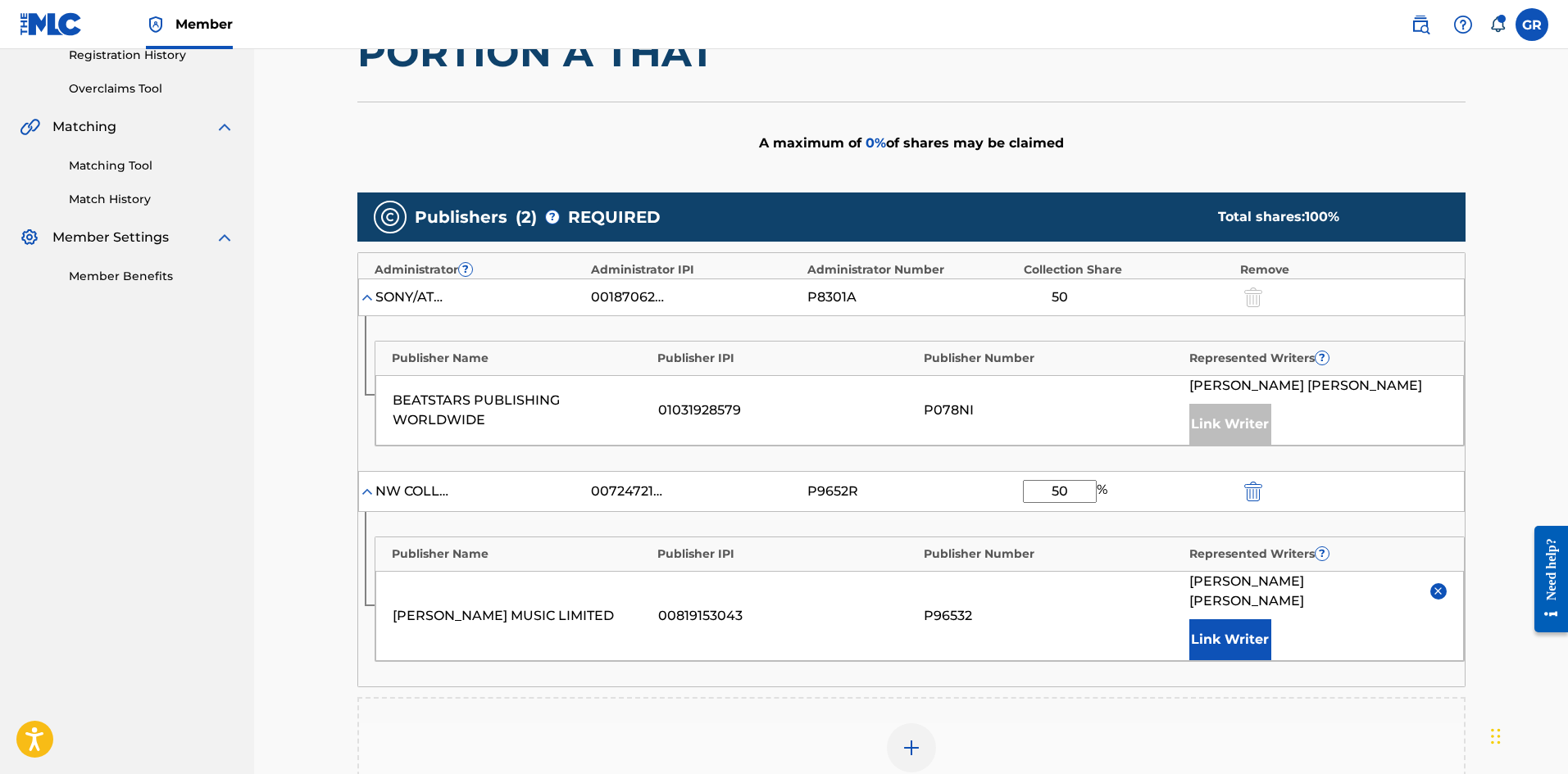
scroll to position [610, 0]
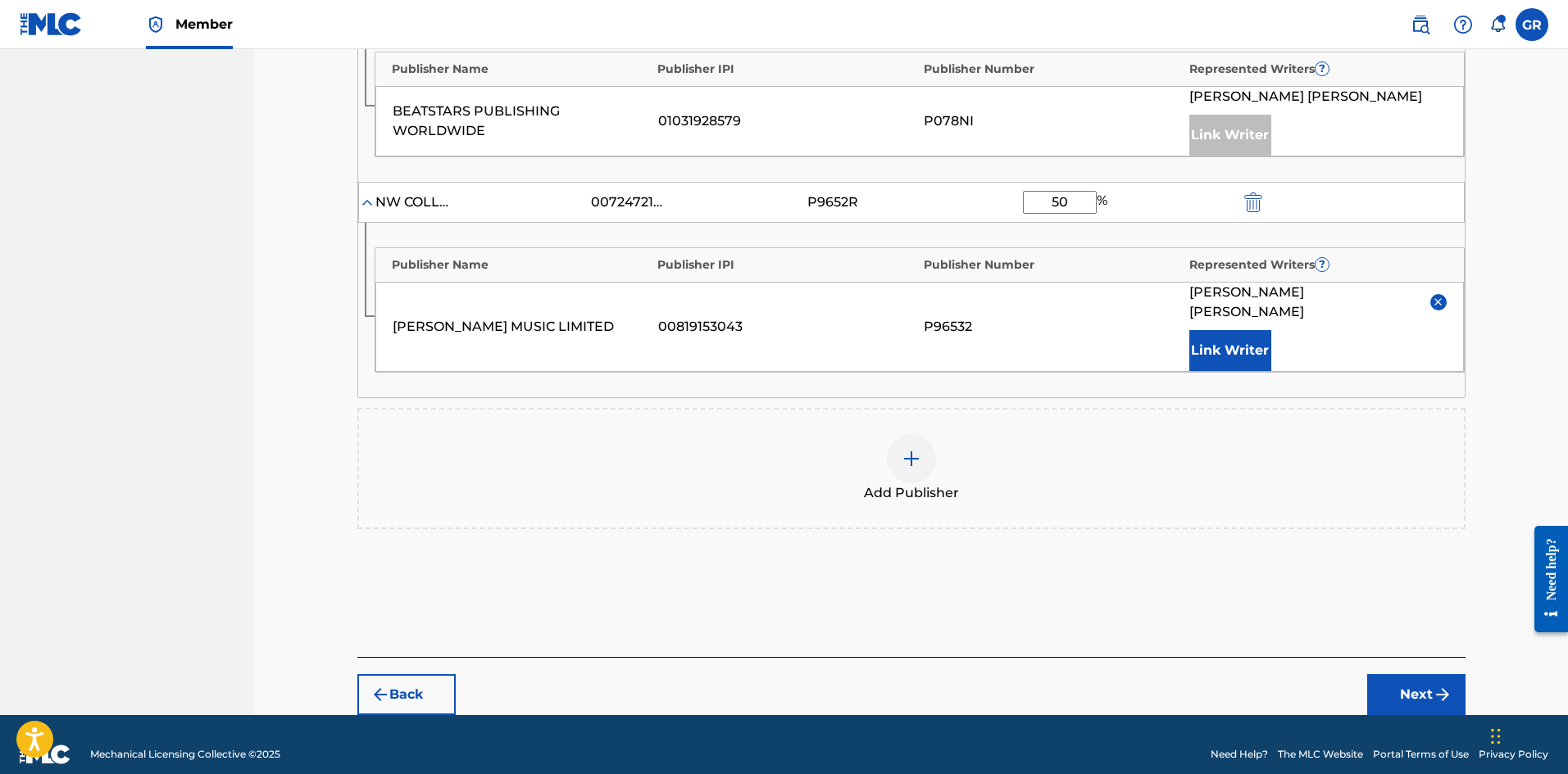
click at [1406, 674] on button "Next" at bounding box center [1416, 695] width 98 height 41
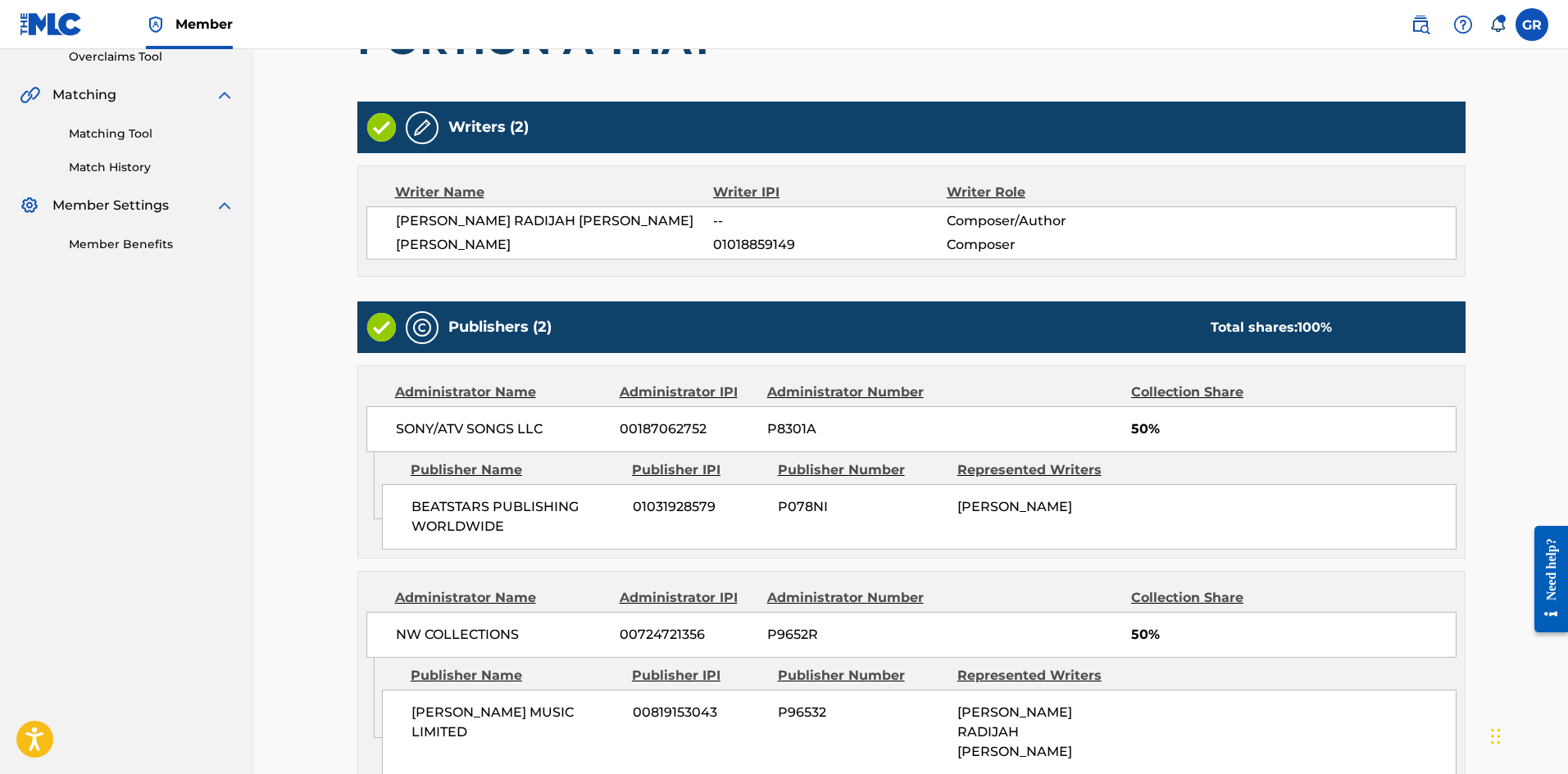
scroll to position [489, 0]
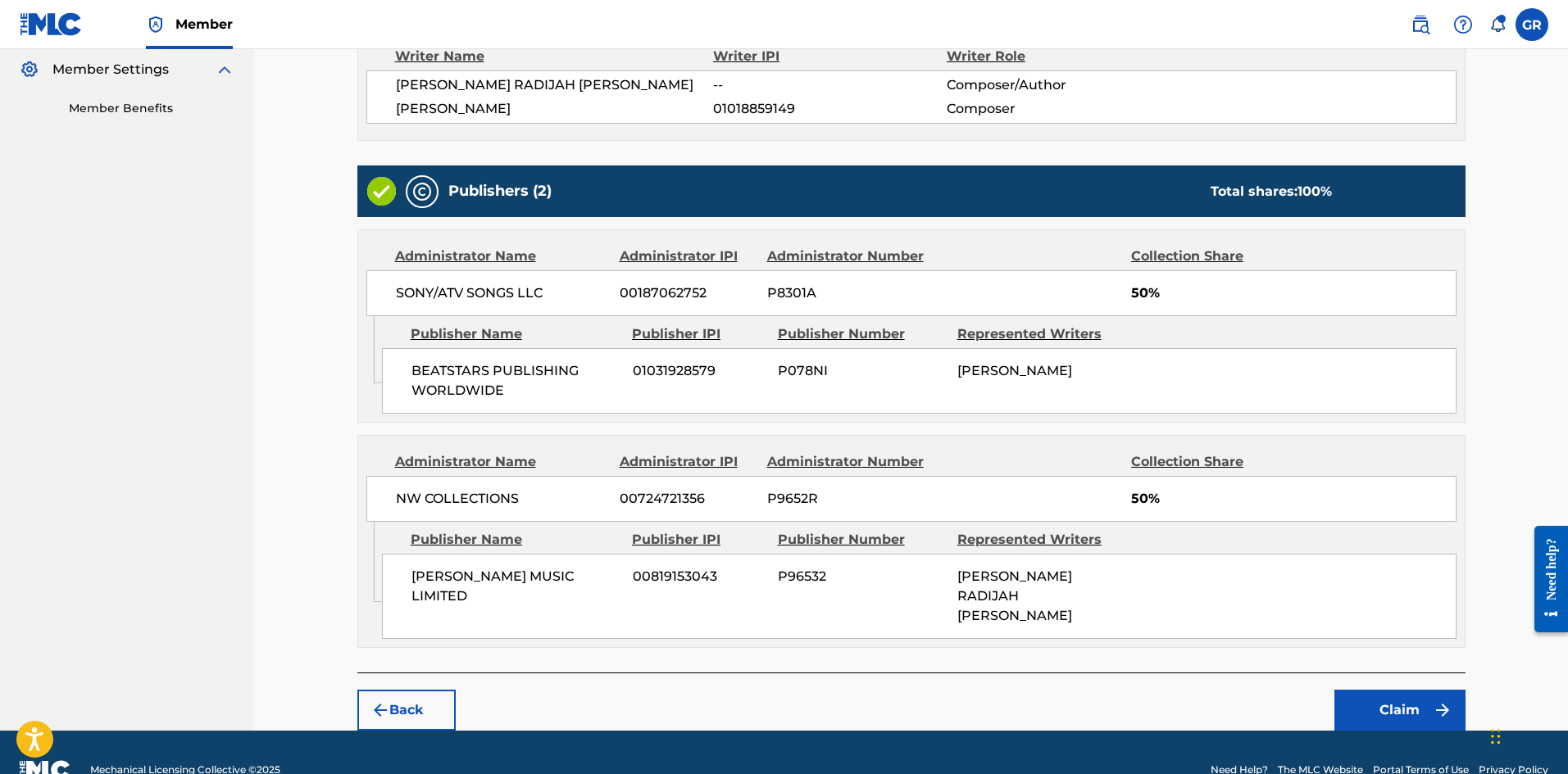
click at [1417, 690] on button "Claim" at bounding box center [1399, 711] width 131 height 41
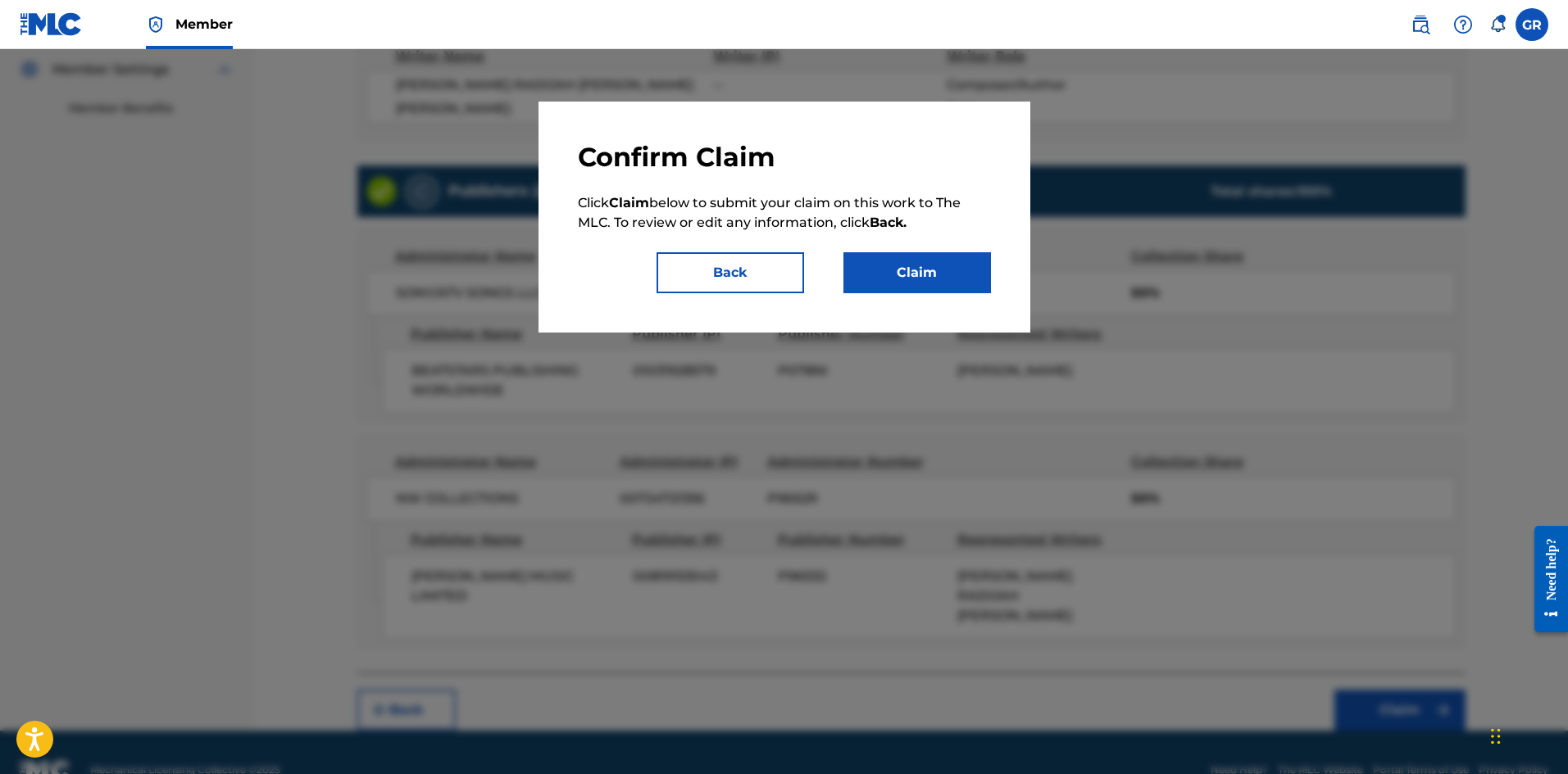
click at [931, 265] on button "Claim" at bounding box center [917, 273] width 148 height 41
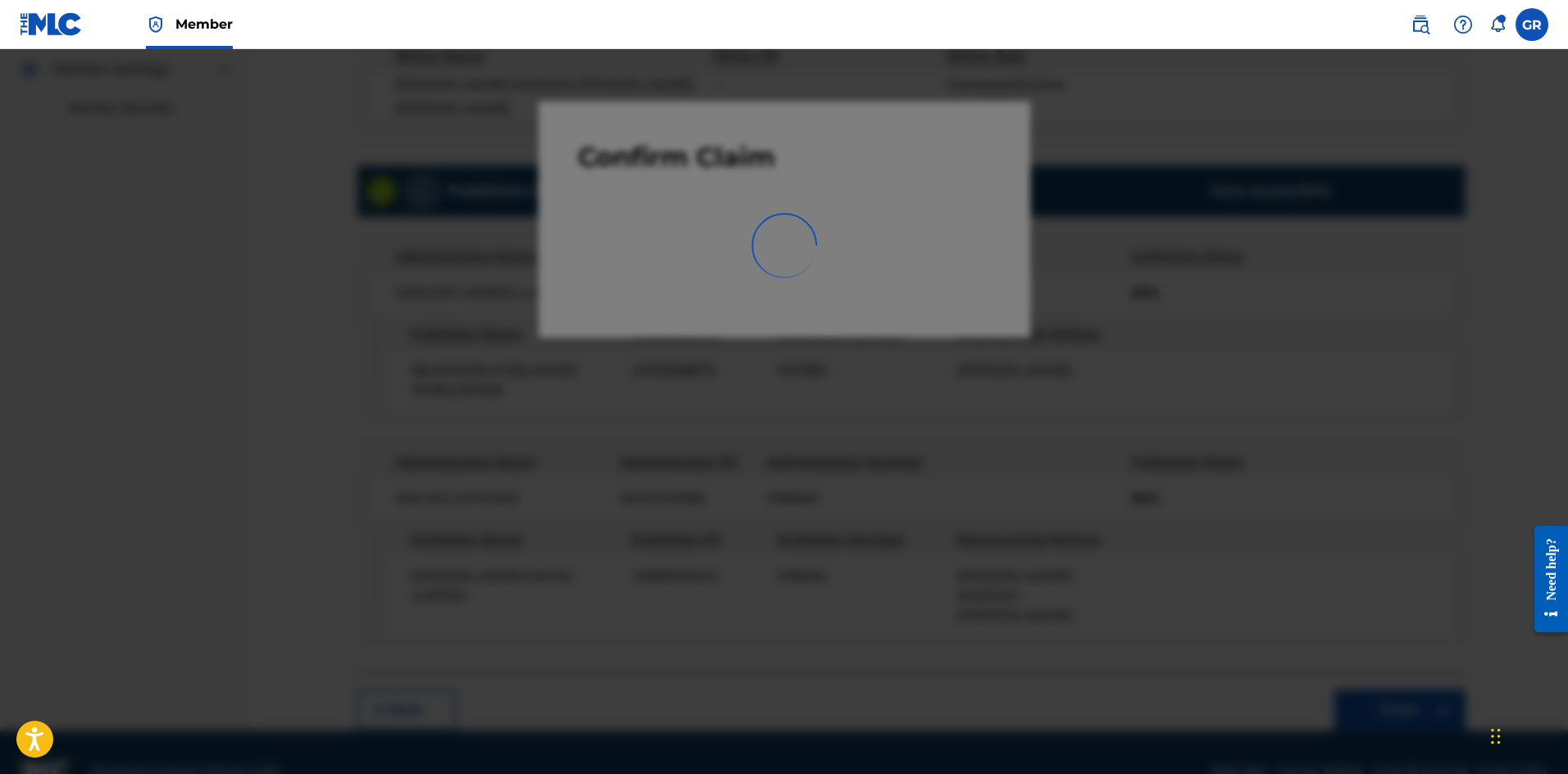
scroll to position [0, 0]
